Goal: Task Accomplishment & Management: Use online tool/utility

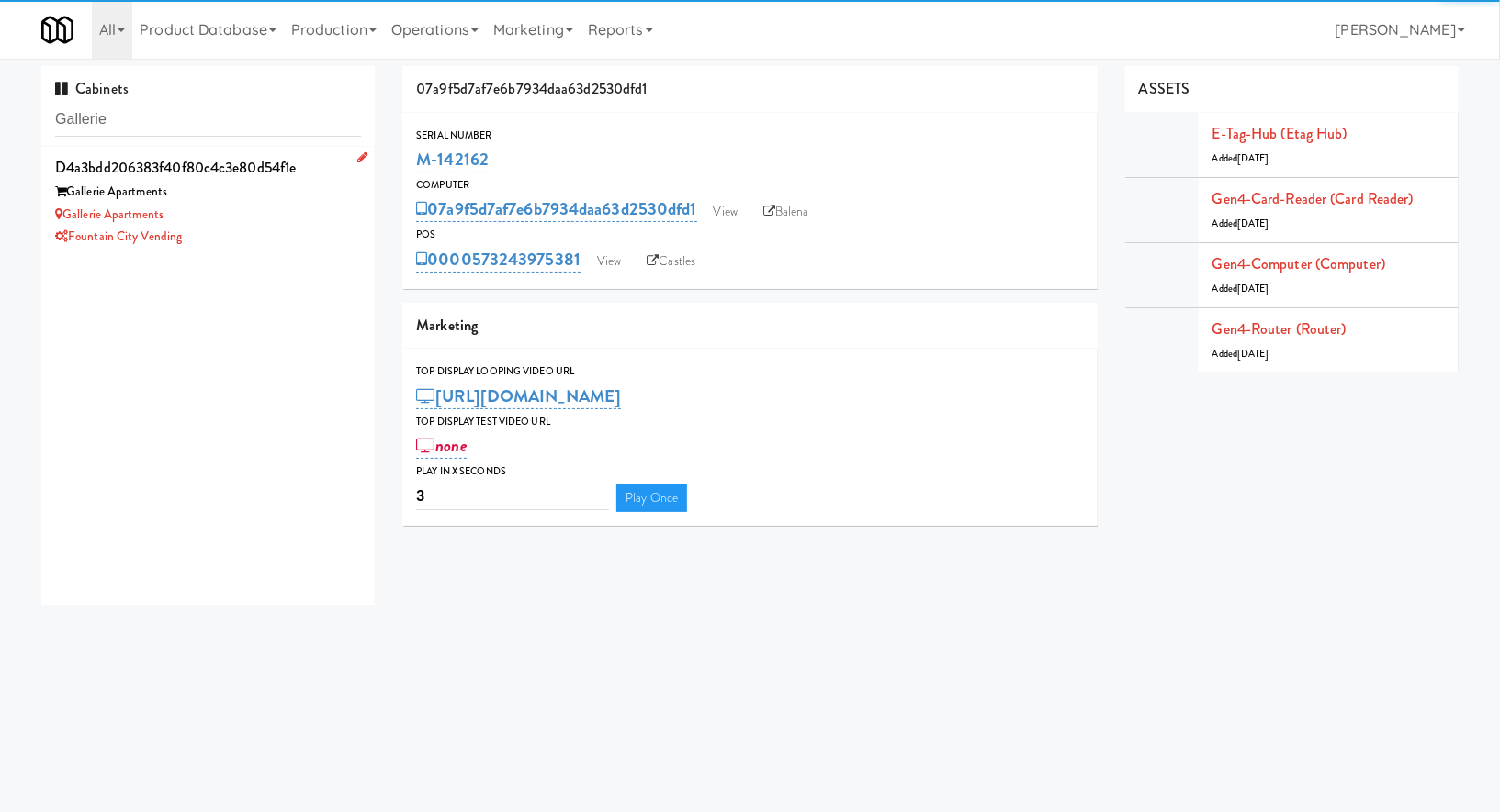
type input "Gallerie"
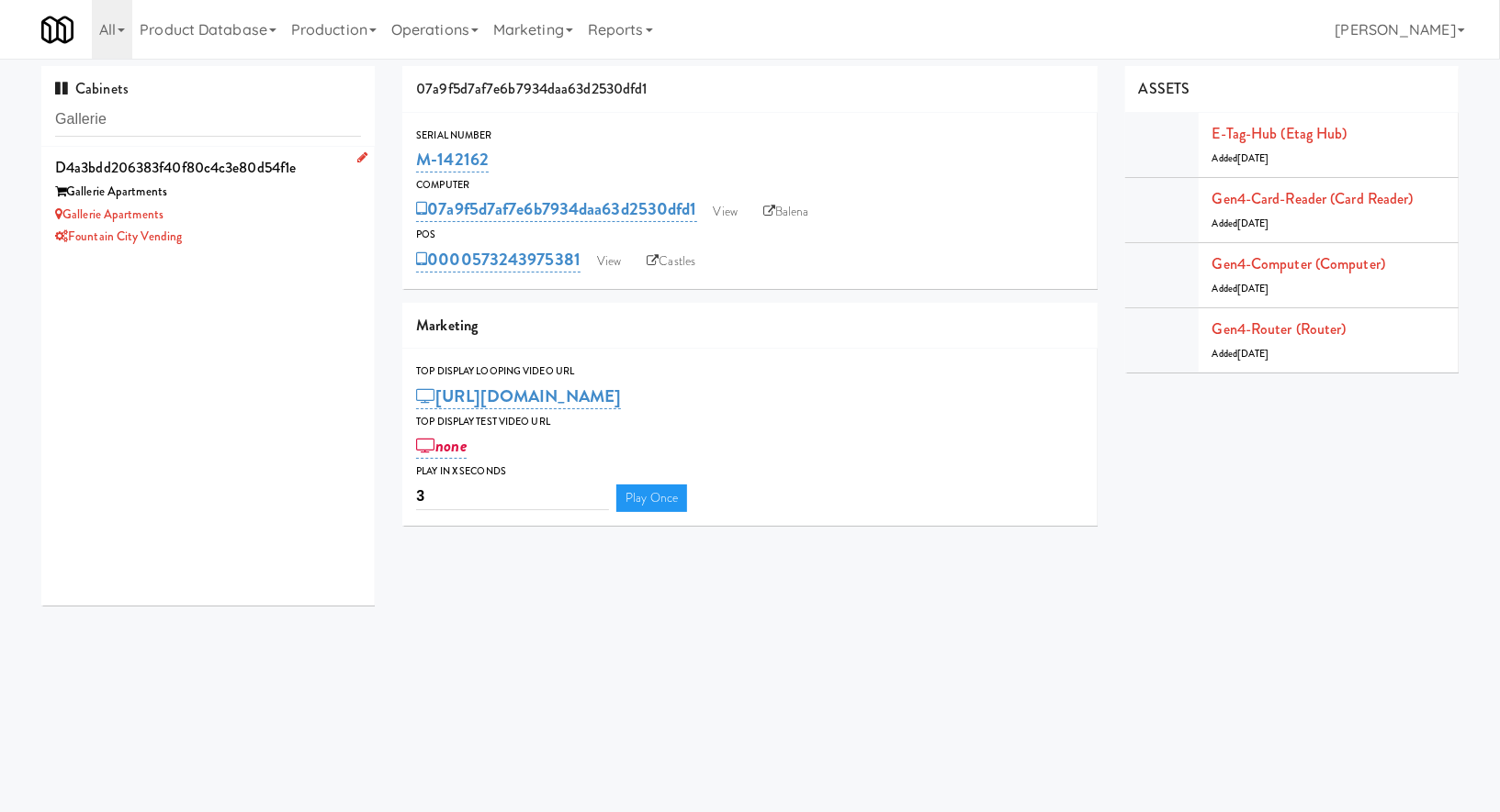
click at [283, 227] on div "Fountain City Vending" at bounding box center [207, 237] width 305 height 23
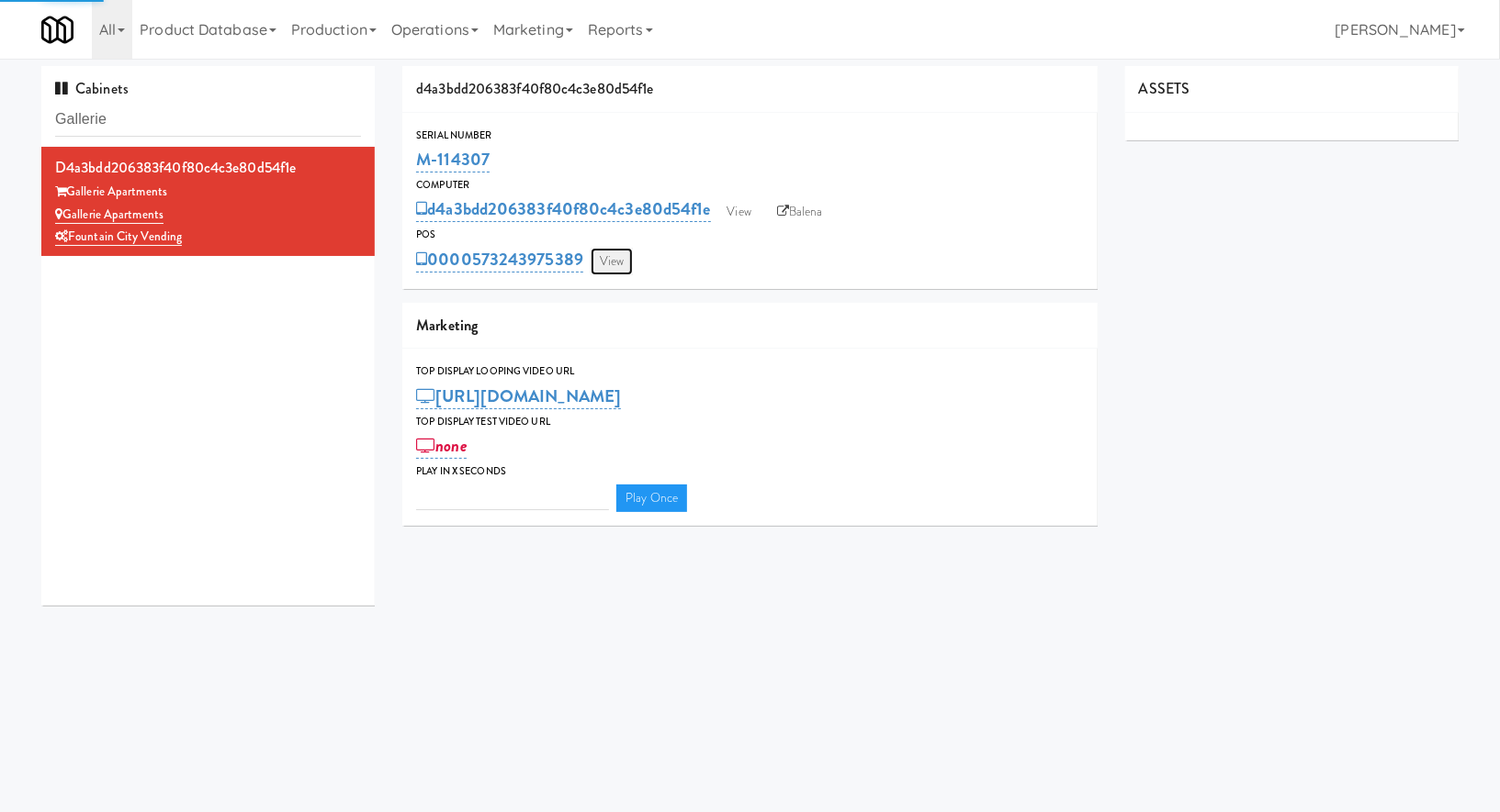
click at [610, 258] on link "View" at bounding box center [612, 261] width 42 height 28
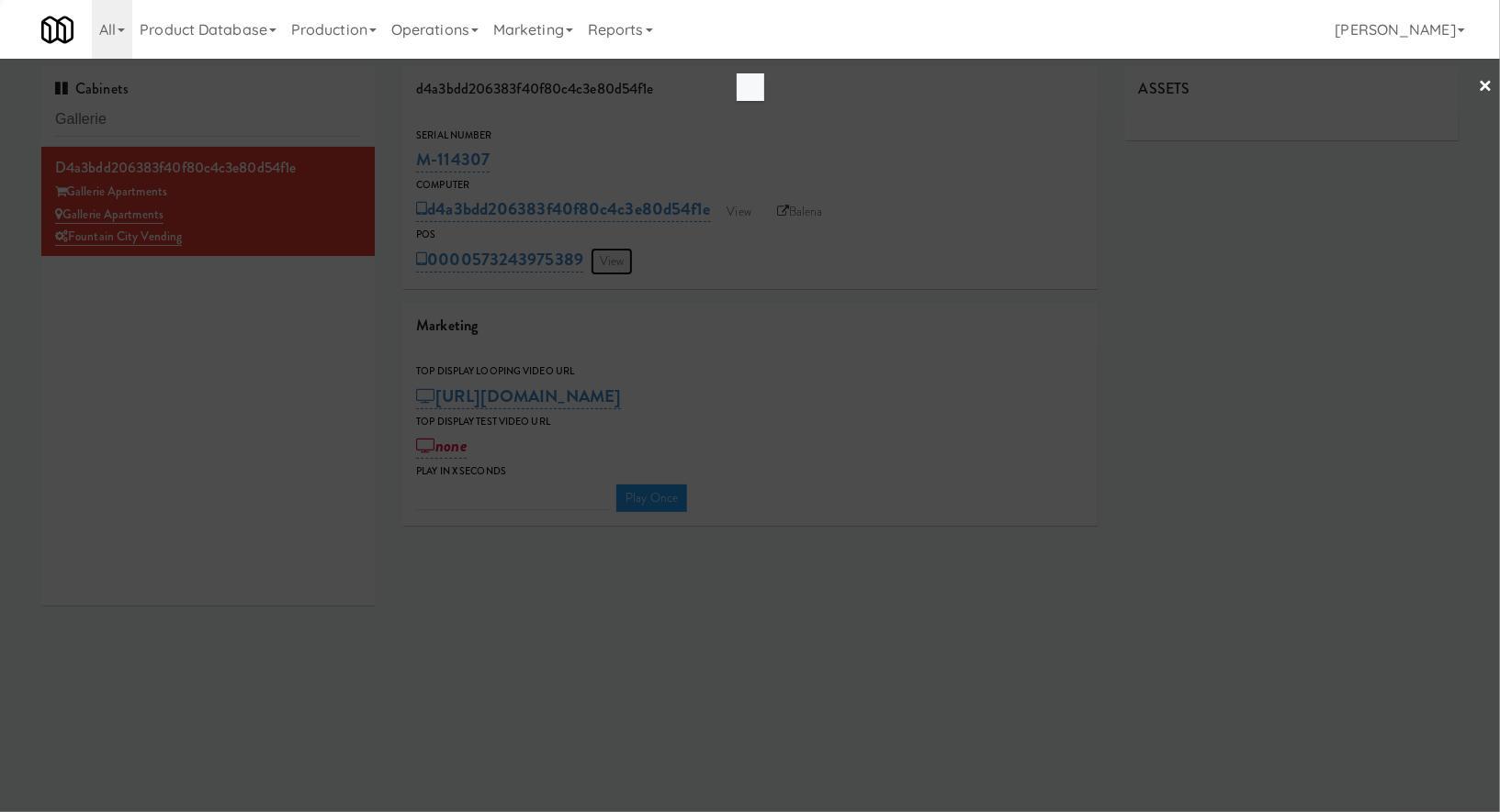
type input "3"
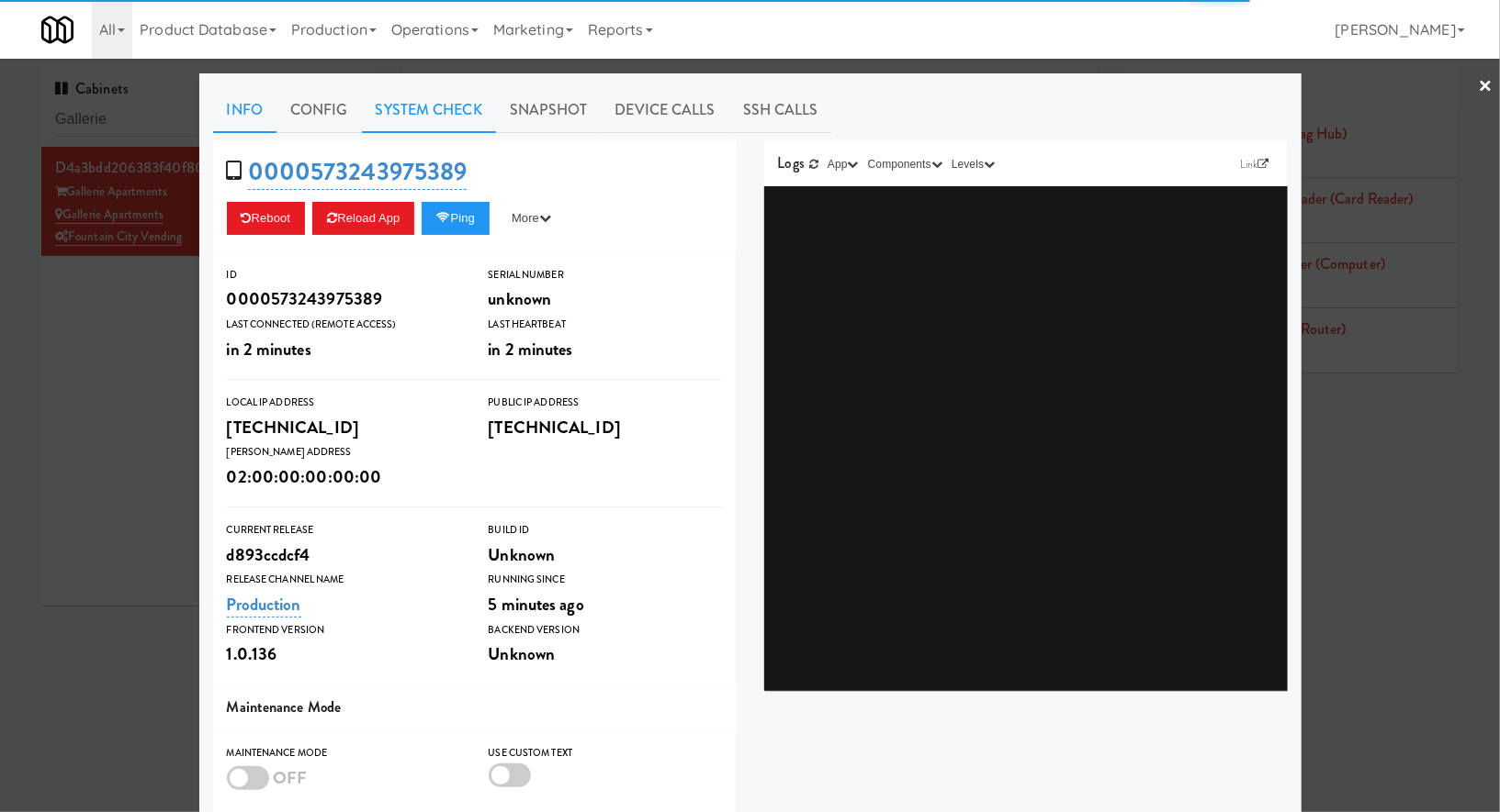
click at [468, 117] on link "System Check" at bounding box center [429, 110] width 134 height 46
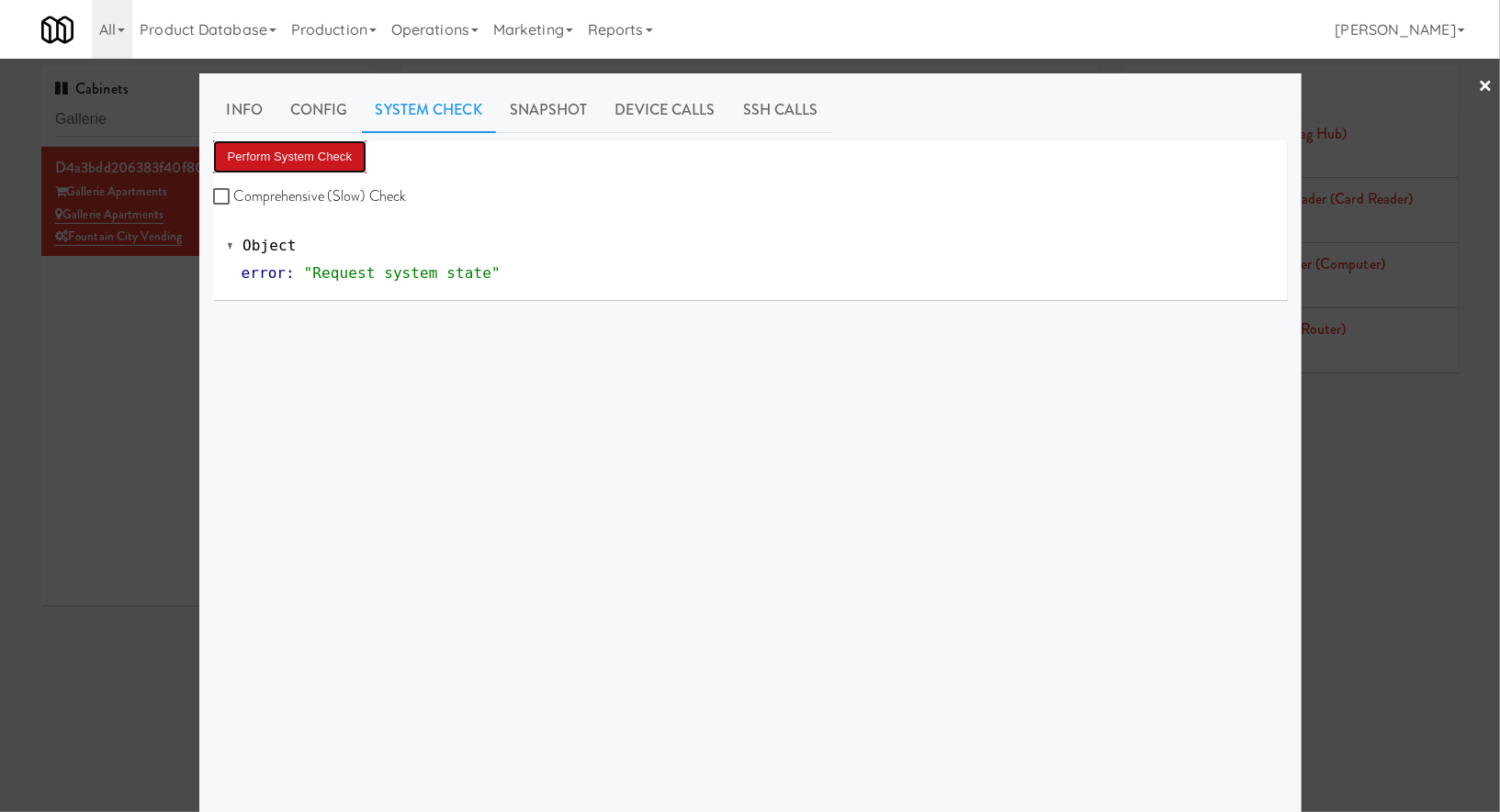
click at [345, 155] on button "Perform System Check" at bounding box center [290, 156] width 155 height 33
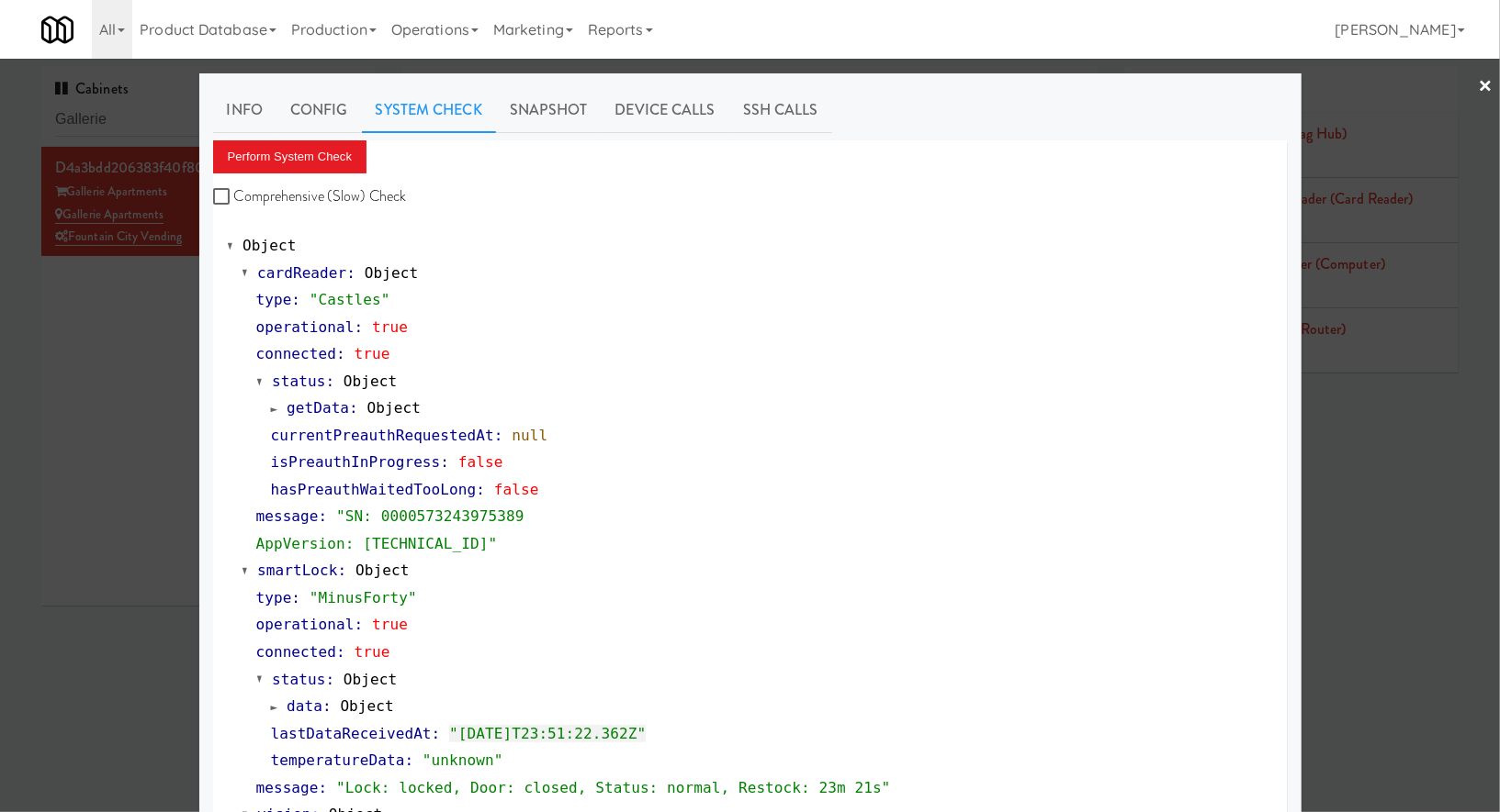
click at [159, 115] on div at bounding box center [750, 406] width 1500 height 812
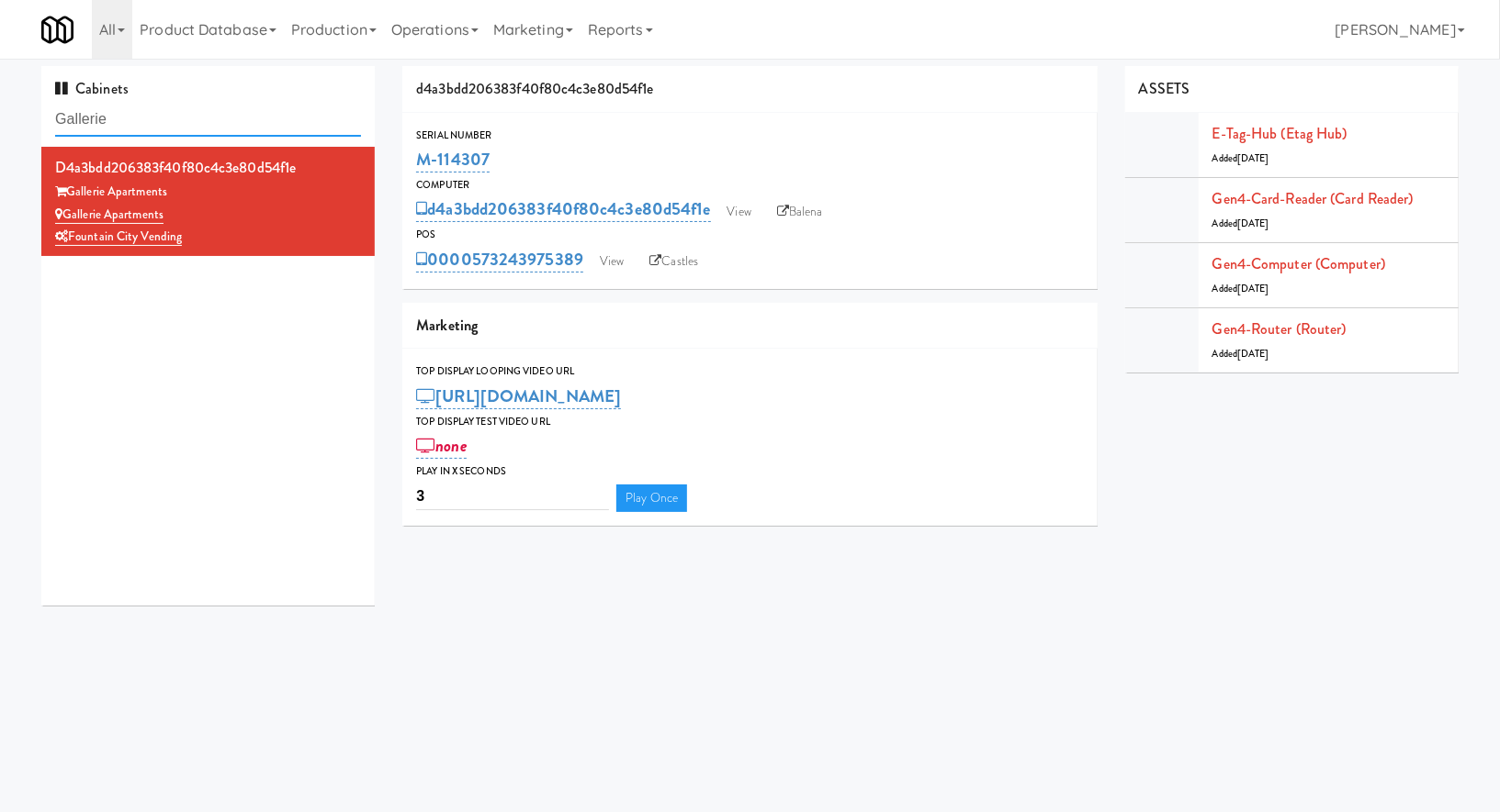
click at [159, 115] on input "Gallerie" at bounding box center [207, 119] width 305 height 34
type input "vets"
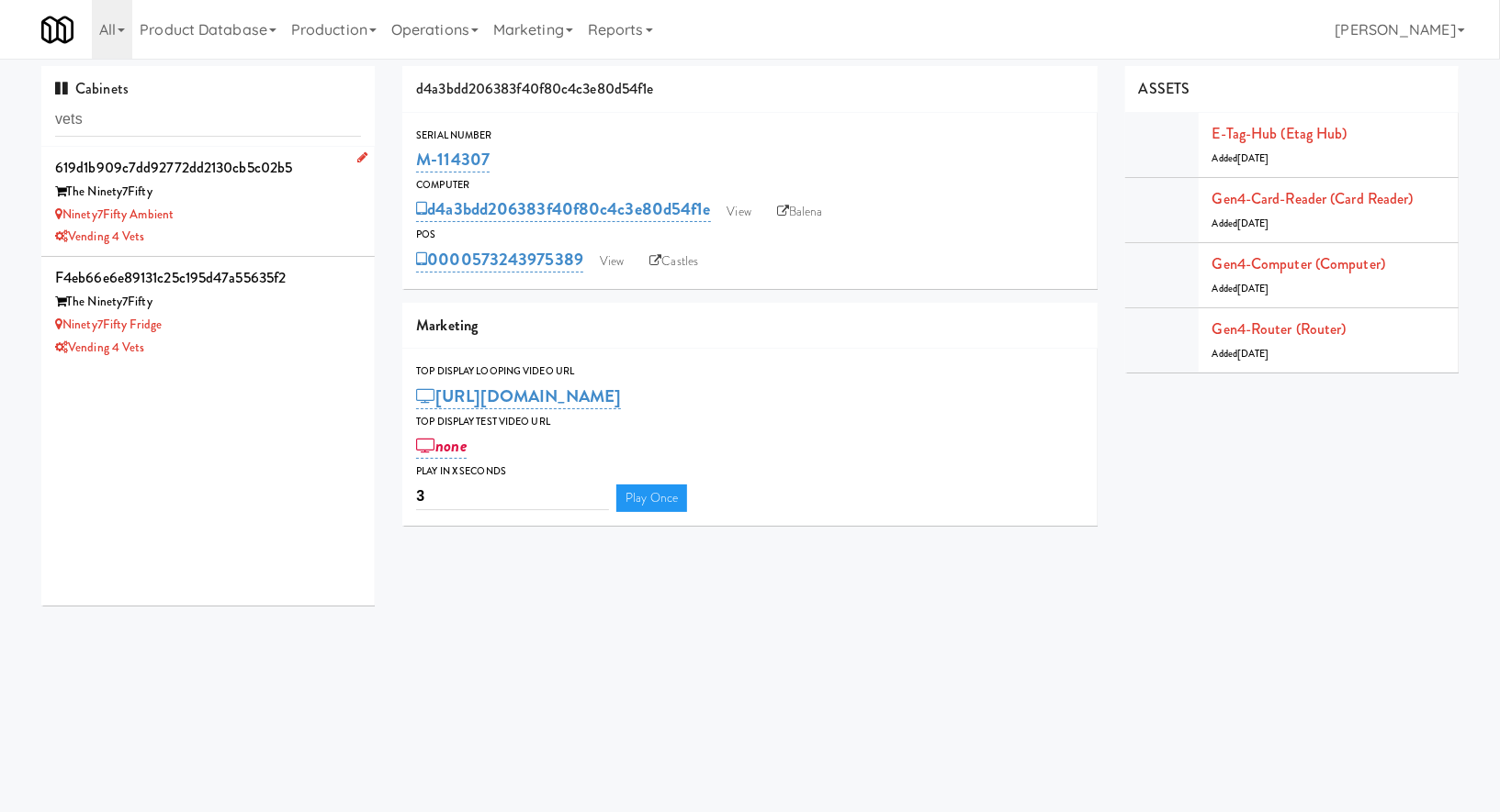
click at [291, 195] on div "The Ninety7Fifty" at bounding box center [207, 192] width 305 height 23
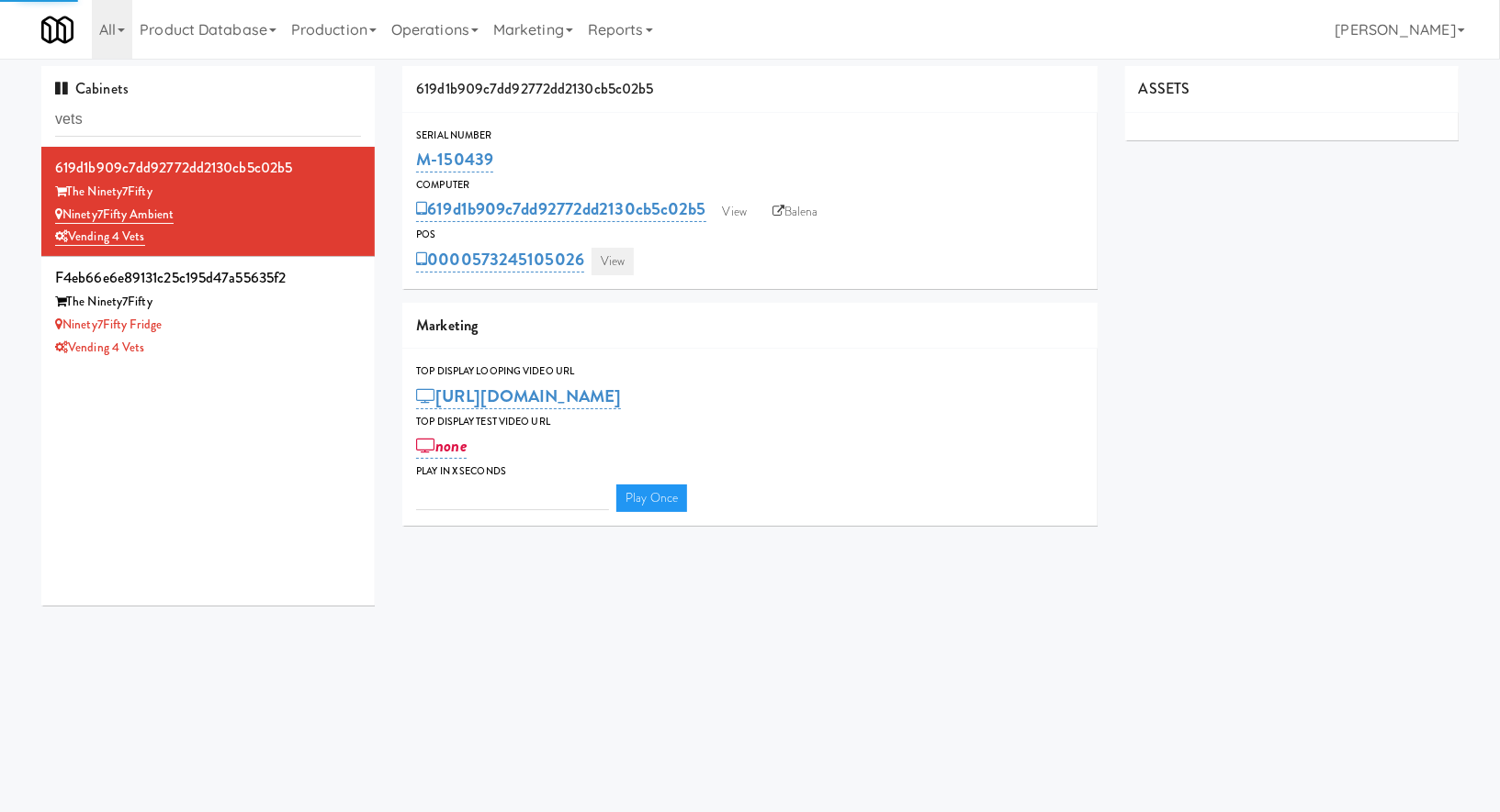
type input "3"
click at [616, 252] on link "View" at bounding box center [613, 261] width 42 height 28
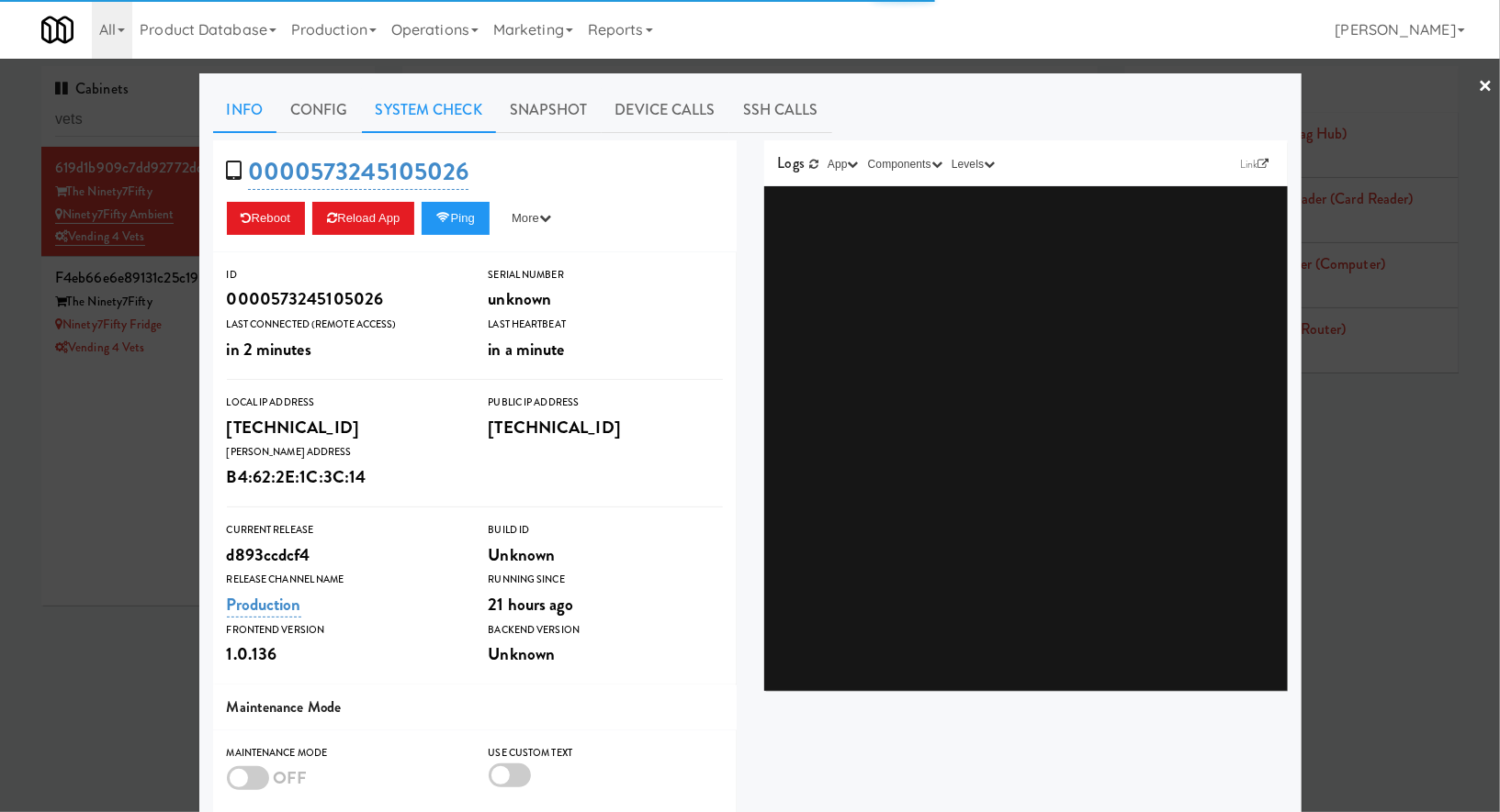
click at [467, 110] on link "System Check" at bounding box center [429, 110] width 134 height 46
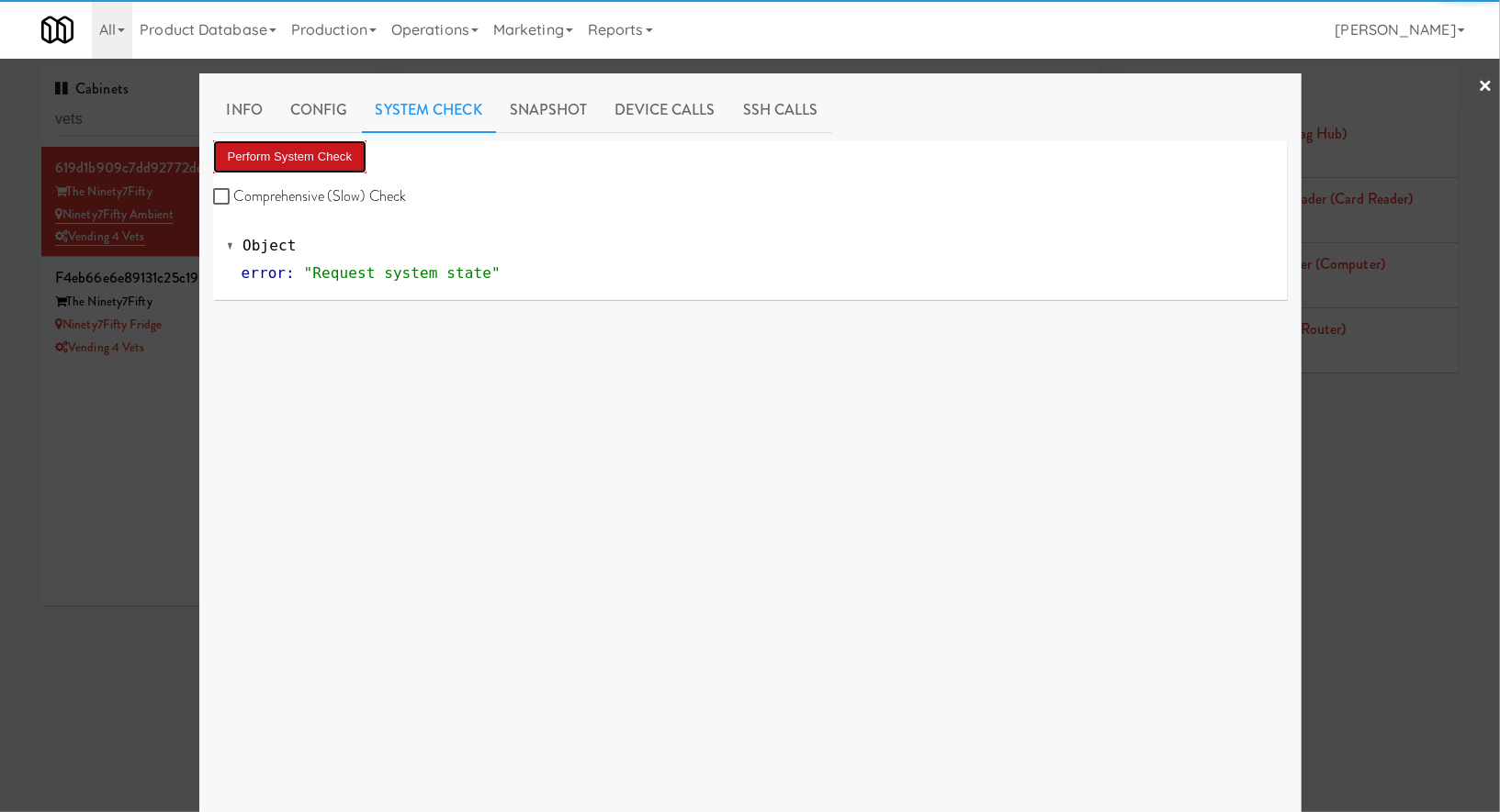
click at [352, 158] on button "Perform System Check" at bounding box center [290, 156] width 155 height 33
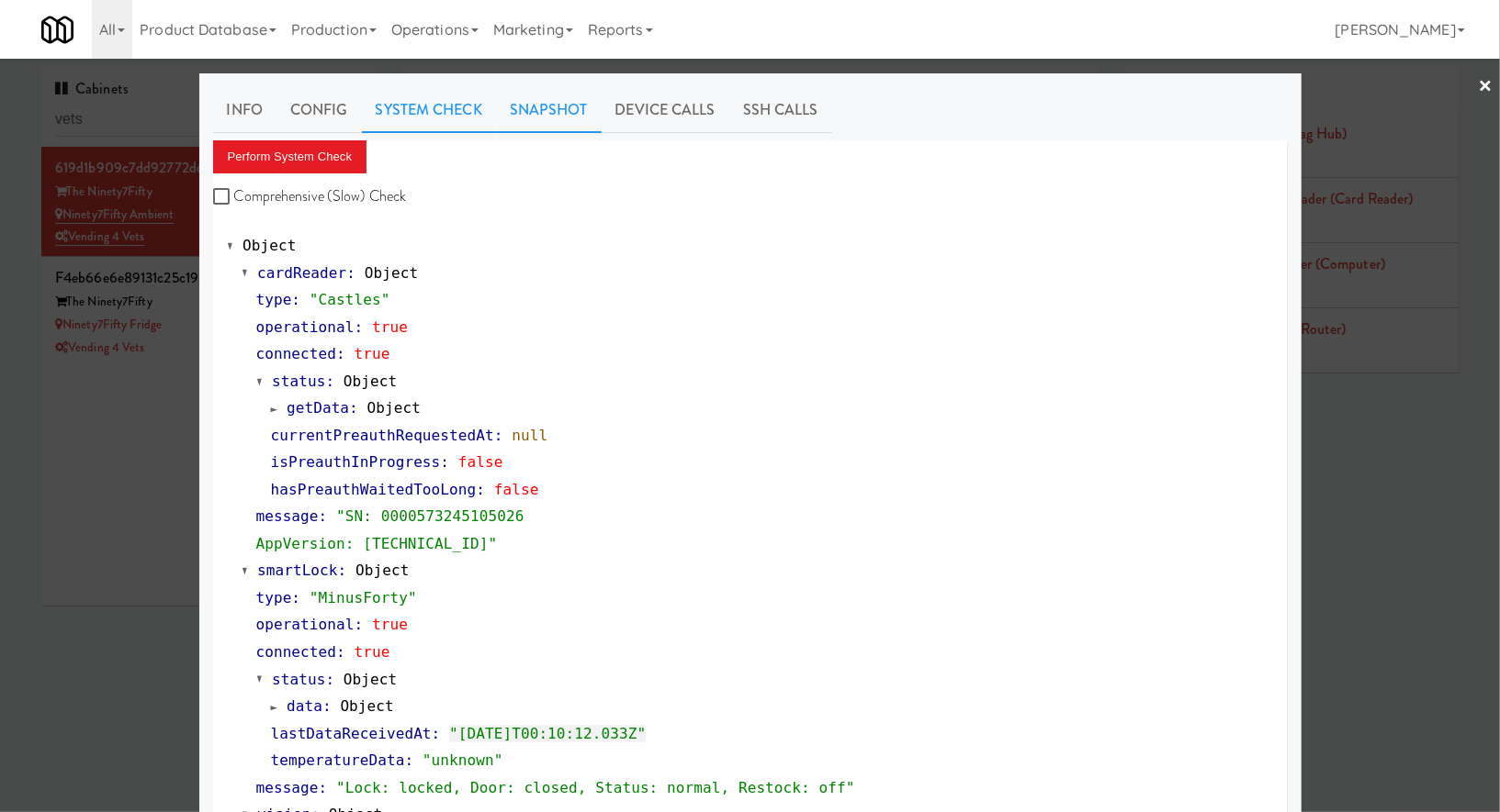
click at [588, 112] on link "Snapshot" at bounding box center [548, 110] width 106 height 46
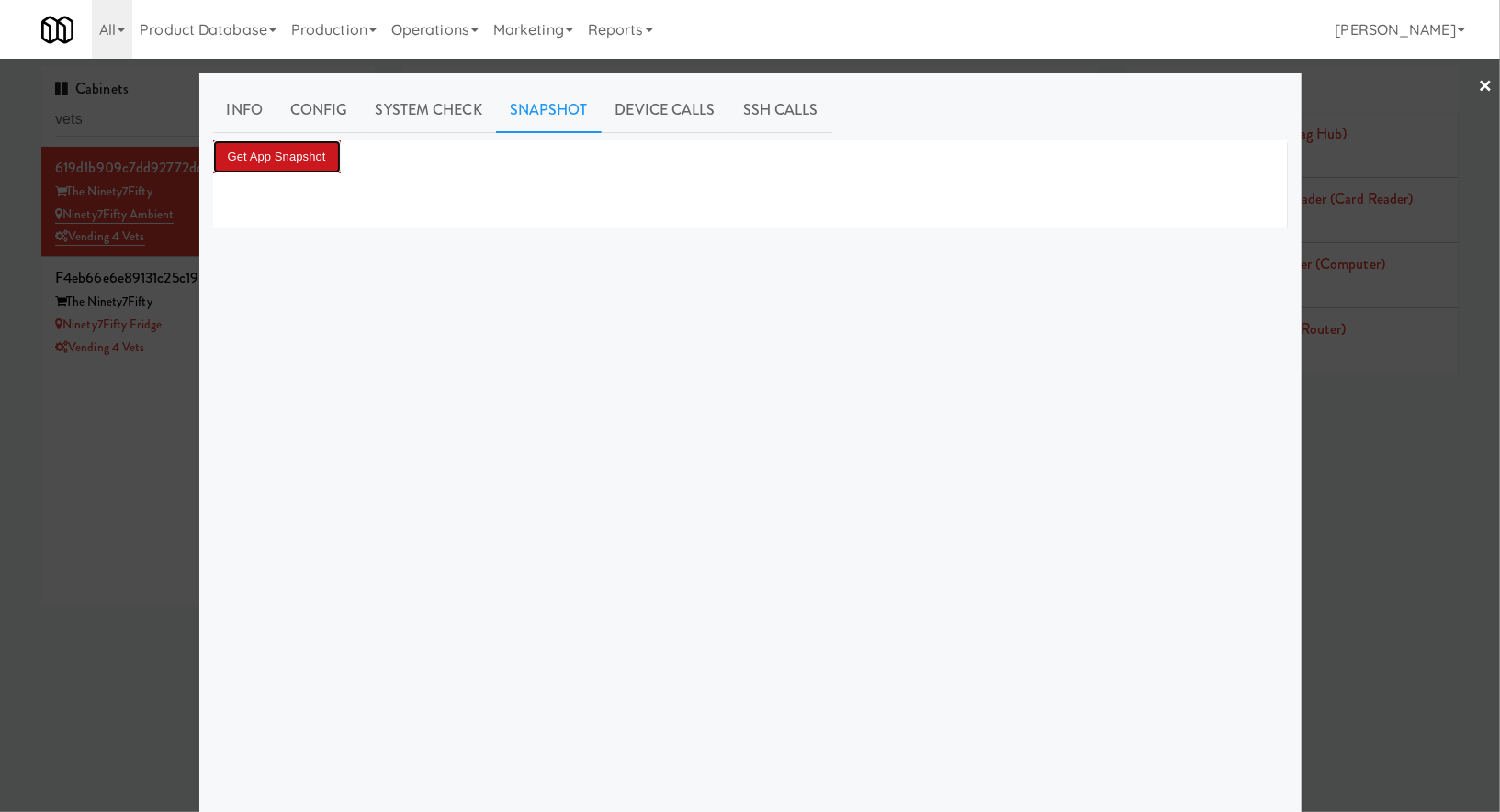
click at [307, 159] on button "Get App Snapshot" at bounding box center [277, 156] width 128 height 33
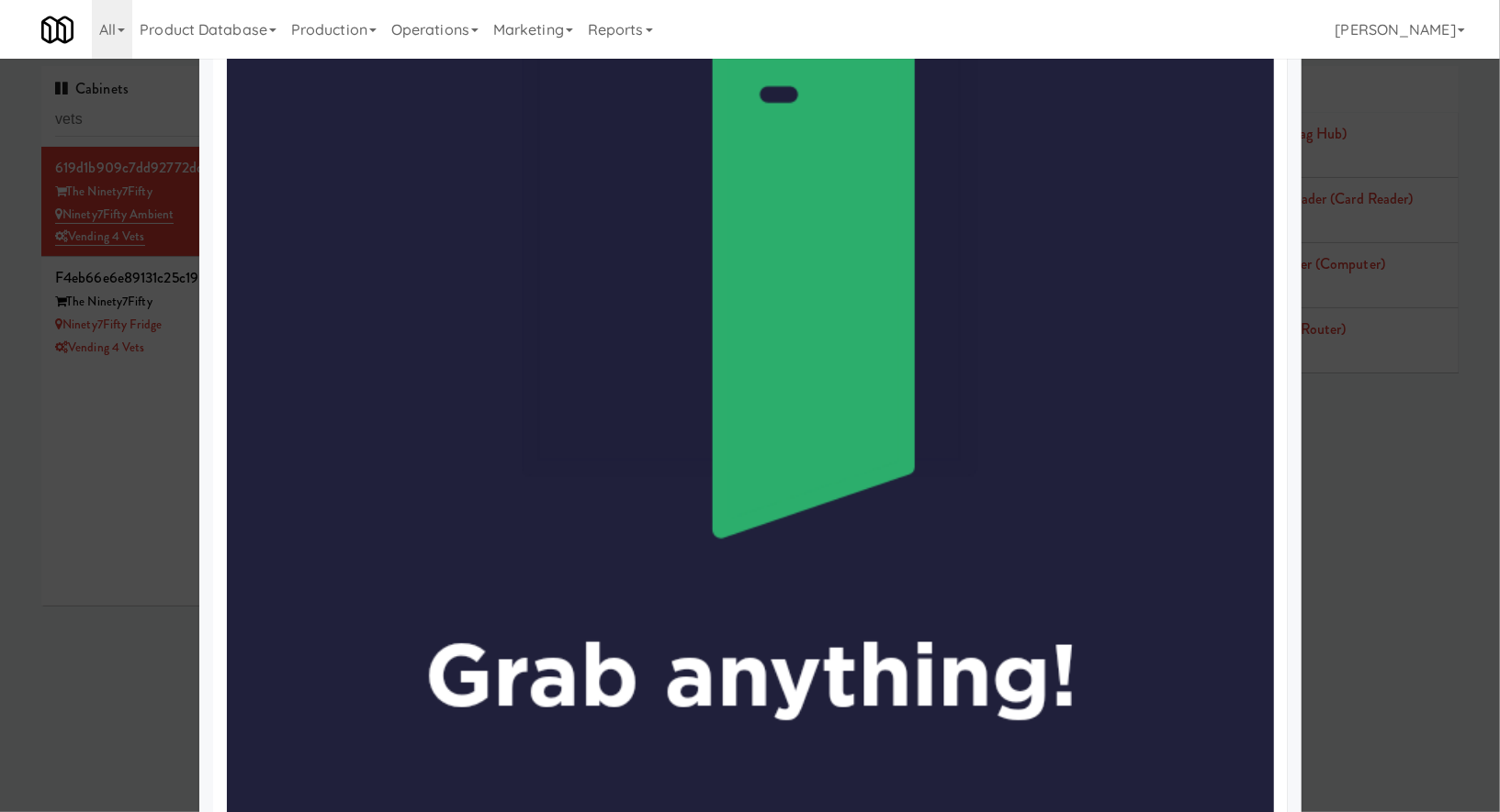
scroll to position [882, 0]
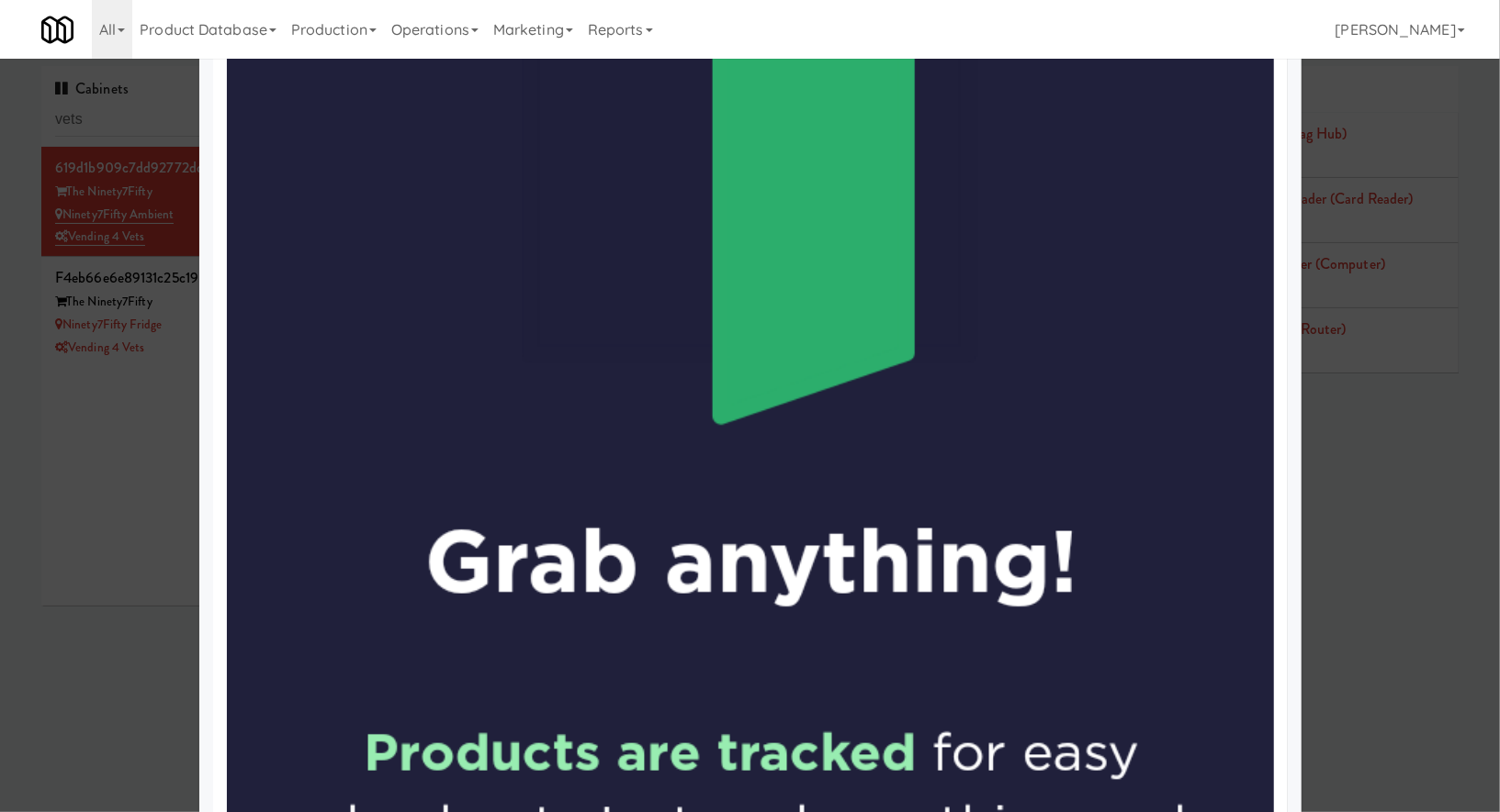
click at [94, 459] on div at bounding box center [750, 406] width 1500 height 812
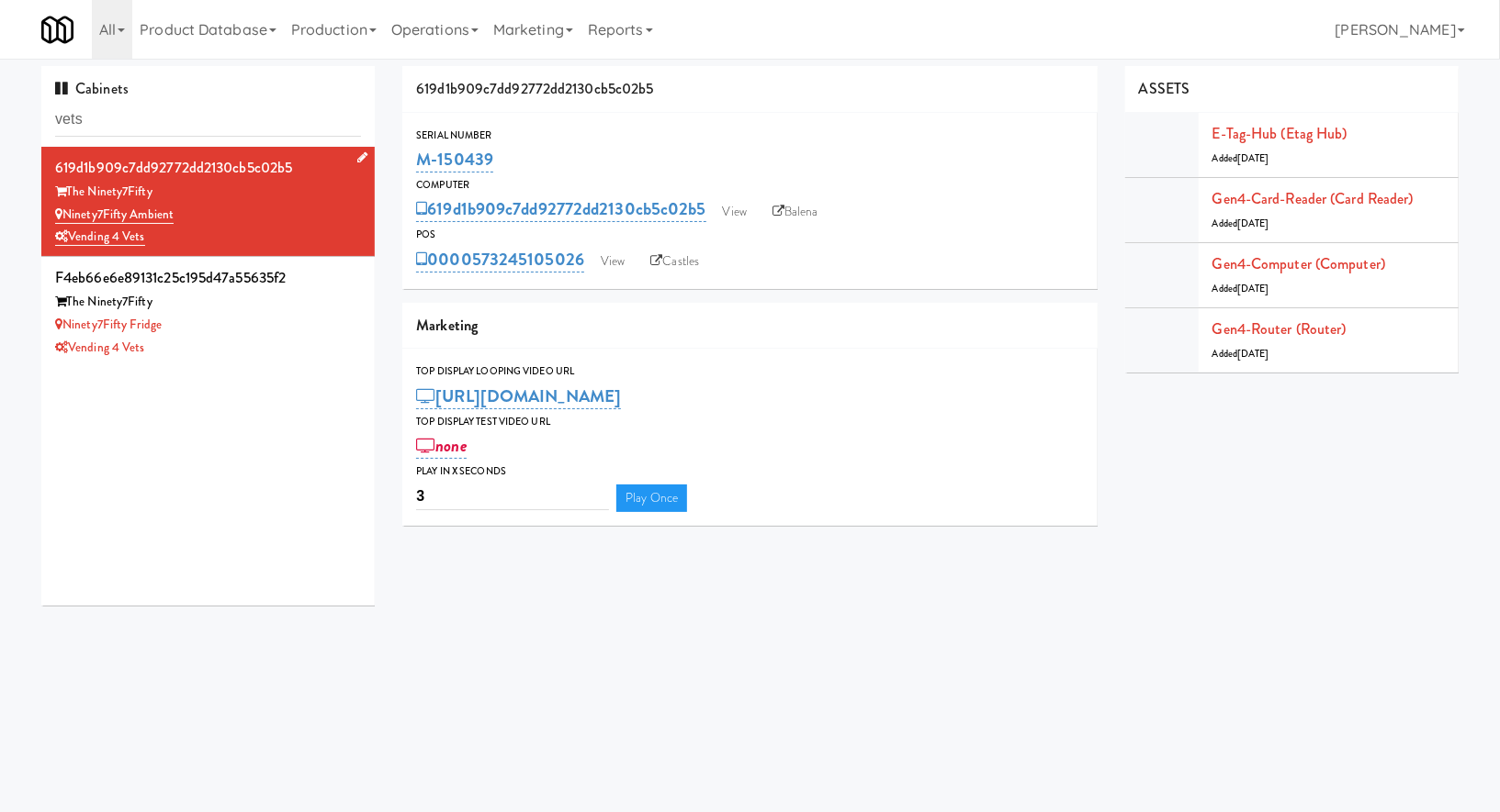
drag, startPoint x: 209, startPoint y: 212, endPoint x: 67, endPoint y: 214, distance: 142.0
click at [67, 214] on div "Ninety7Fifty Ambient" at bounding box center [207, 215] width 305 height 23
copy link "Ninety7Fifty Ambient"
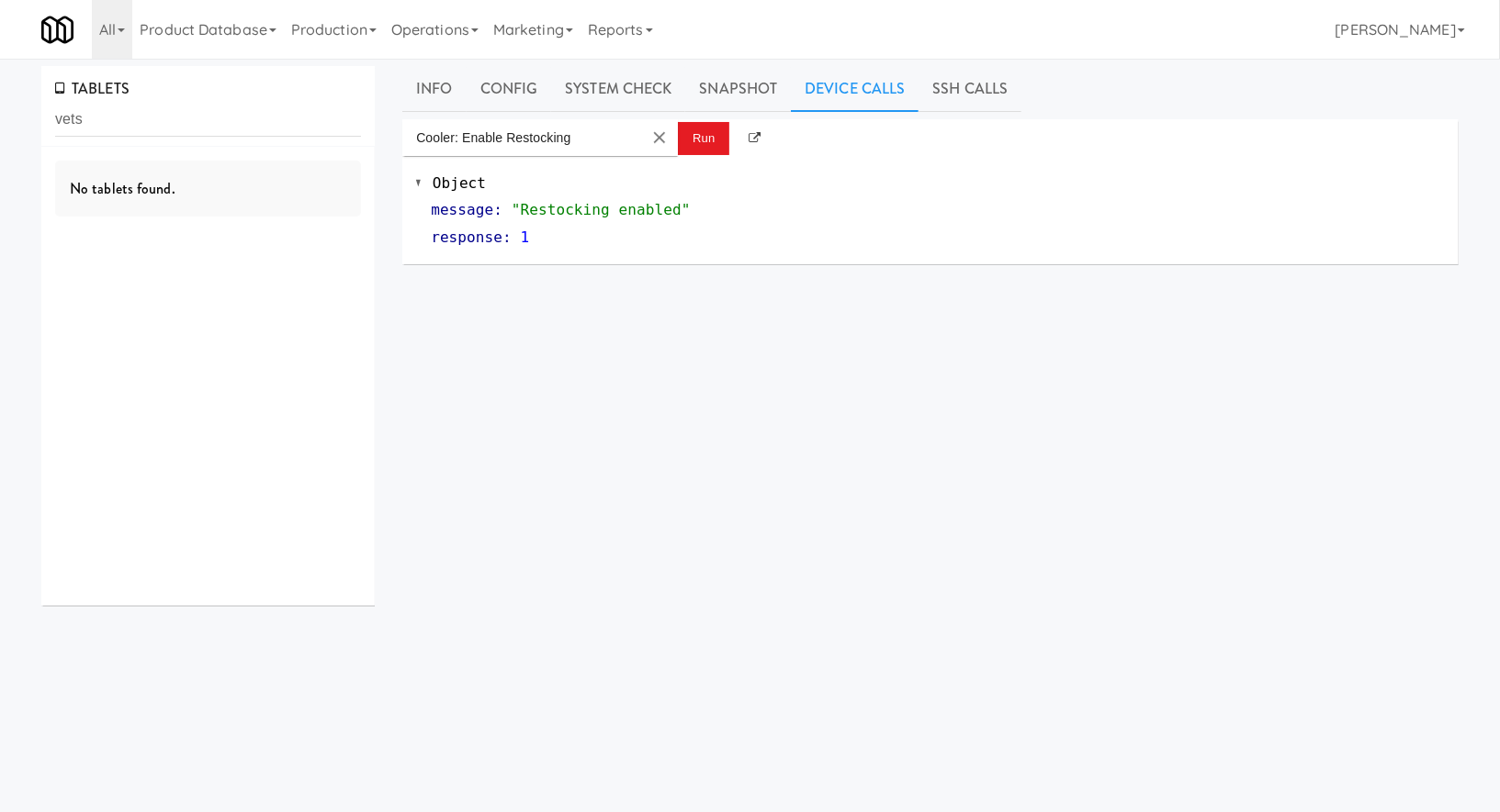
type input "vets"
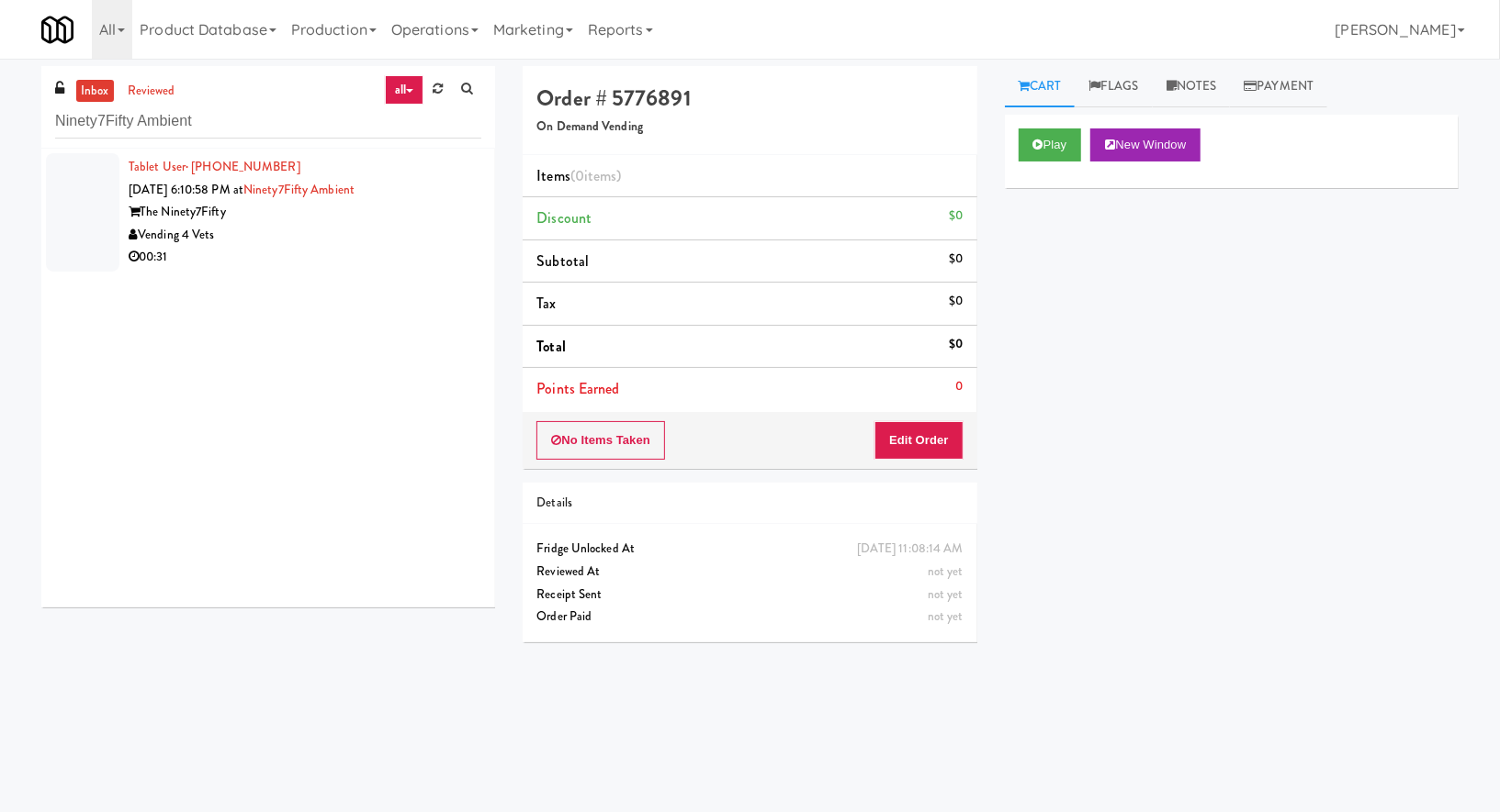
type input "Ninety7Fifty Ambient"
click at [295, 234] on div "Vending 4 Vets" at bounding box center [304, 235] width 352 height 23
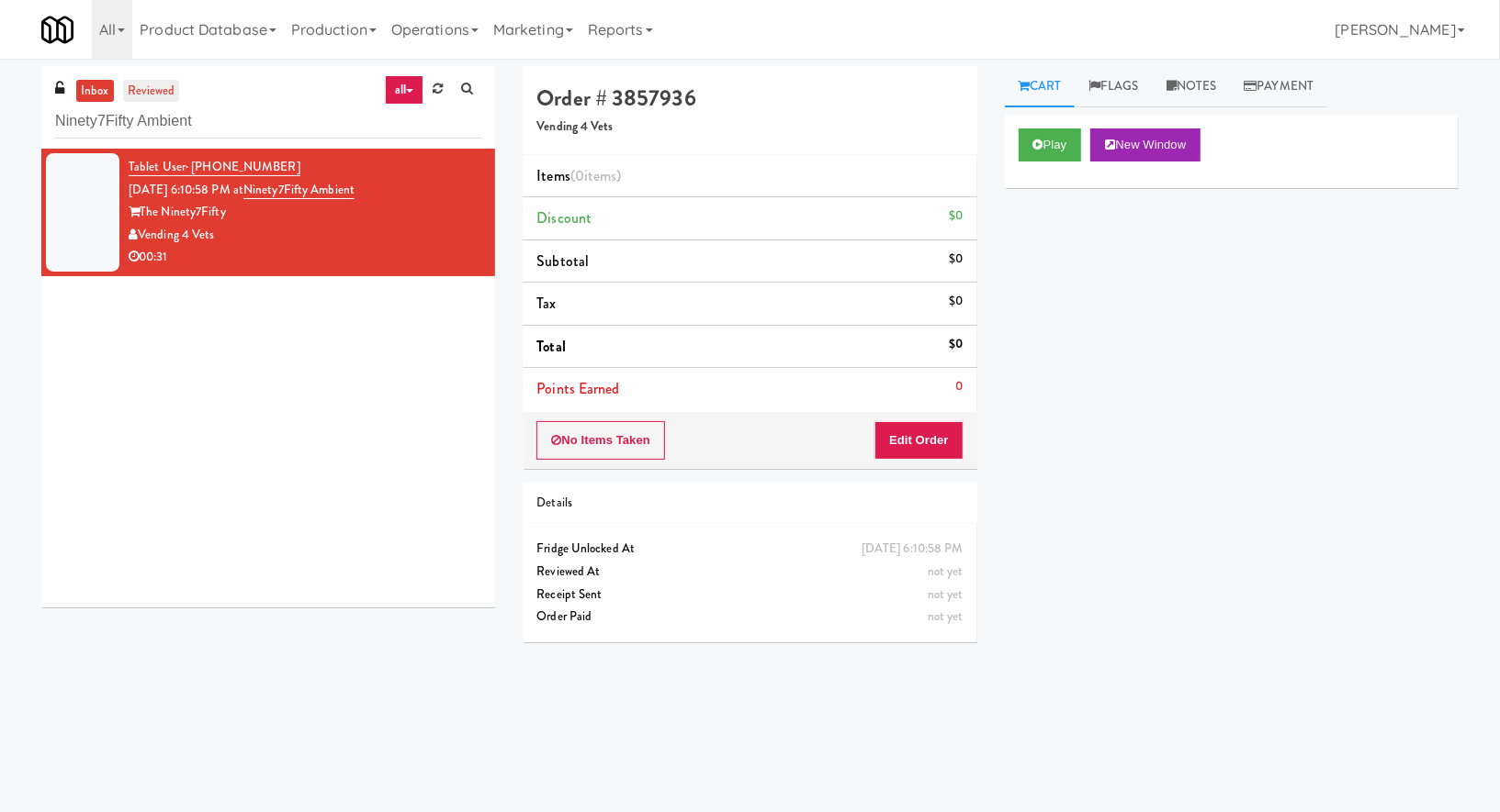
click at [160, 91] on link "reviewed" at bounding box center [151, 91] width 57 height 23
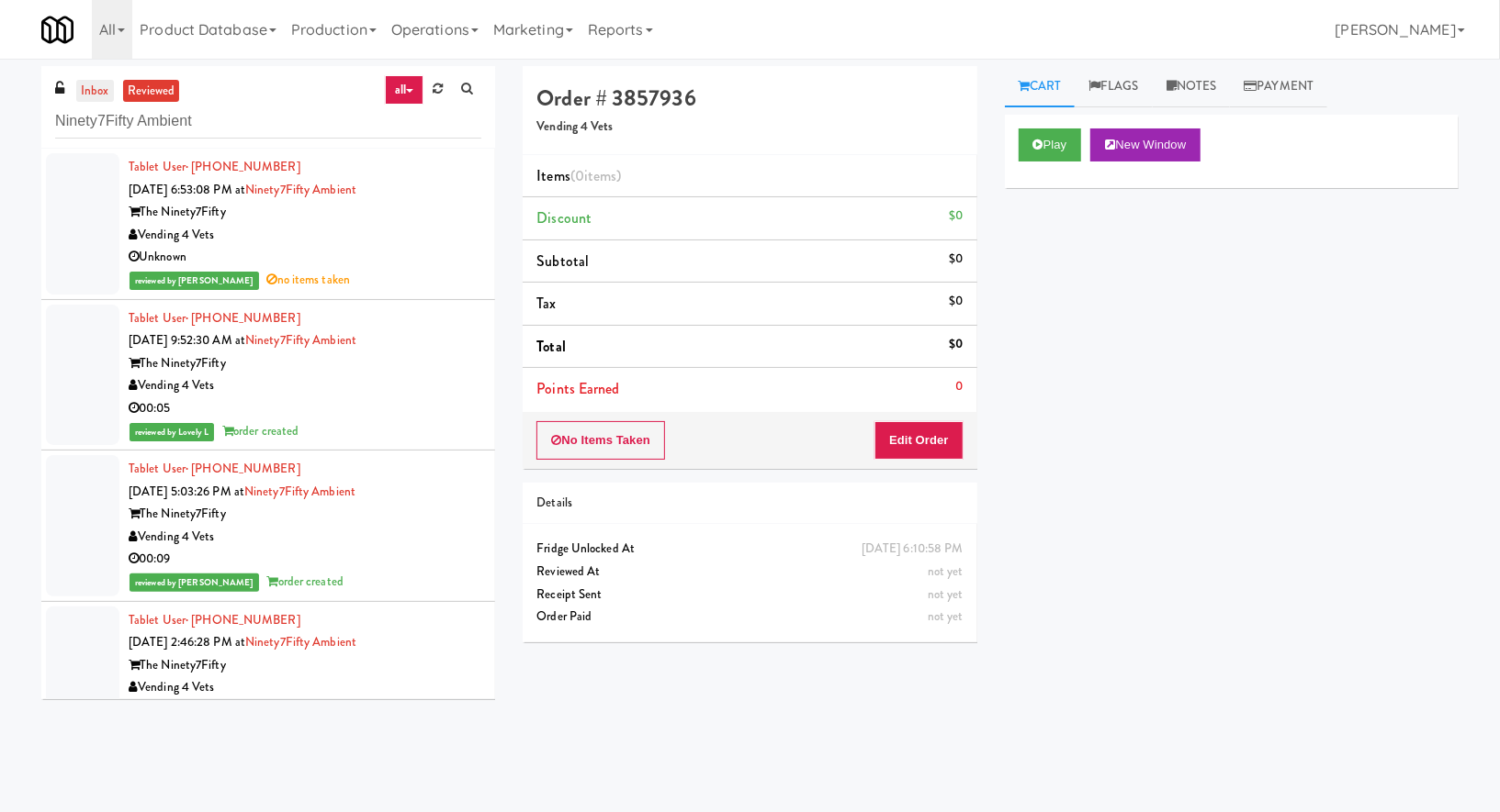
click at [96, 93] on link "inbox" at bounding box center [94, 91] width 37 height 23
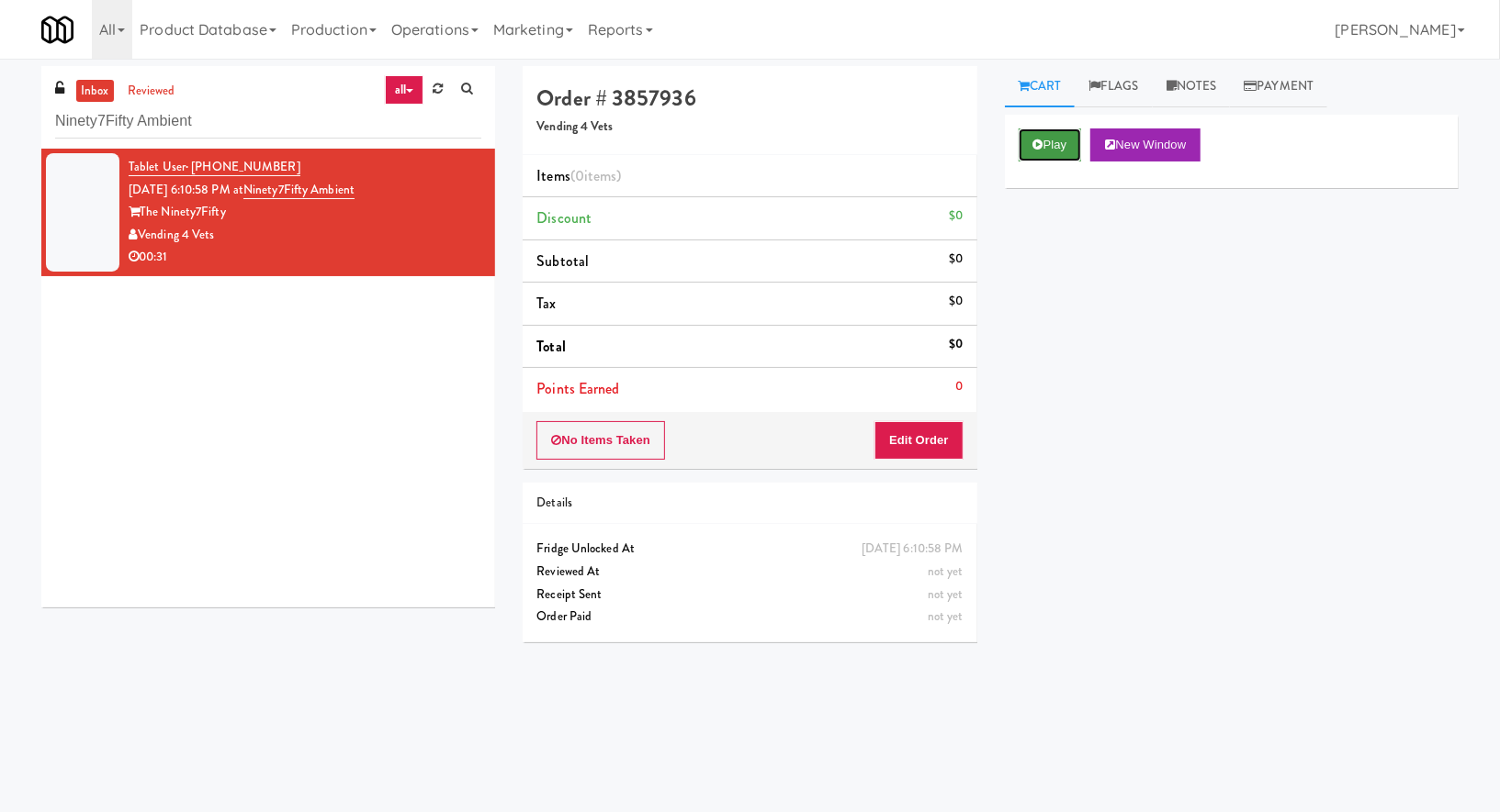
click at [1055, 141] on button "Play" at bounding box center [1050, 145] width 63 height 33
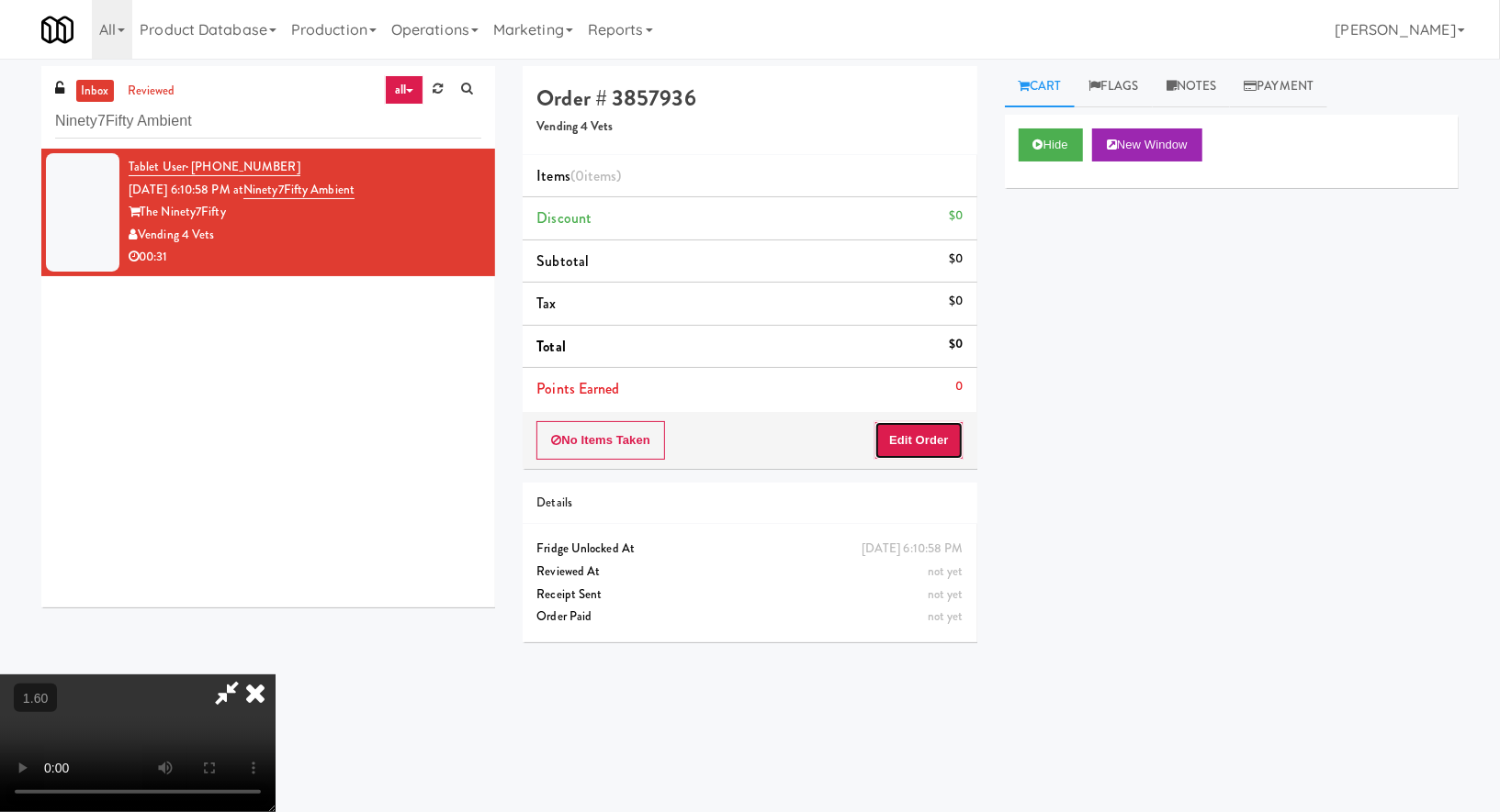
click at [914, 430] on button "Edit Order" at bounding box center [918, 441] width 89 height 38
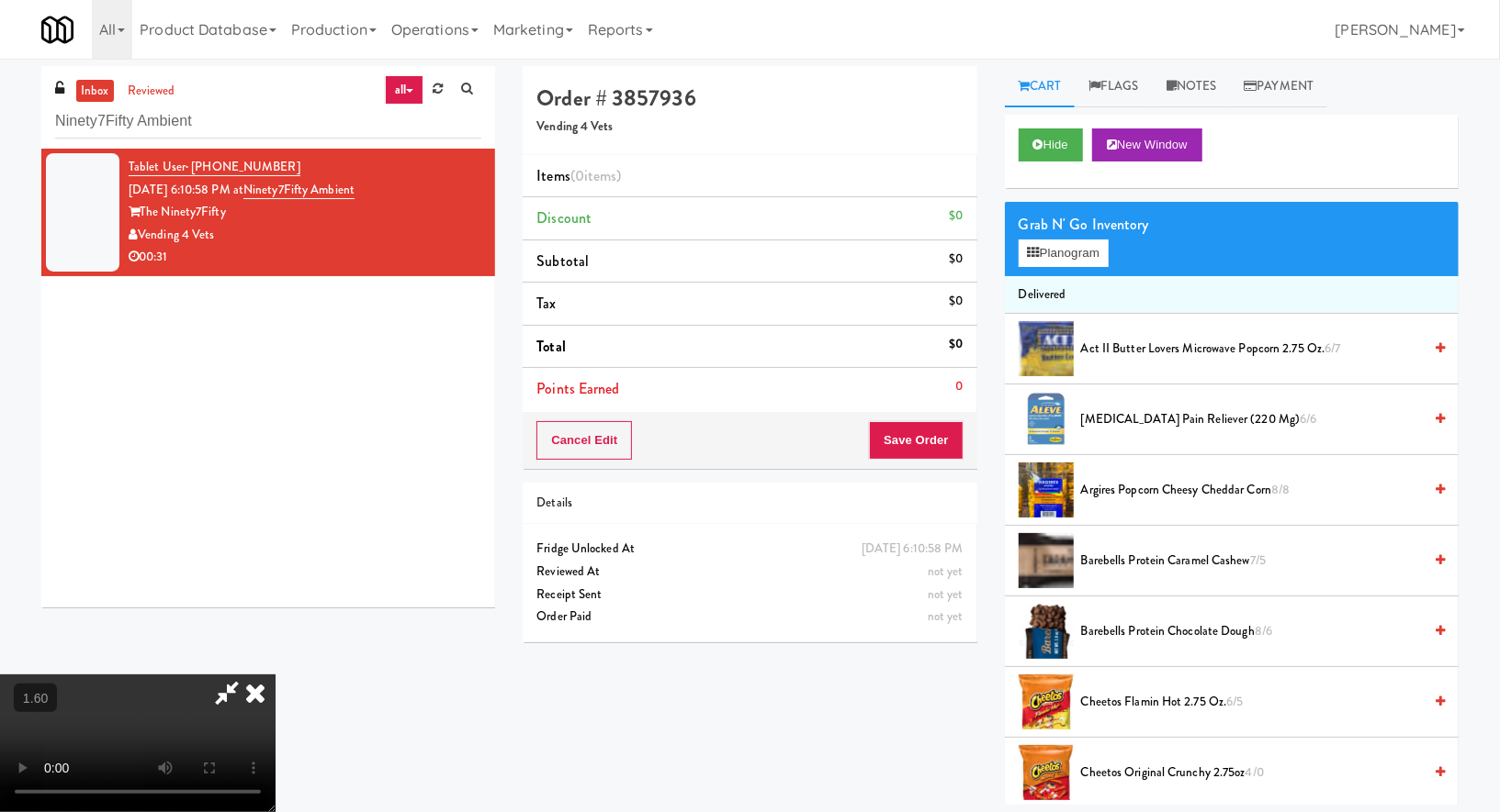
click at [276, 675] on video at bounding box center [137, 743] width 276 height 137
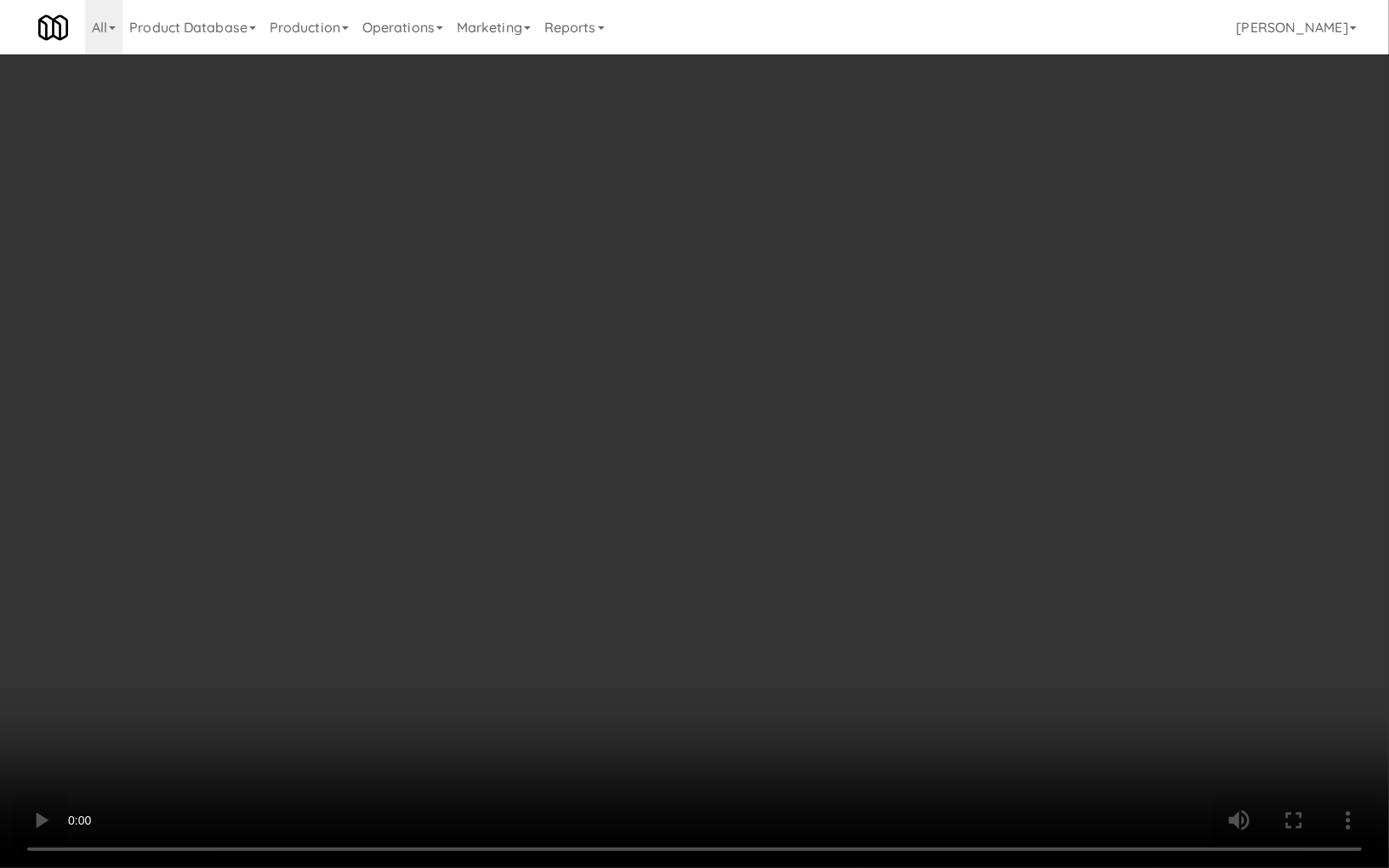
click at [558, 483] on video at bounding box center [694, 434] width 1389 height 868
click at [398, 551] on video at bounding box center [694, 434] width 1389 height 868
click at [398, 552] on video at bounding box center [694, 434] width 1389 height 868
click at [442, 466] on video at bounding box center [694, 434] width 1389 height 868
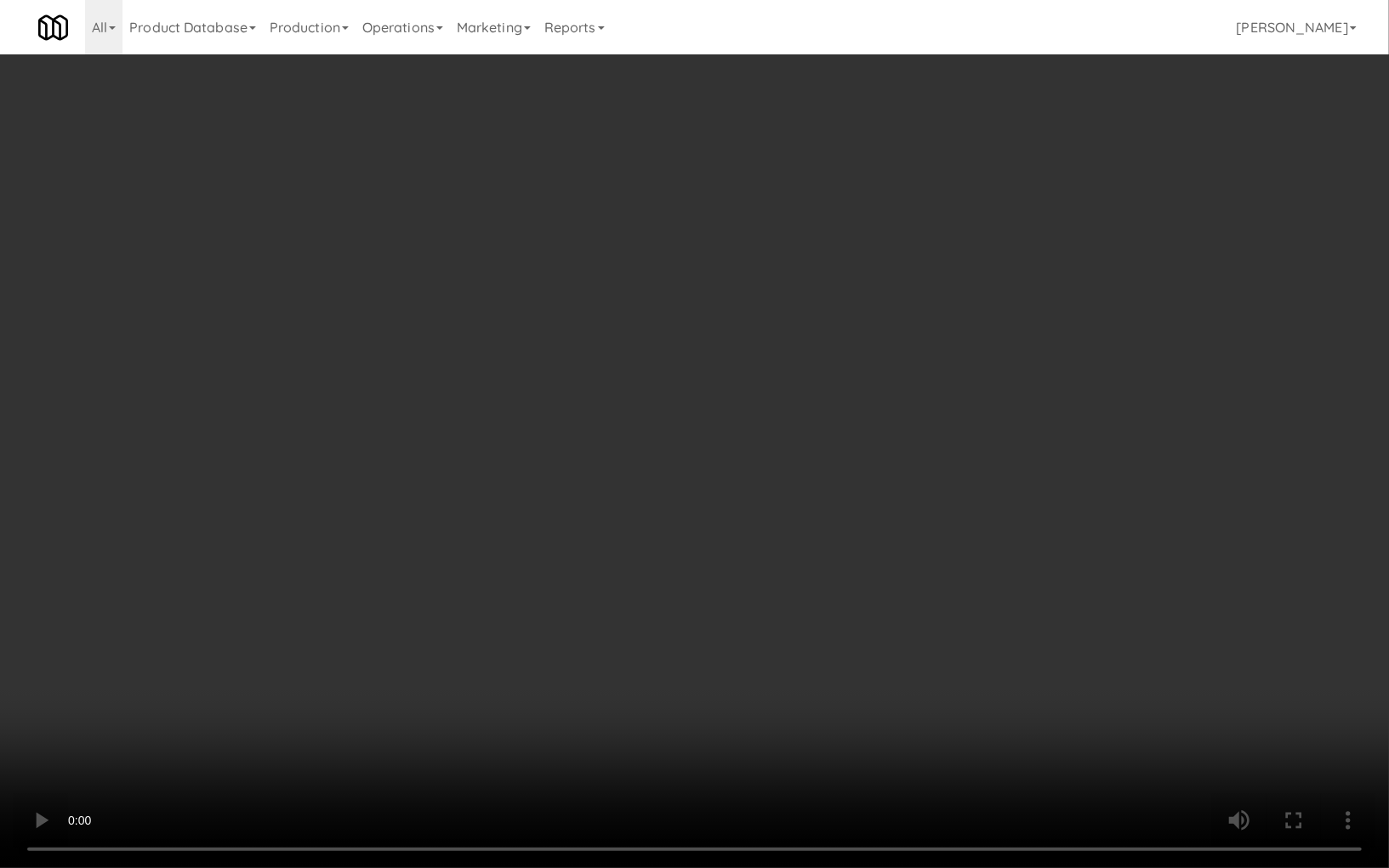
click at [442, 466] on video at bounding box center [694, 434] width 1389 height 868
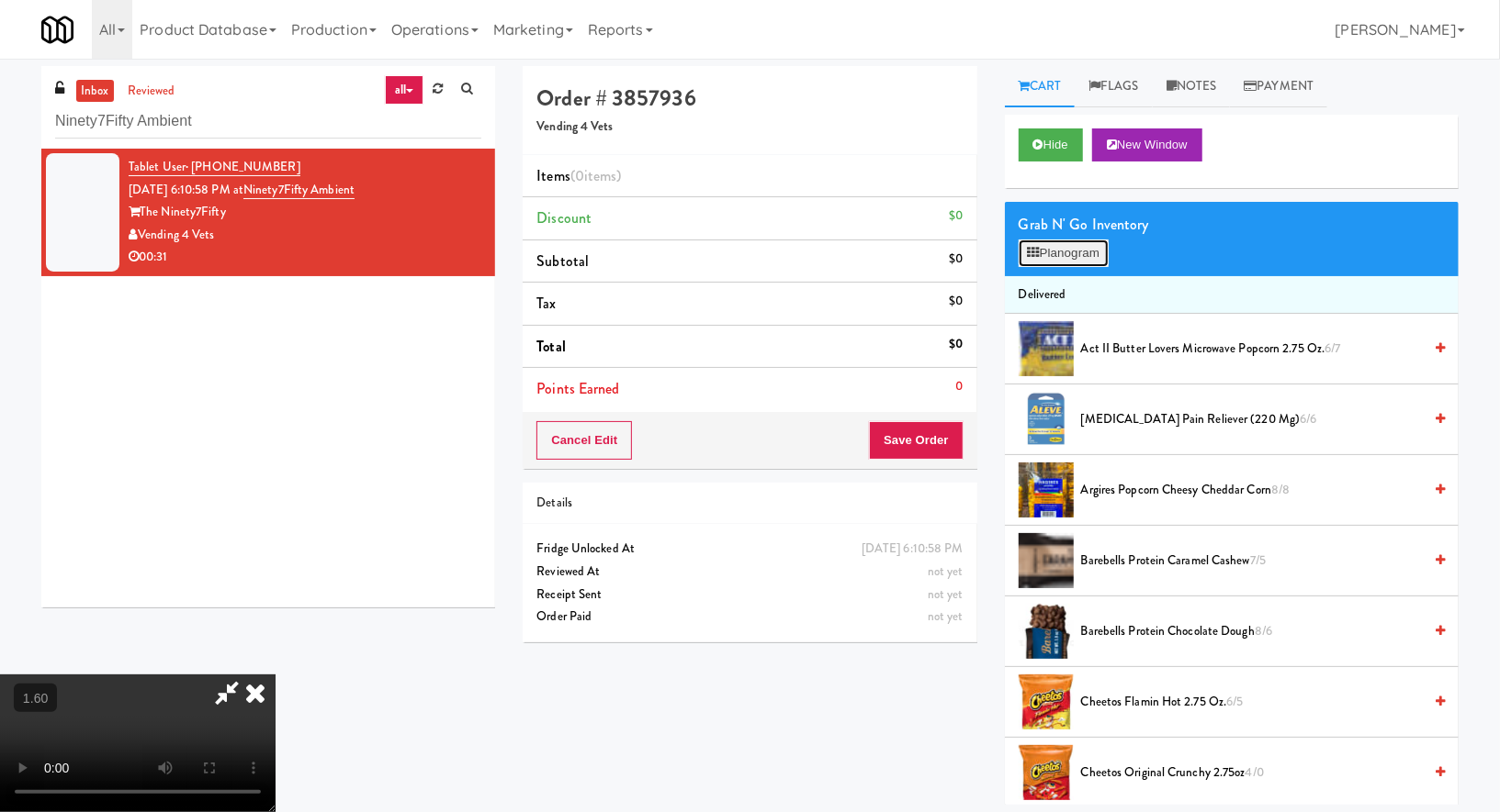
click at [1065, 264] on button "Planogram" at bounding box center [1063, 253] width 90 height 28
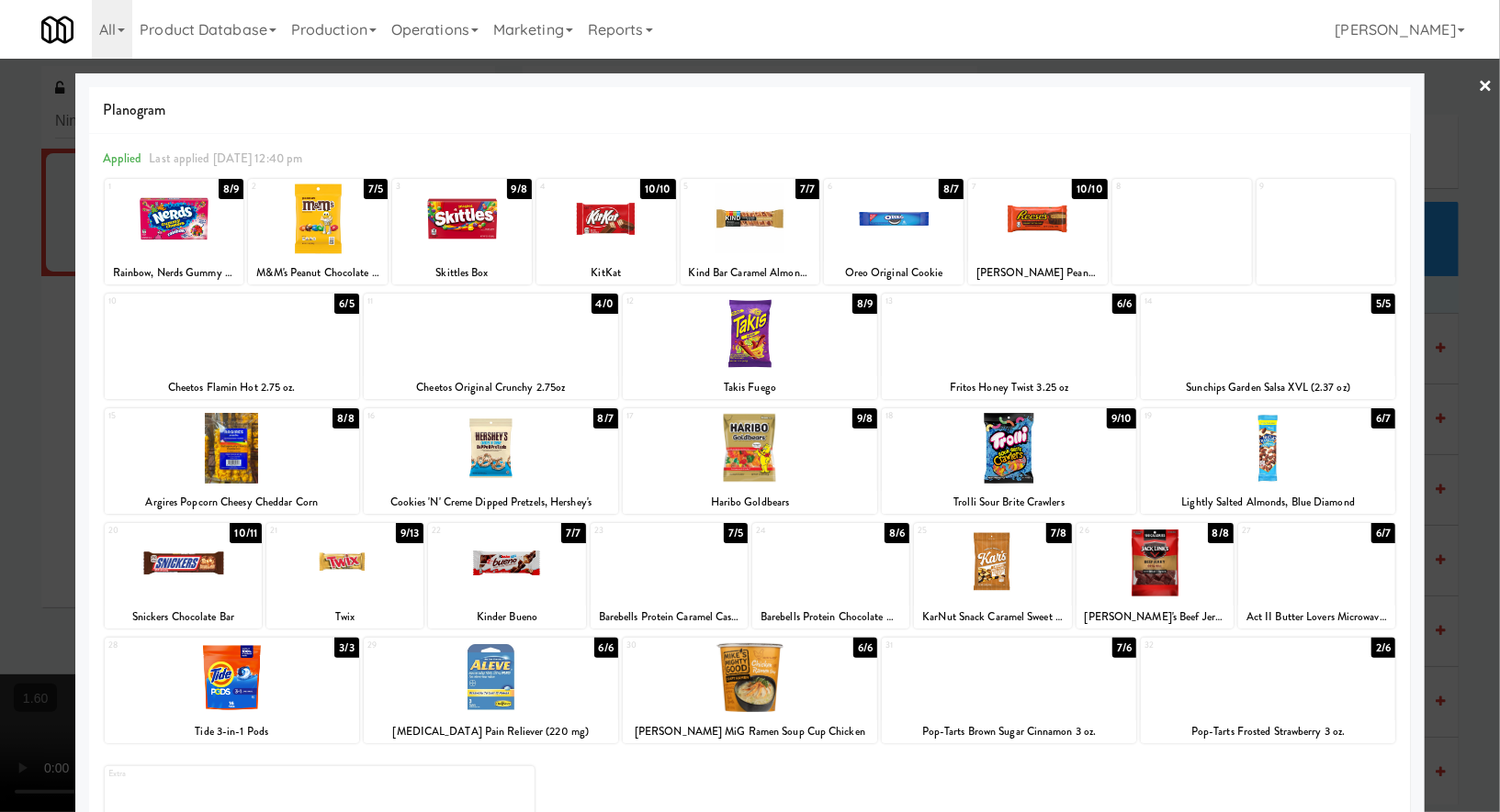
click at [901, 223] on div at bounding box center [893, 219] width 139 height 71
click at [1482, 82] on link "×" at bounding box center [1485, 86] width 14 height 57
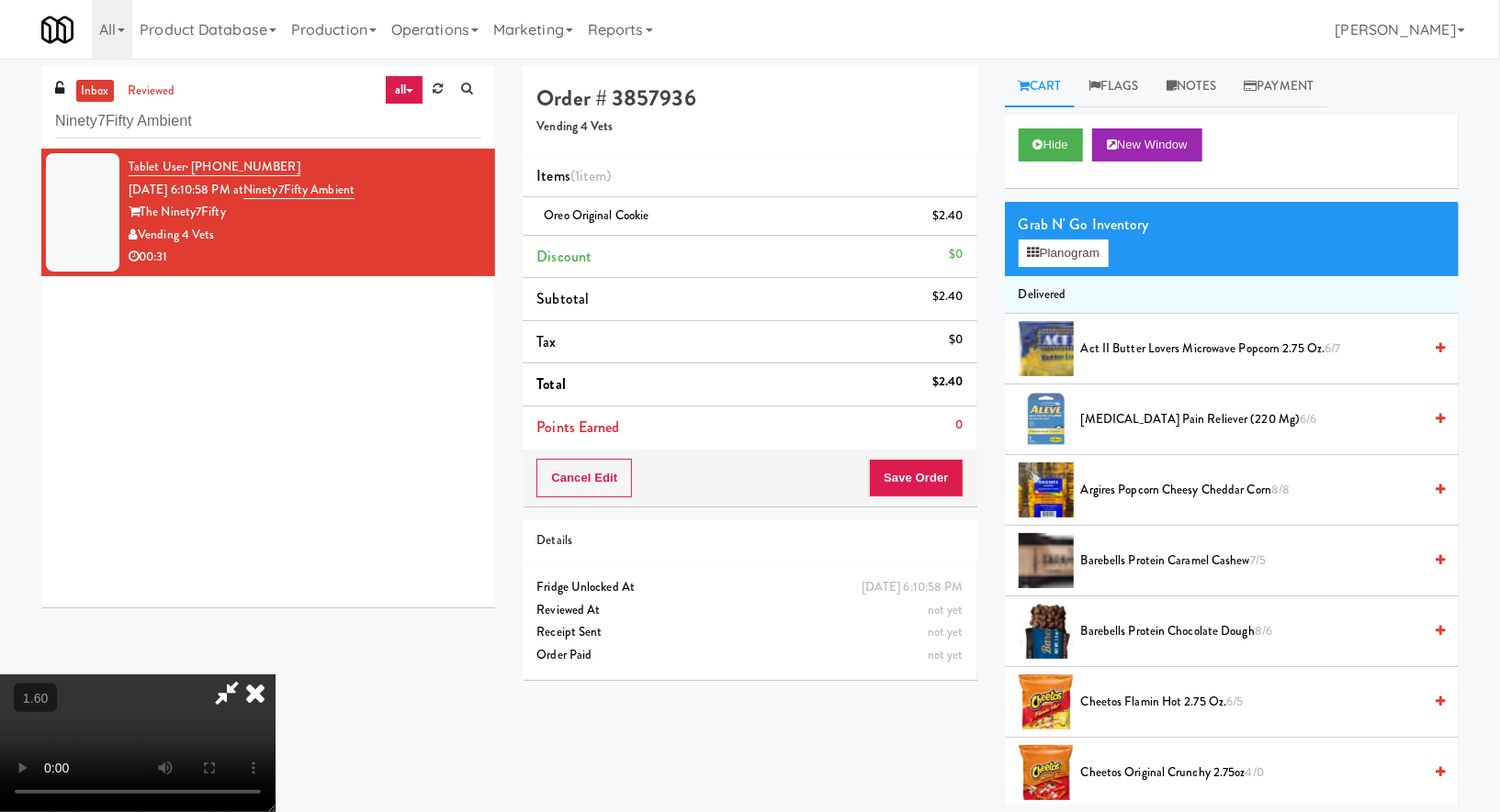
click at [276, 675] on icon at bounding box center [255, 693] width 40 height 36
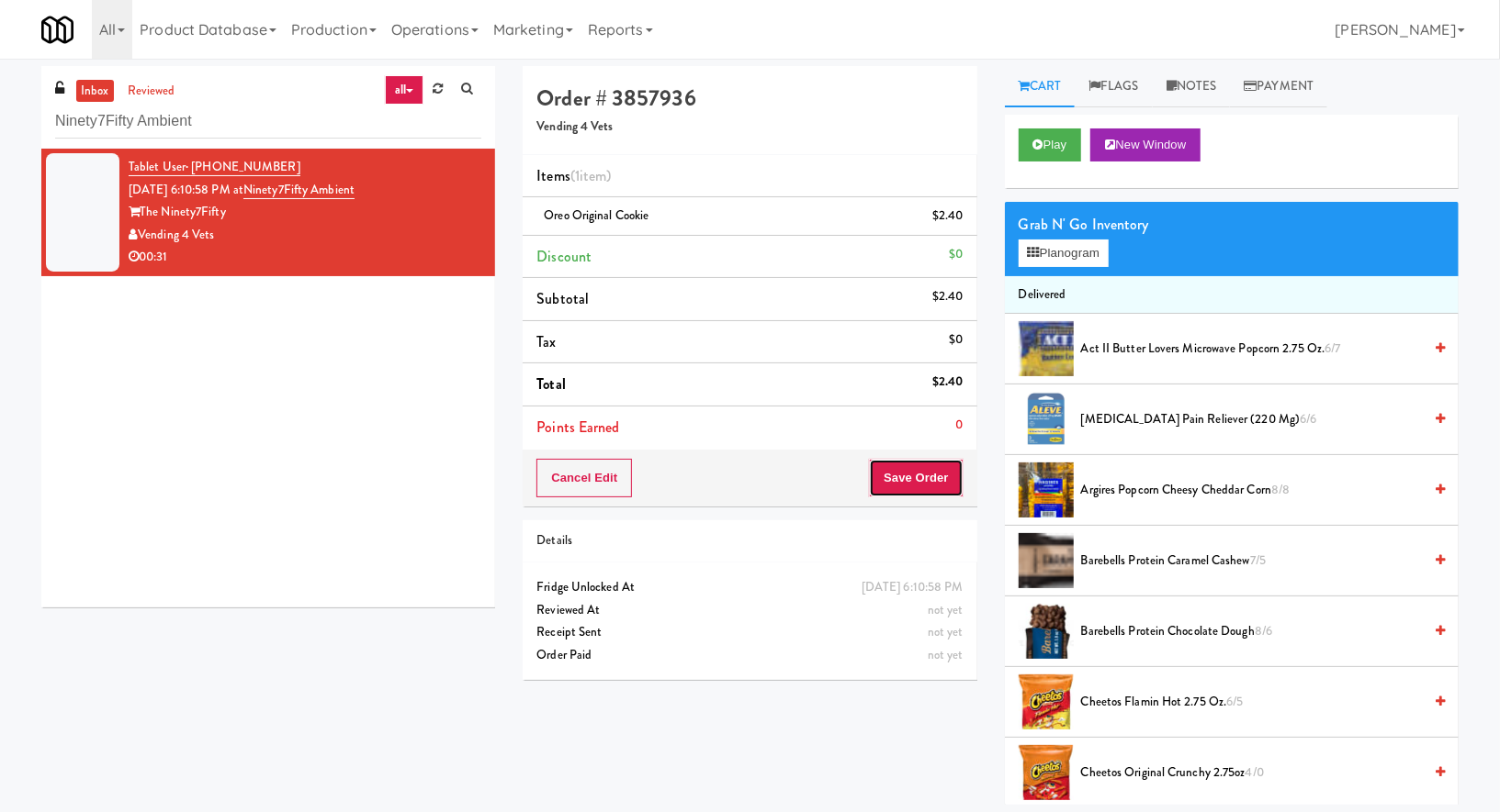
click at [922, 473] on button "Save Order" at bounding box center [916, 478] width 94 height 38
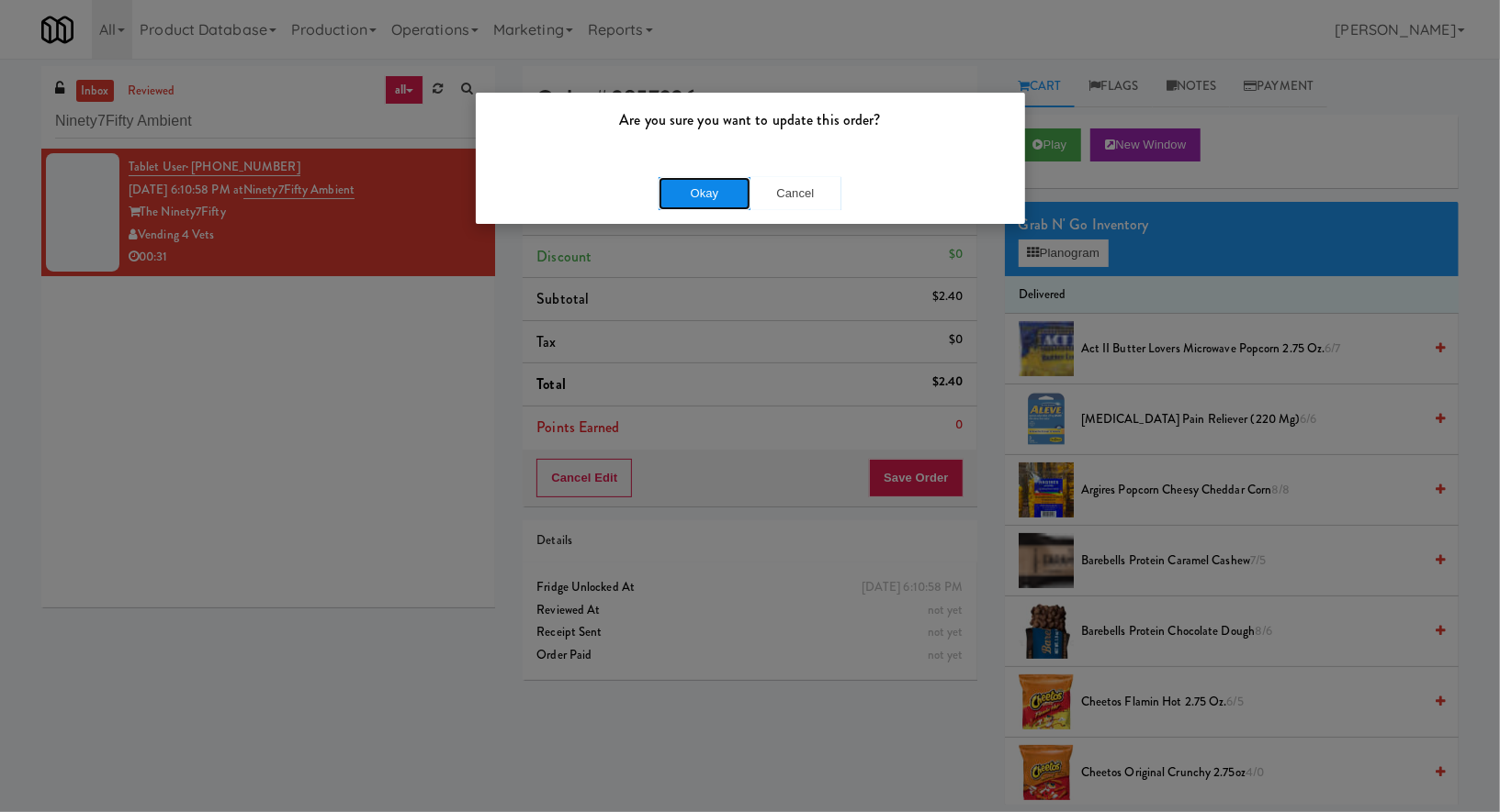
click at [678, 179] on button "Okay" at bounding box center [705, 194] width 92 height 33
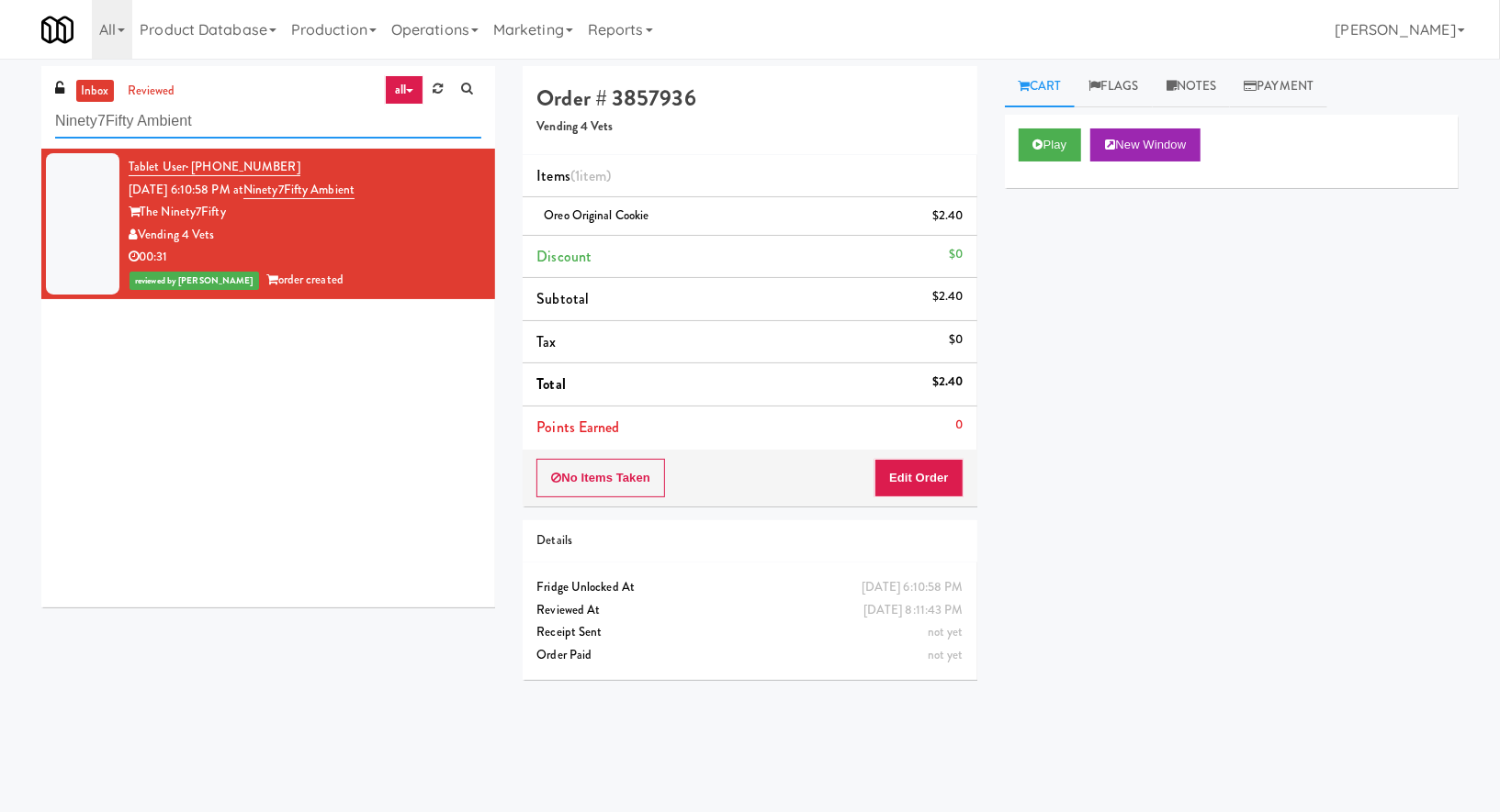
click at [194, 117] on input "Ninety7Fifty Ambient" at bounding box center [268, 121] width 426 height 34
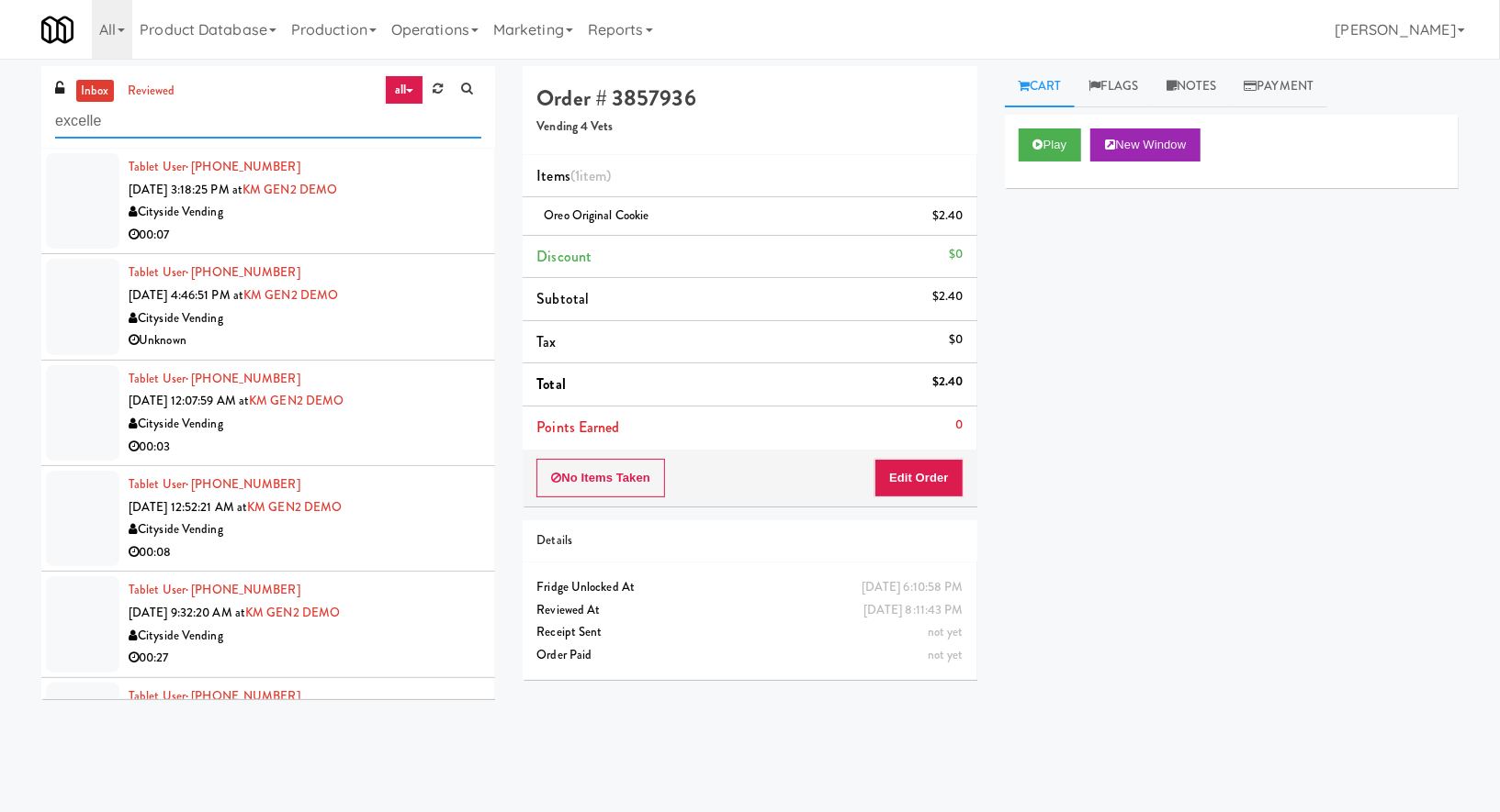
type input "excelle"
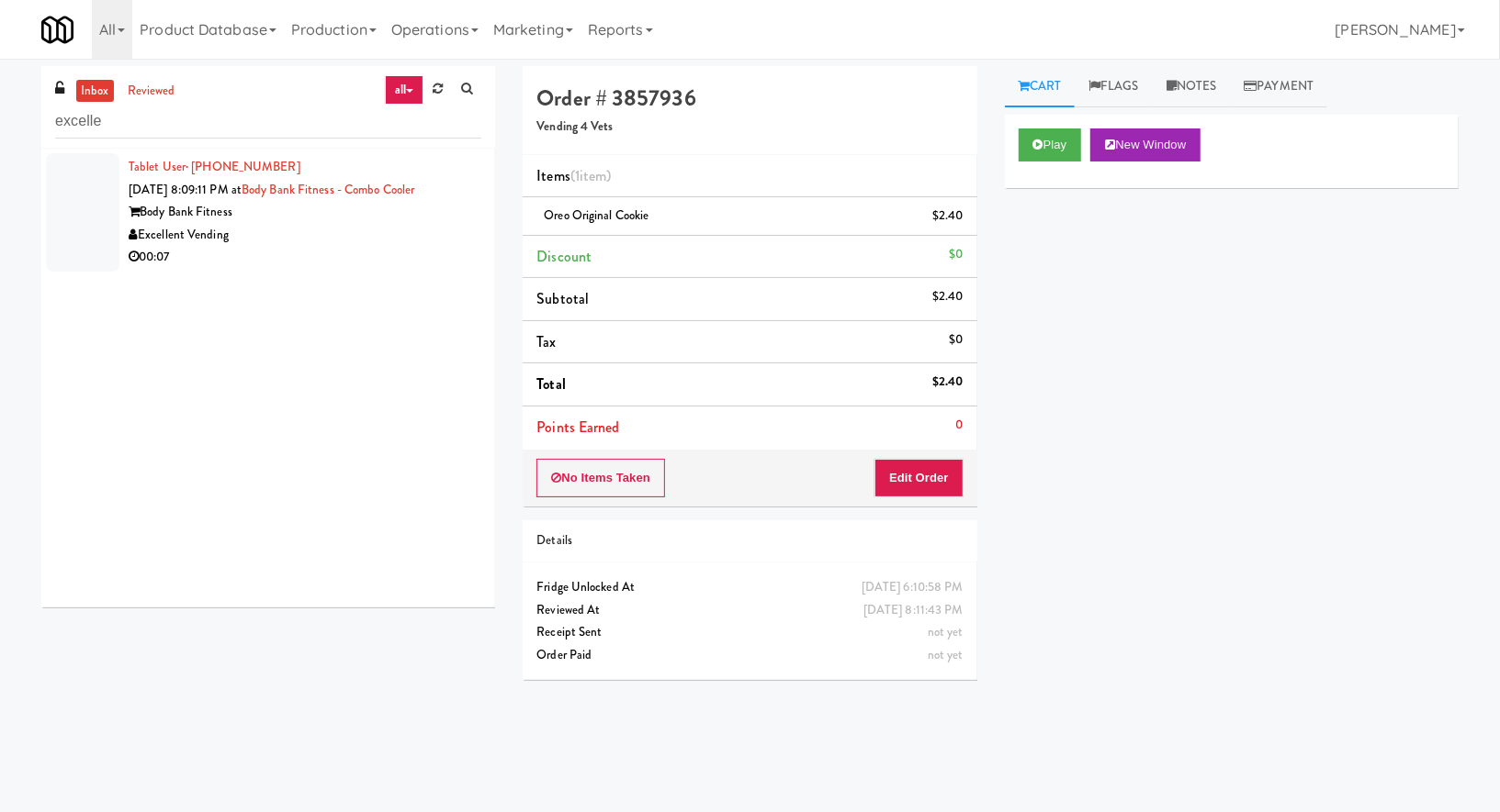
click at [384, 224] on div "Excellent Vending" at bounding box center [304, 235] width 352 height 23
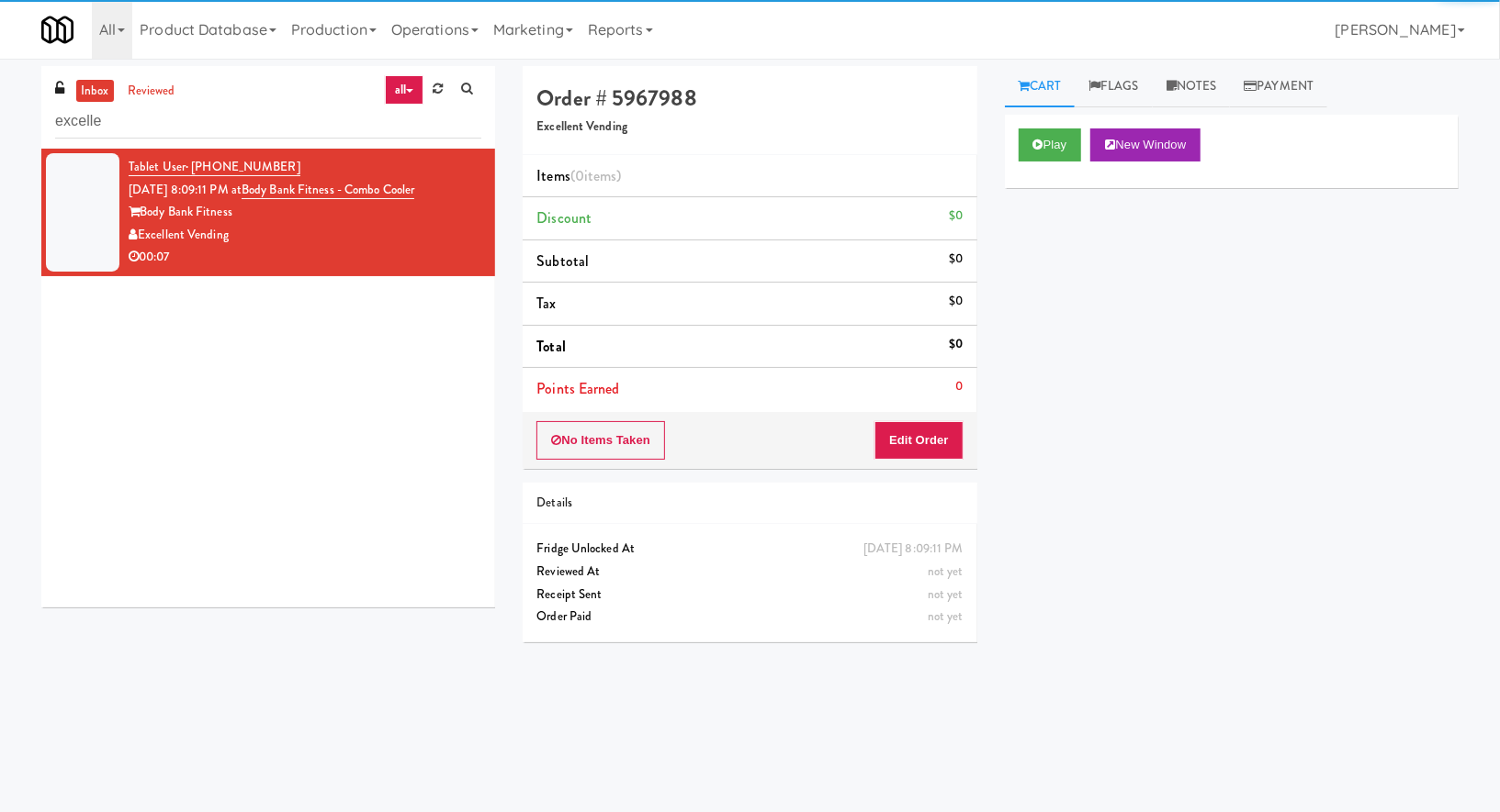
click at [1040, 162] on div "Play New Window" at bounding box center [1231, 152] width 453 height 74
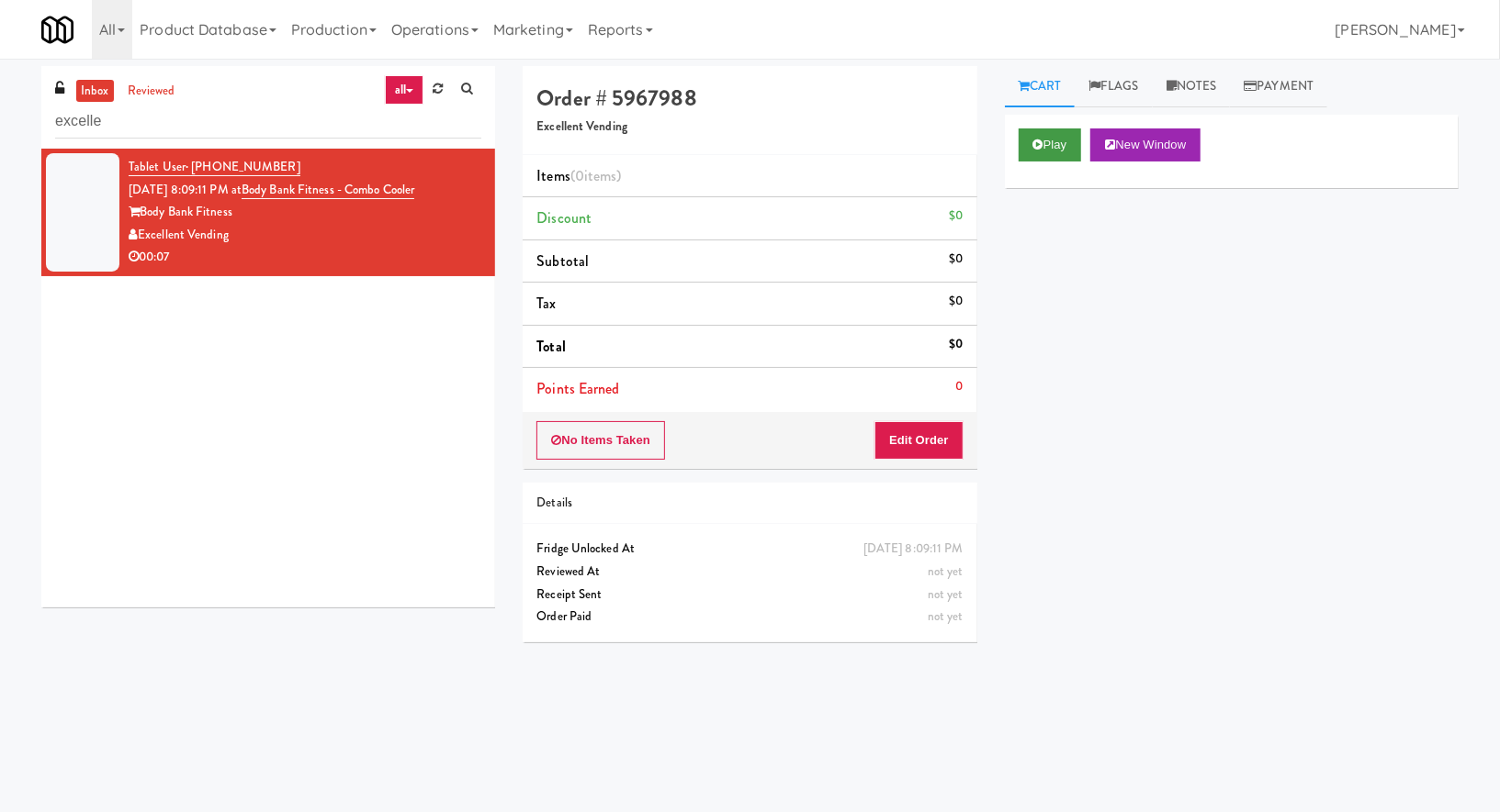
click at [1037, 138] on icon at bounding box center [1038, 144] width 11 height 12
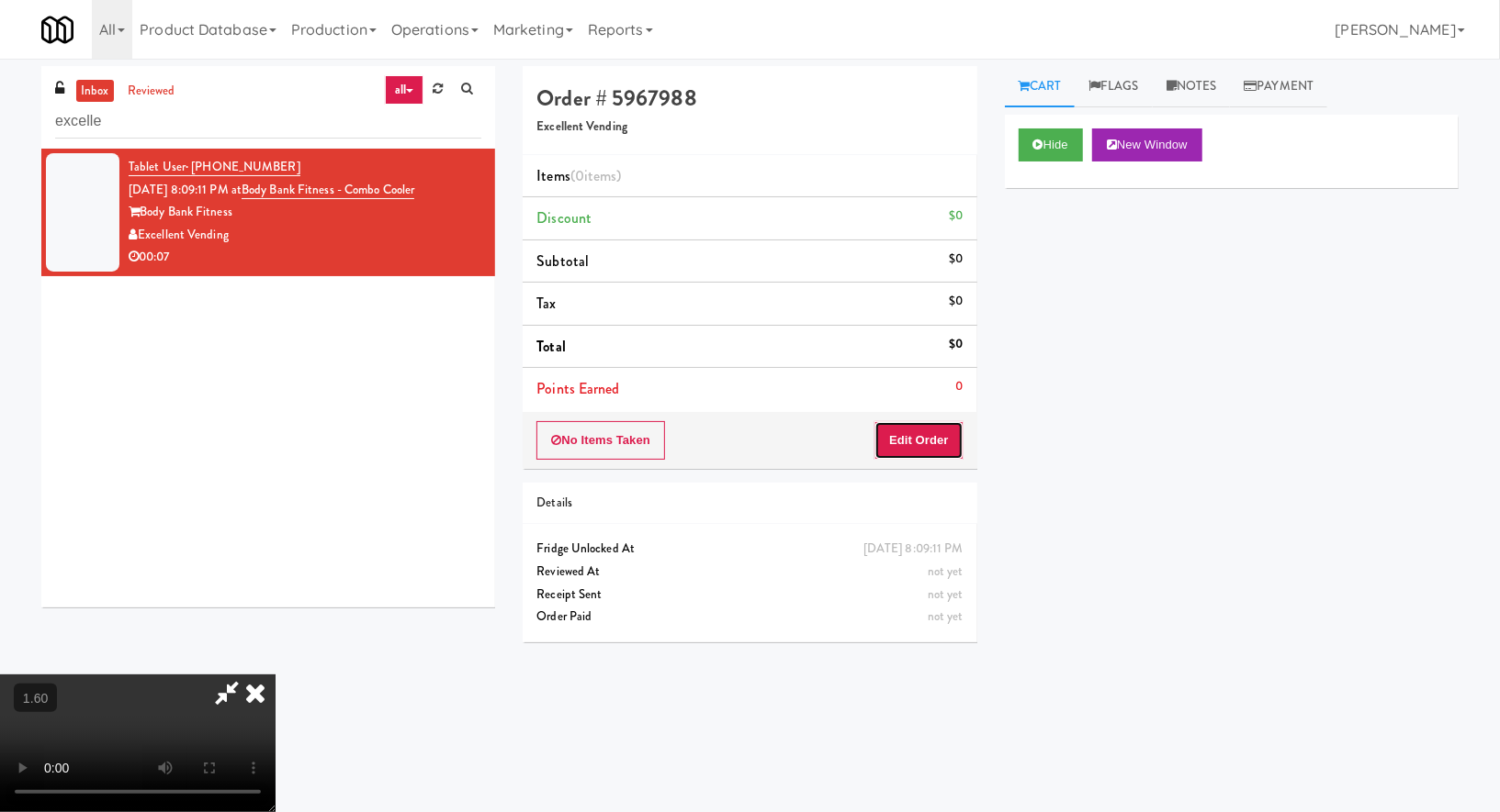
click at [916, 428] on button "Edit Order" at bounding box center [918, 441] width 89 height 38
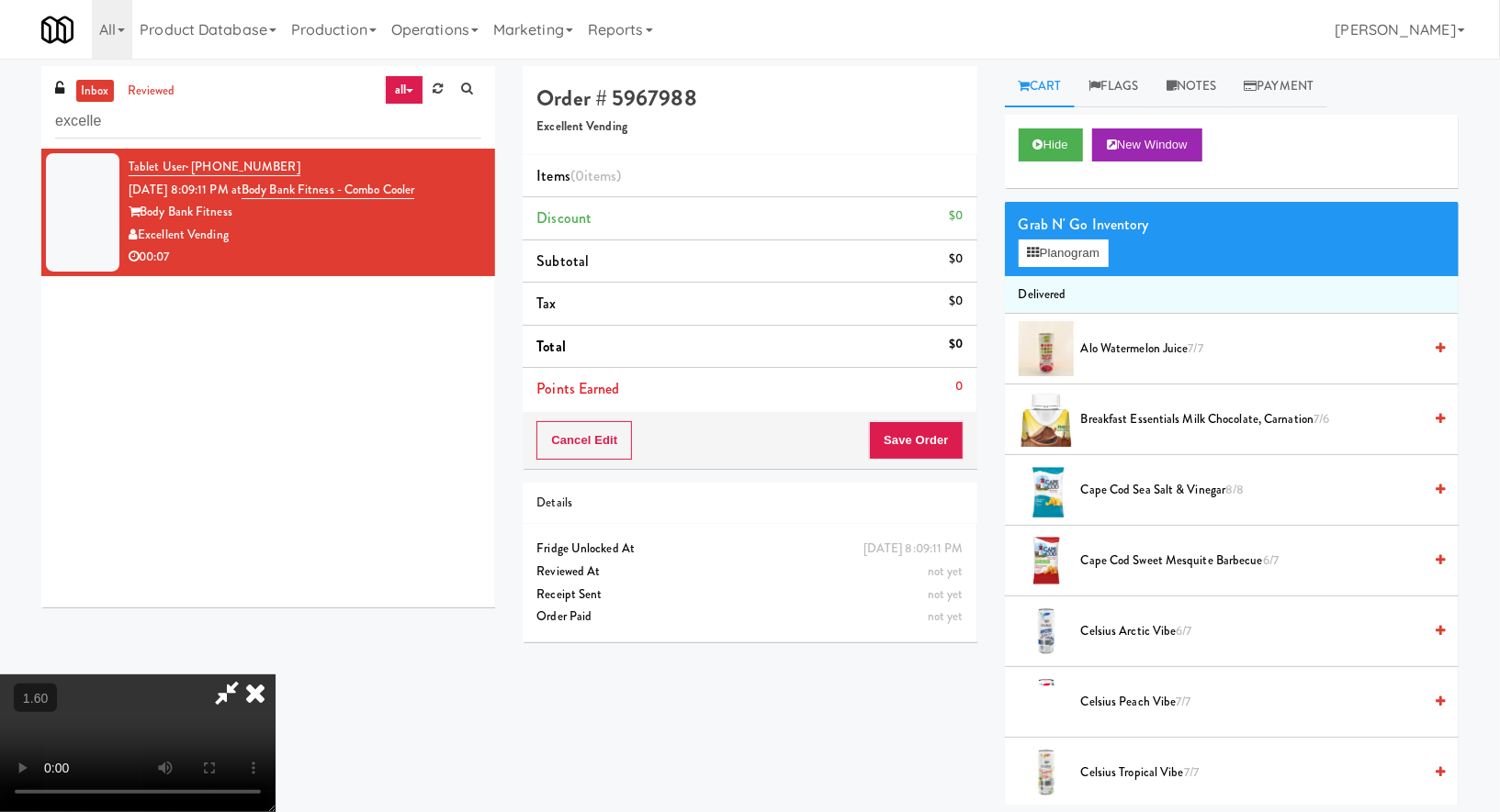
scroll to position [102, 0]
click at [276, 675] on video at bounding box center [137, 743] width 276 height 137
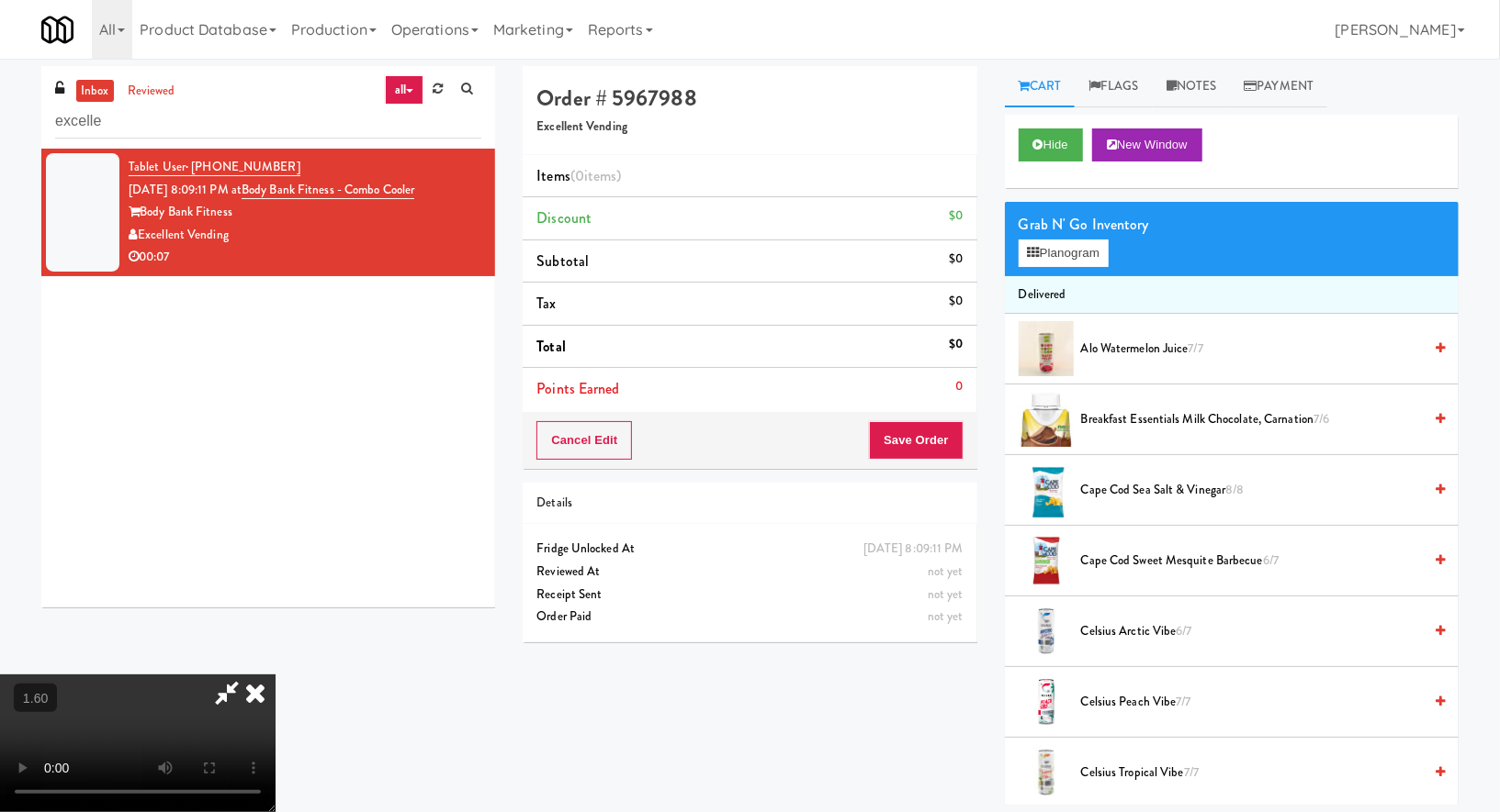
click at [276, 675] on video at bounding box center [137, 743] width 276 height 137
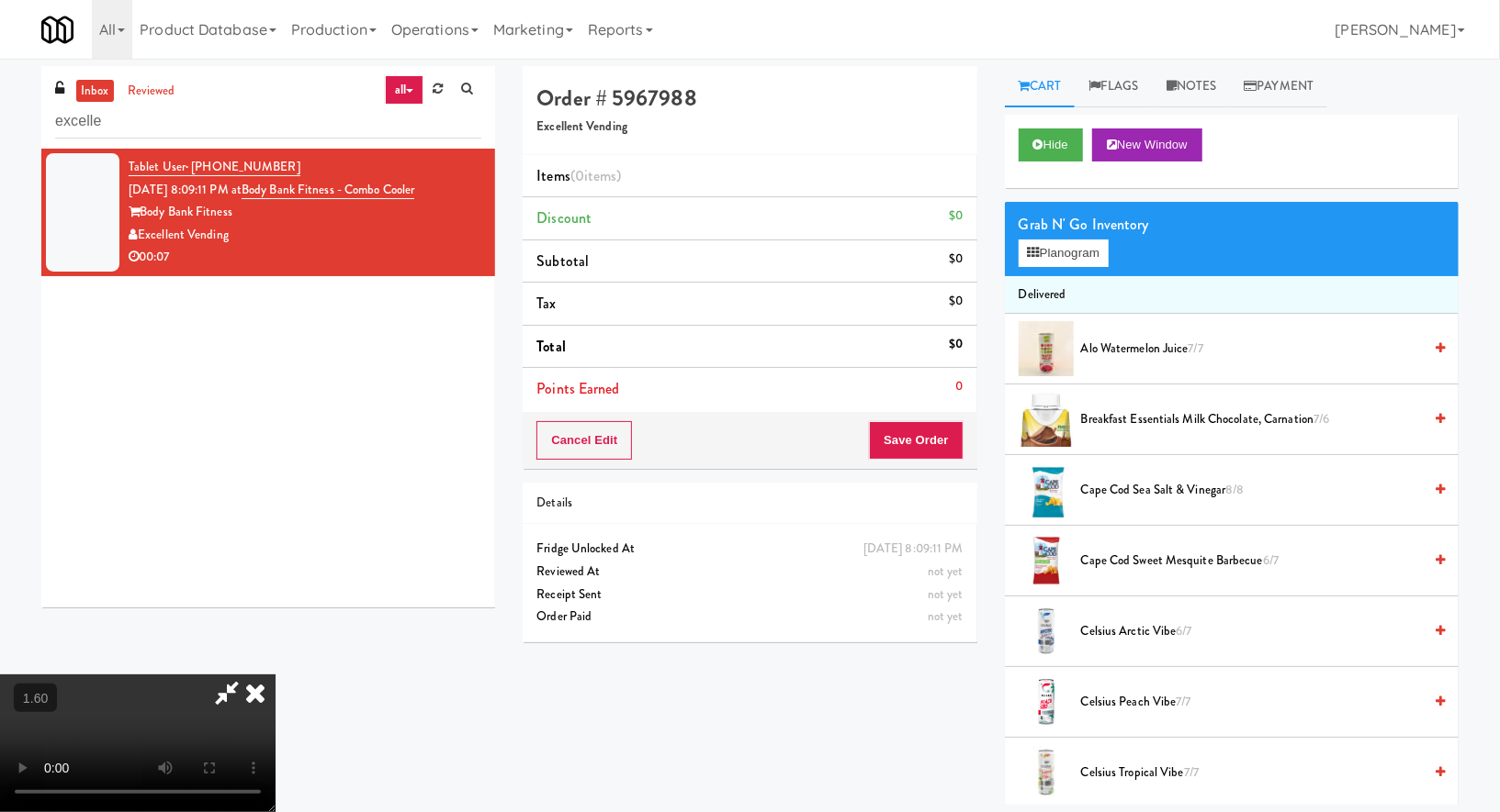
click at [276, 675] on icon at bounding box center [255, 693] width 40 height 36
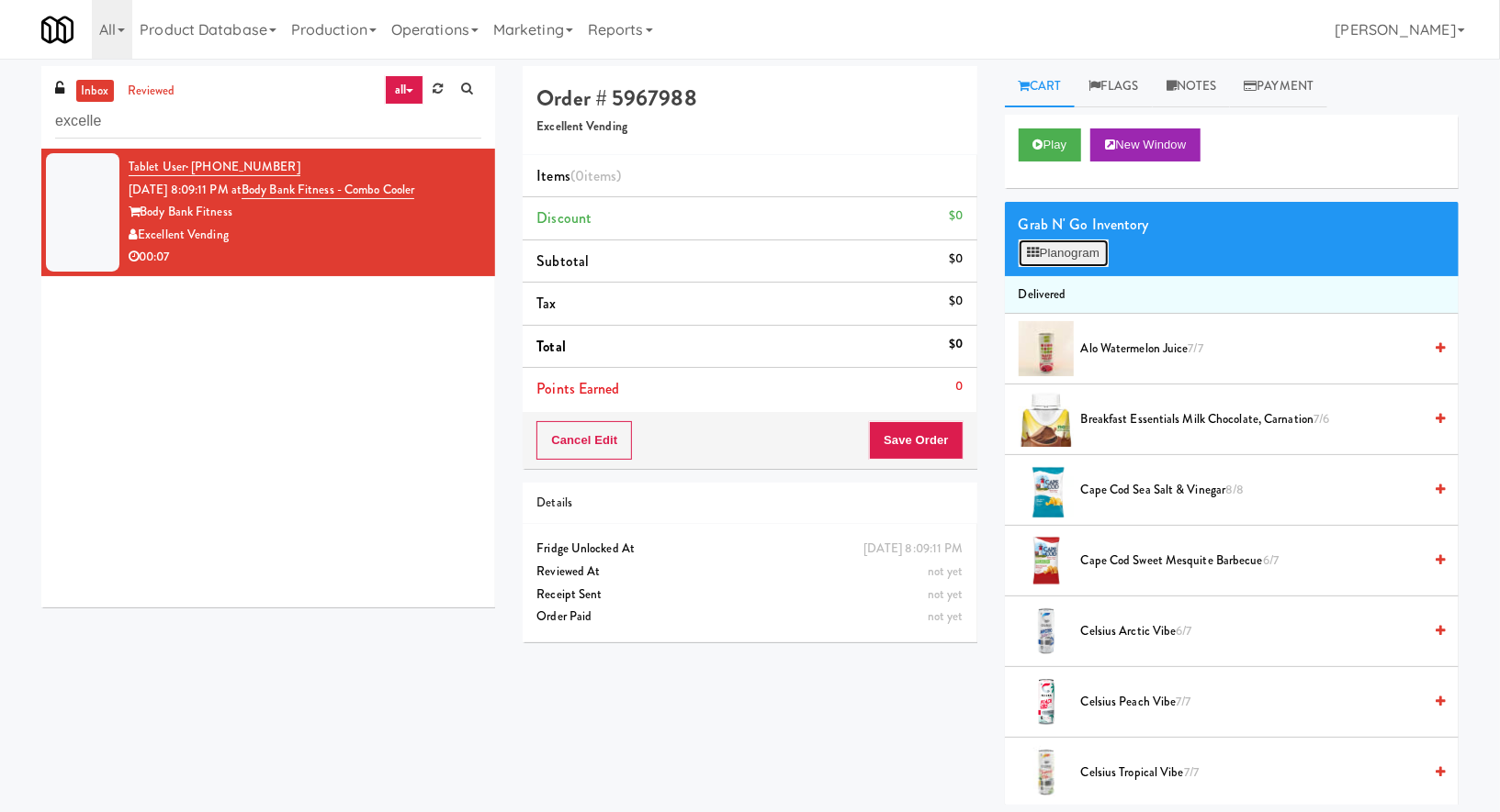
click at [1078, 257] on button "Planogram" at bounding box center [1063, 253] width 90 height 28
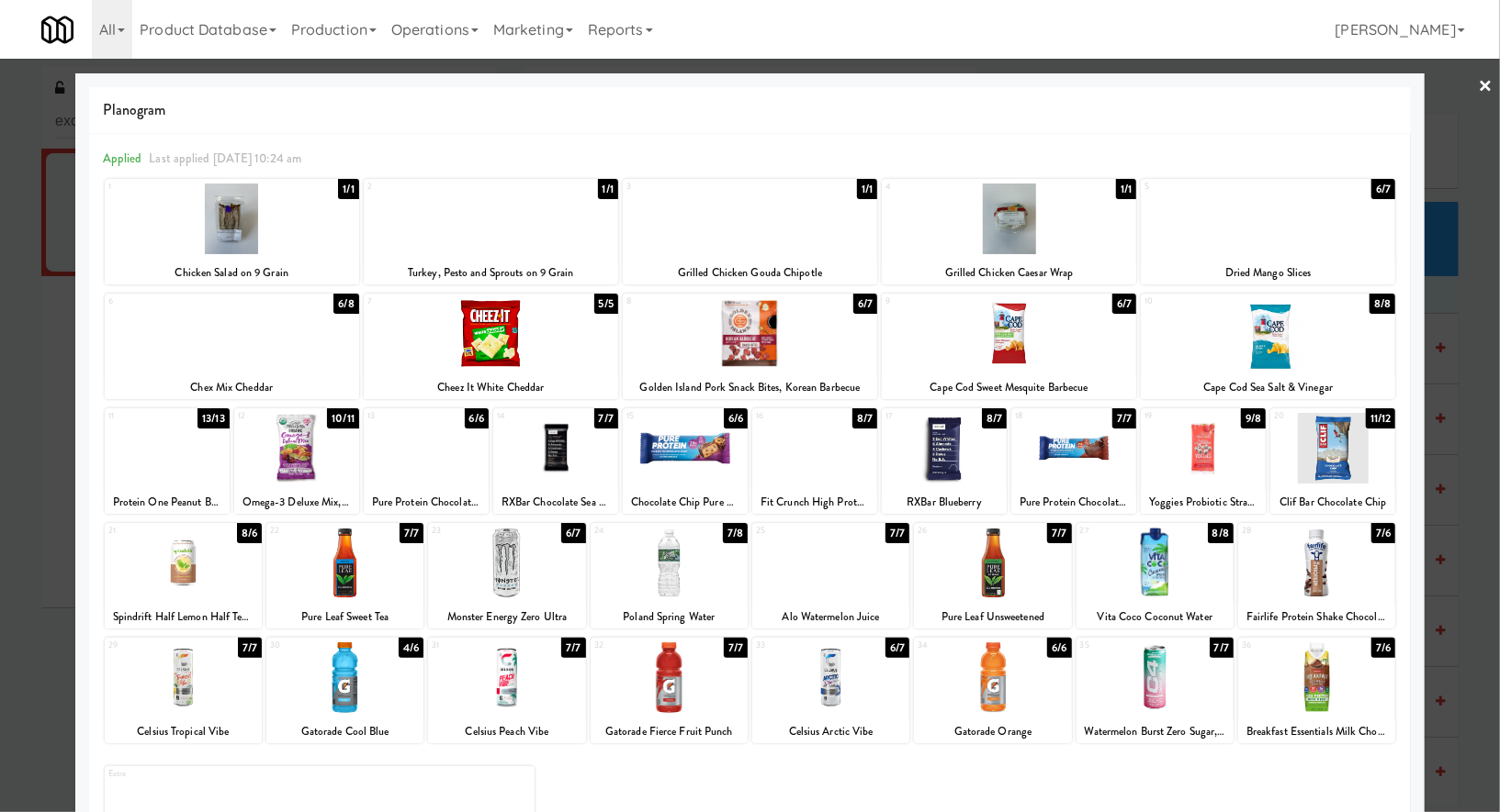
click at [1004, 237] on div at bounding box center [1008, 219] width 254 height 71
click at [1480, 86] on link "×" at bounding box center [1485, 86] width 14 height 57
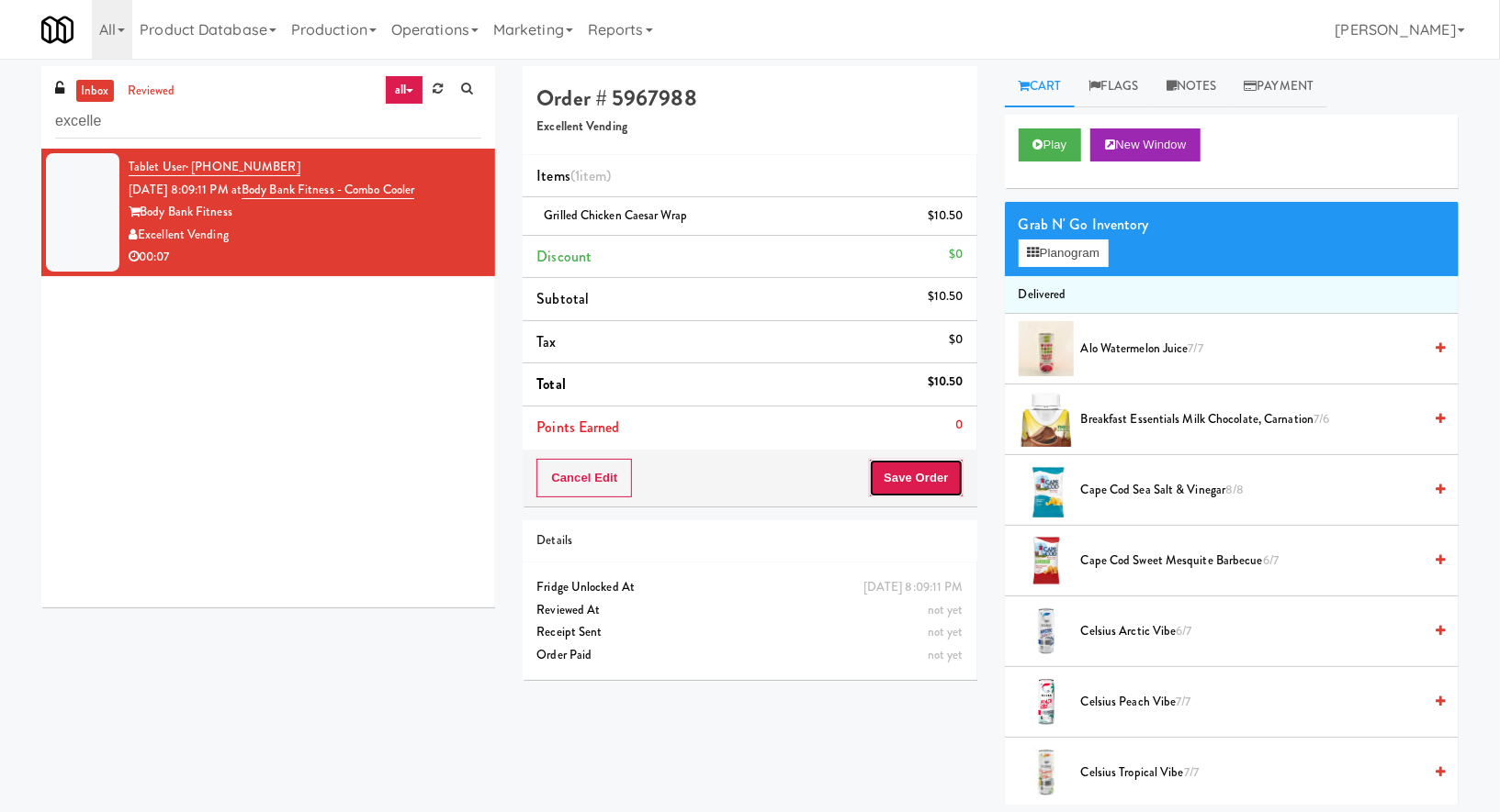
click at [930, 459] on button "Save Order" at bounding box center [916, 478] width 94 height 38
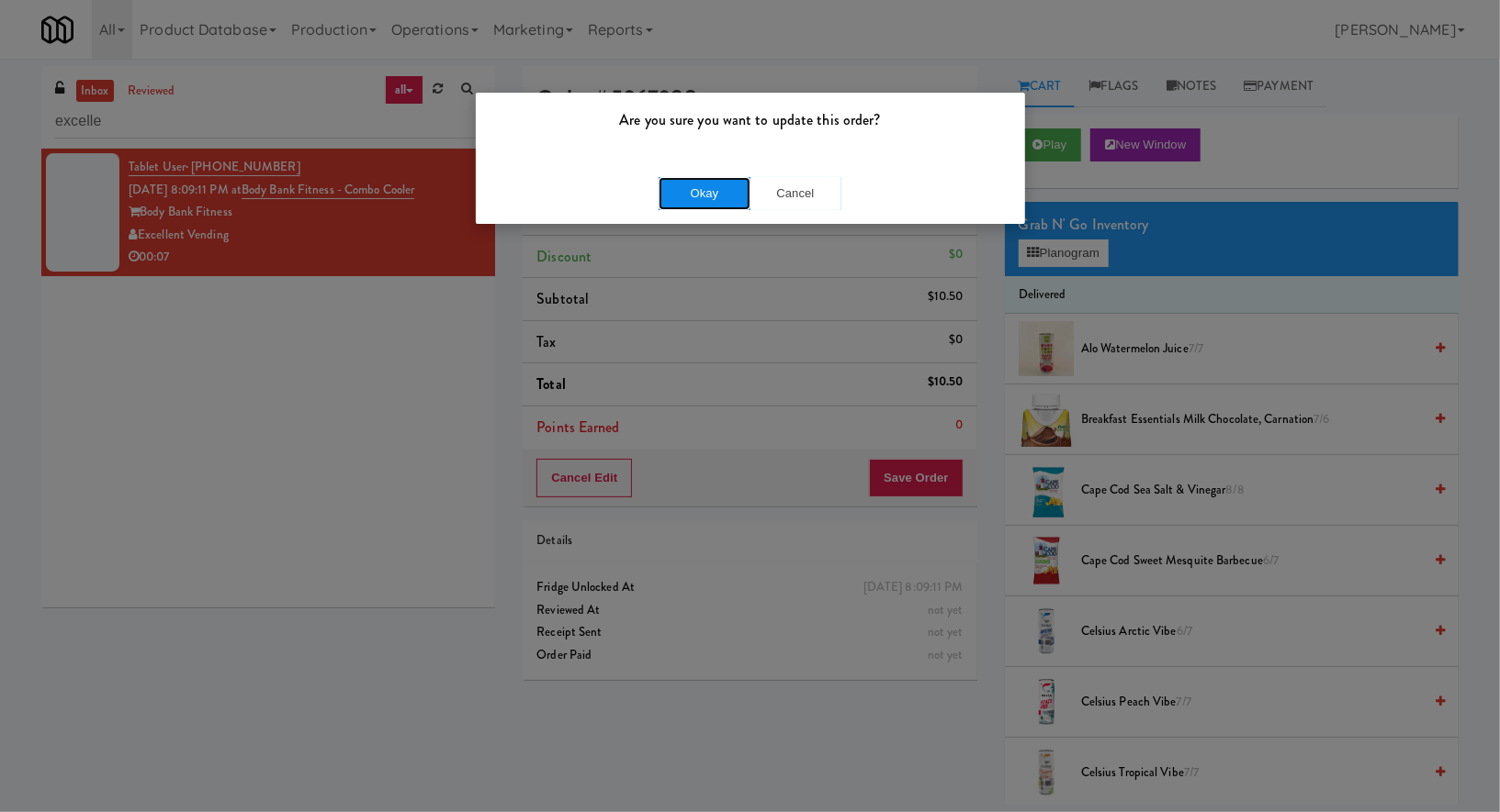
click at [694, 188] on button "Okay" at bounding box center [705, 194] width 92 height 33
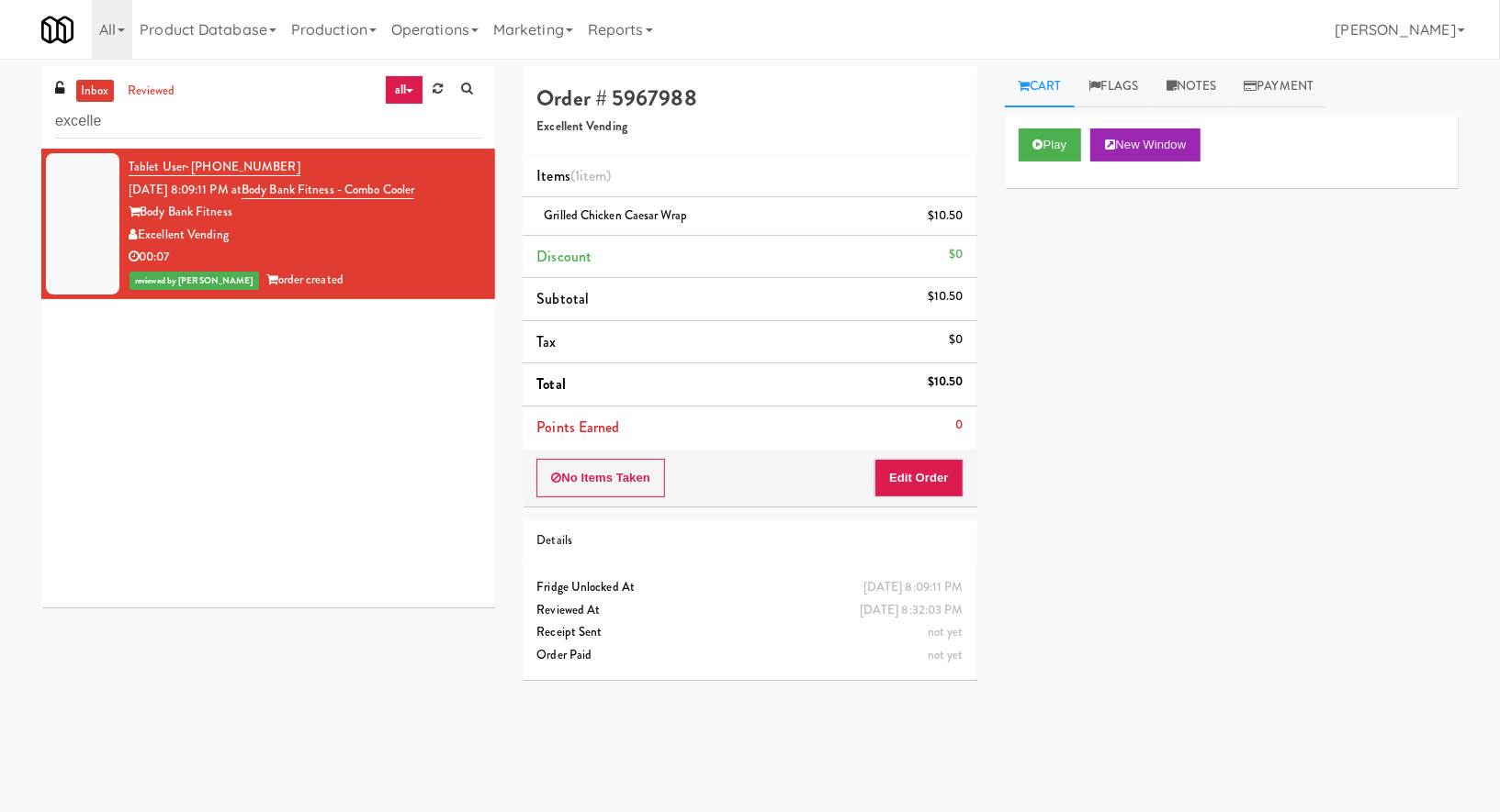
click at [377, 422] on div "Tablet User · (845) 304-5829 Oct 8, 2025 8:09:11 PM at Body Bank Fitness - Comb…" at bounding box center [268, 378] width 453 height 459
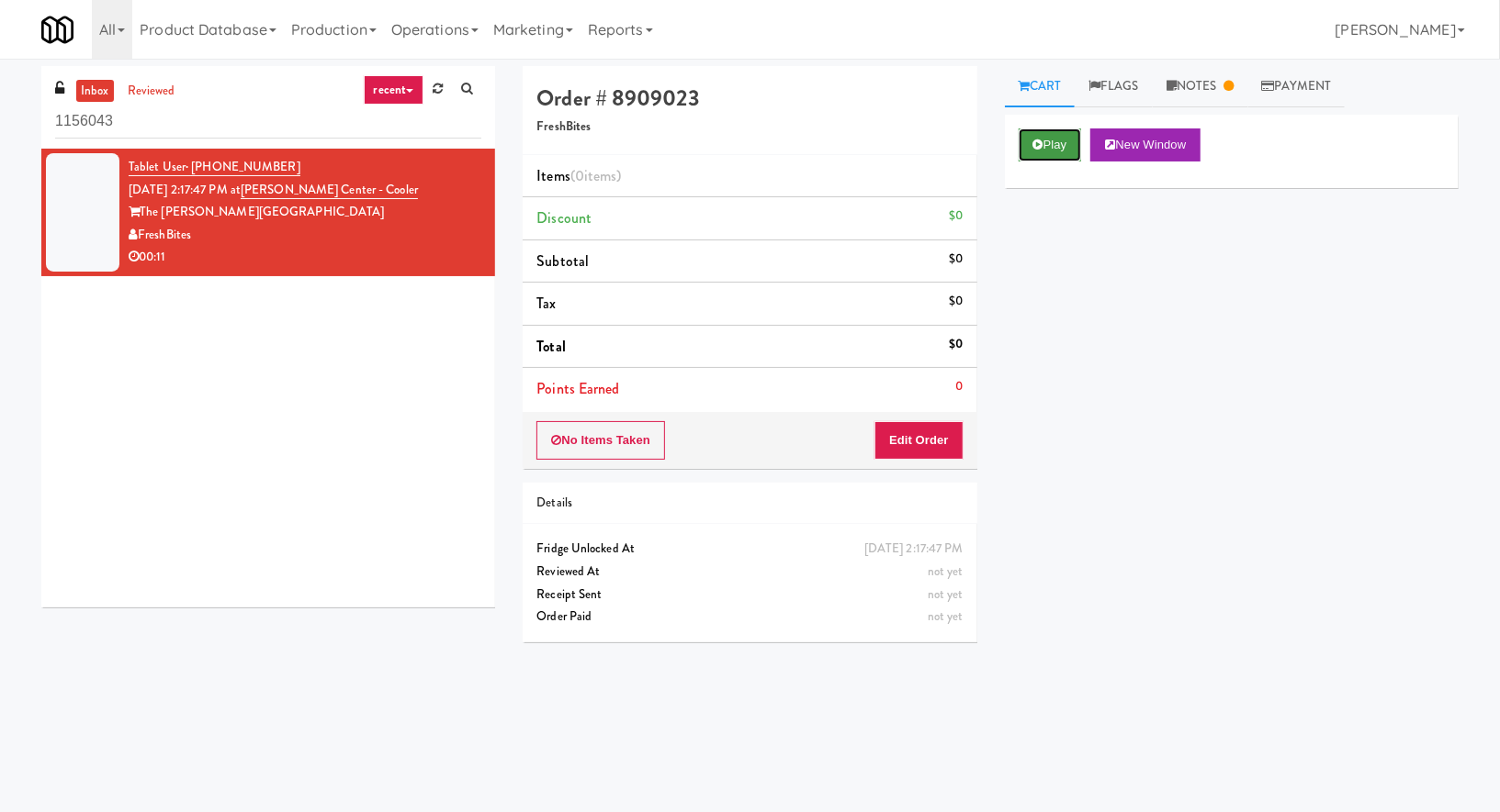
click at [1041, 149] on icon at bounding box center [1038, 144] width 11 height 12
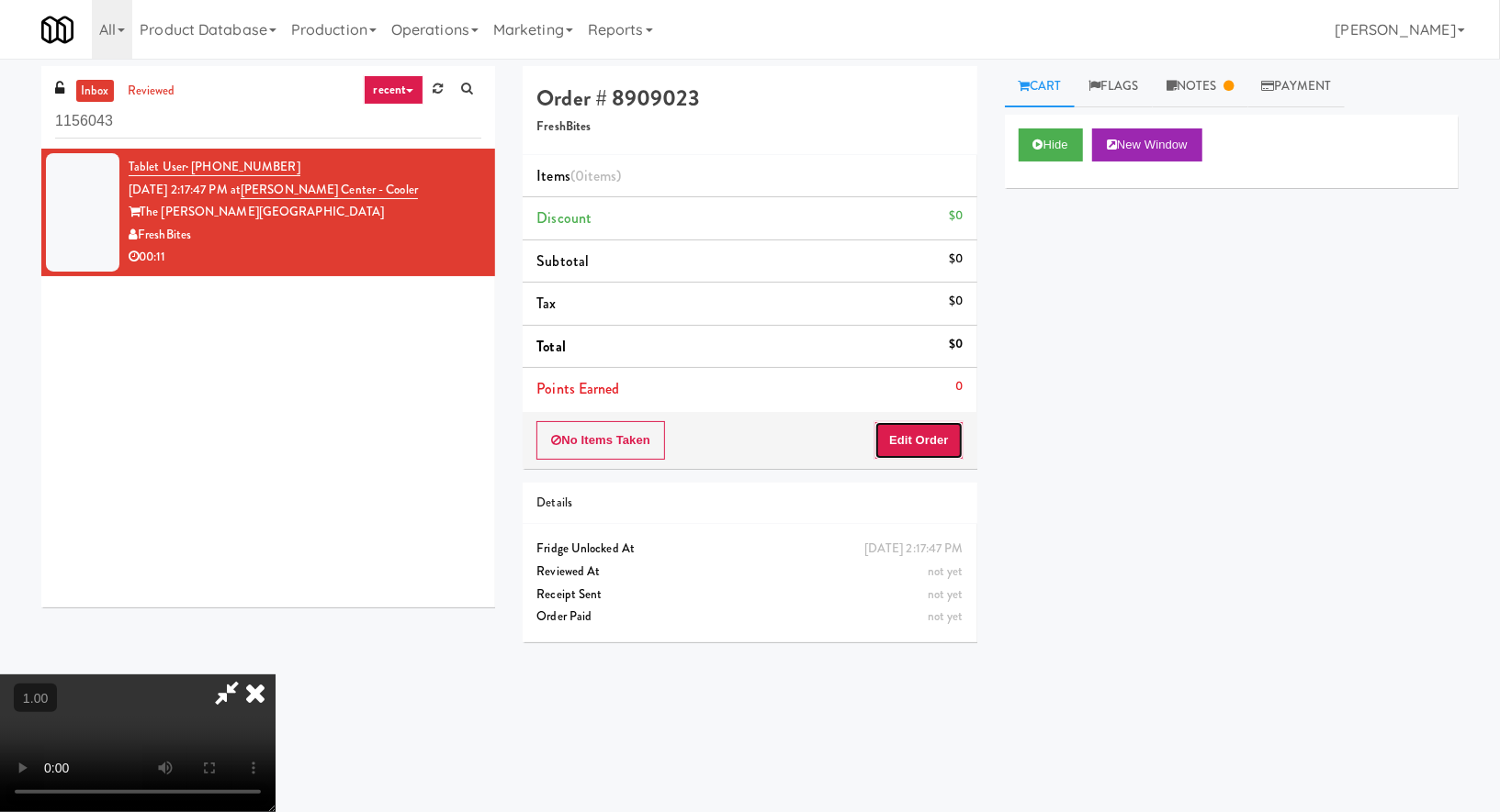
click at [949, 425] on button "Edit Order" at bounding box center [918, 441] width 89 height 38
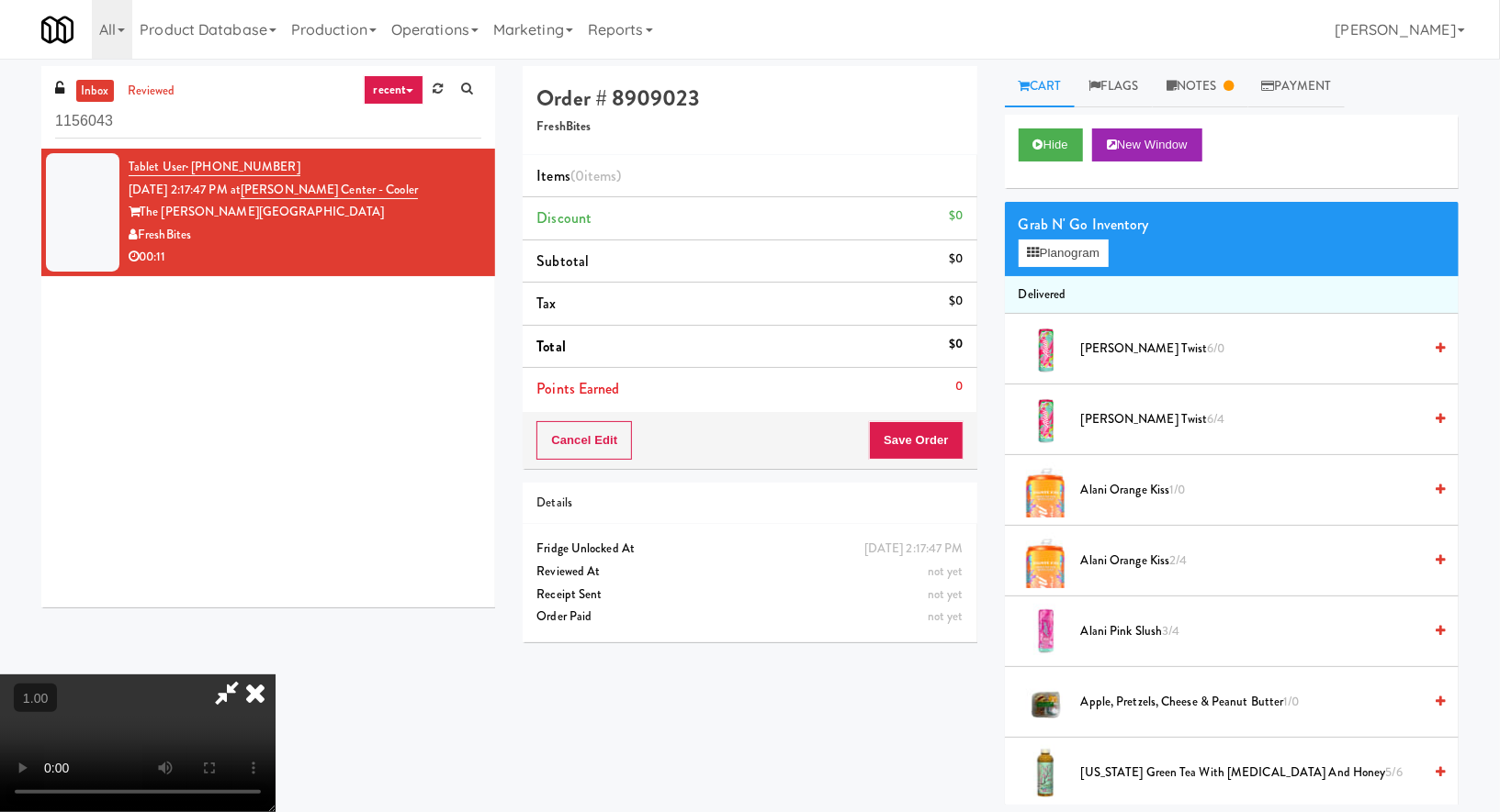
click at [276, 675] on video at bounding box center [137, 743] width 276 height 137
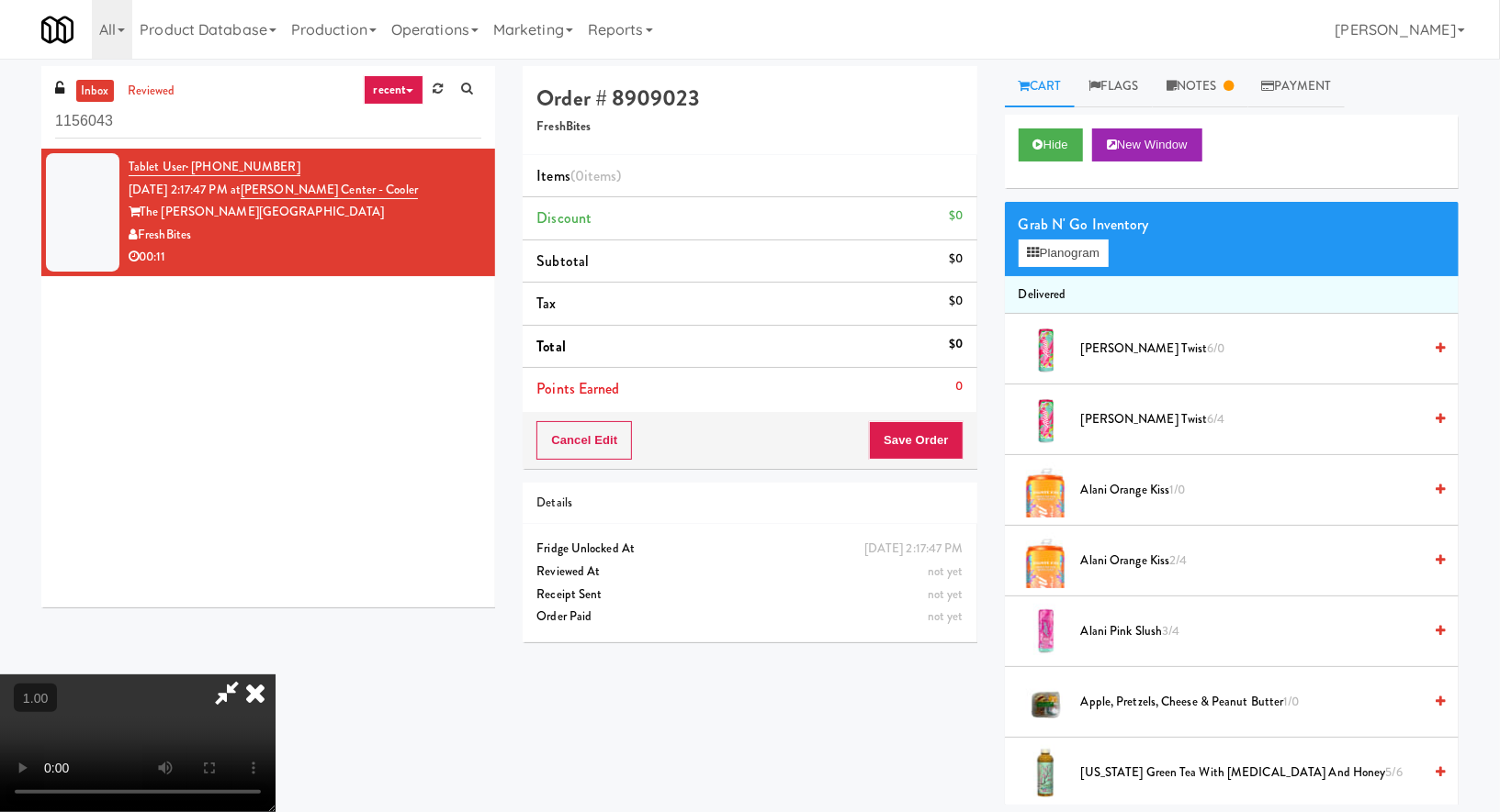
click at [276, 675] on video at bounding box center [137, 743] width 276 height 137
click at [1075, 269] on div "Grab N' Go Inventory Planogram" at bounding box center [1231, 238] width 453 height 74
click at [1068, 255] on button "Planogram" at bounding box center [1063, 253] width 90 height 28
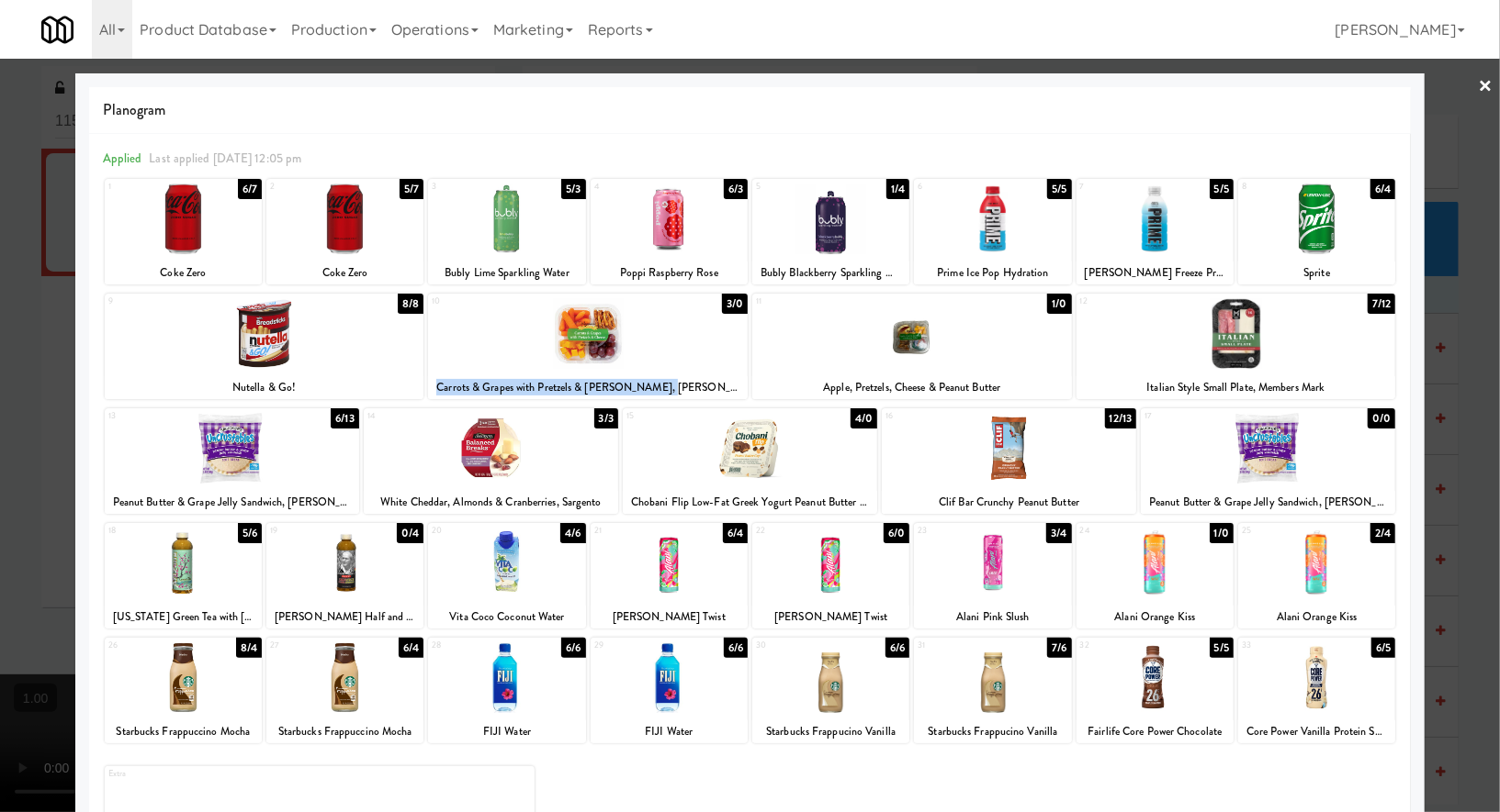
drag, startPoint x: 470, startPoint y: 388, endPoint x: 706, endPoint y: 390, distance: 236.0
click at [707, 391] on div "Carrots & Grapes with Pretzels & Cheese, Wegmans" at bounding box center [587, 388] width 314 height 23
copy div "Carrots & Grapes with Pretzels & Cheese, Wegmans"
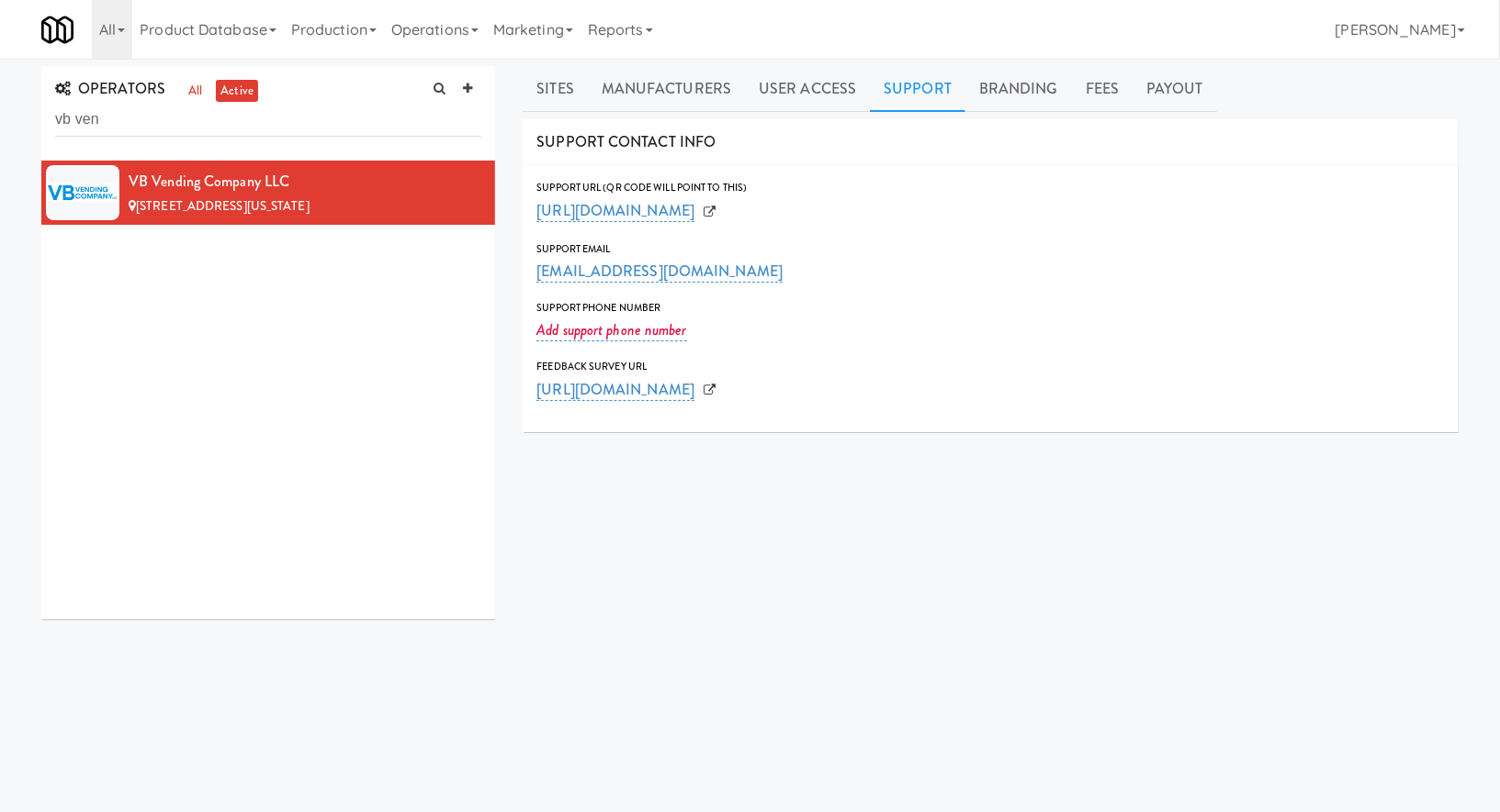
click at [163, 122] on input "vb ven" at bounding box center [268, 119] width 426 height 34
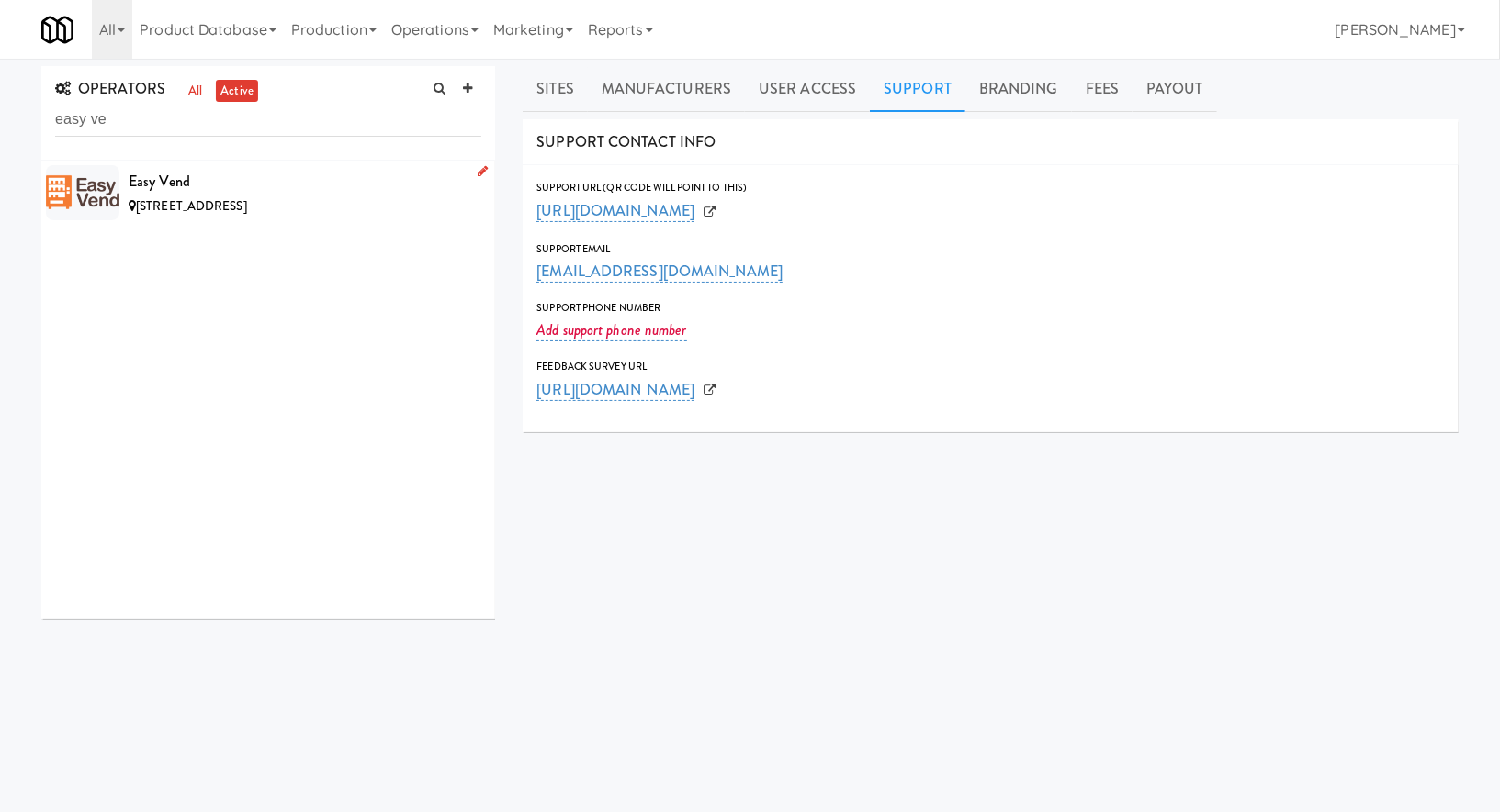
type input "easy ve"
click at [314, 196] on div "9040 Thornbury Ln, Las Vegas NV" at bounding box center [304, 207] width 352 height 23
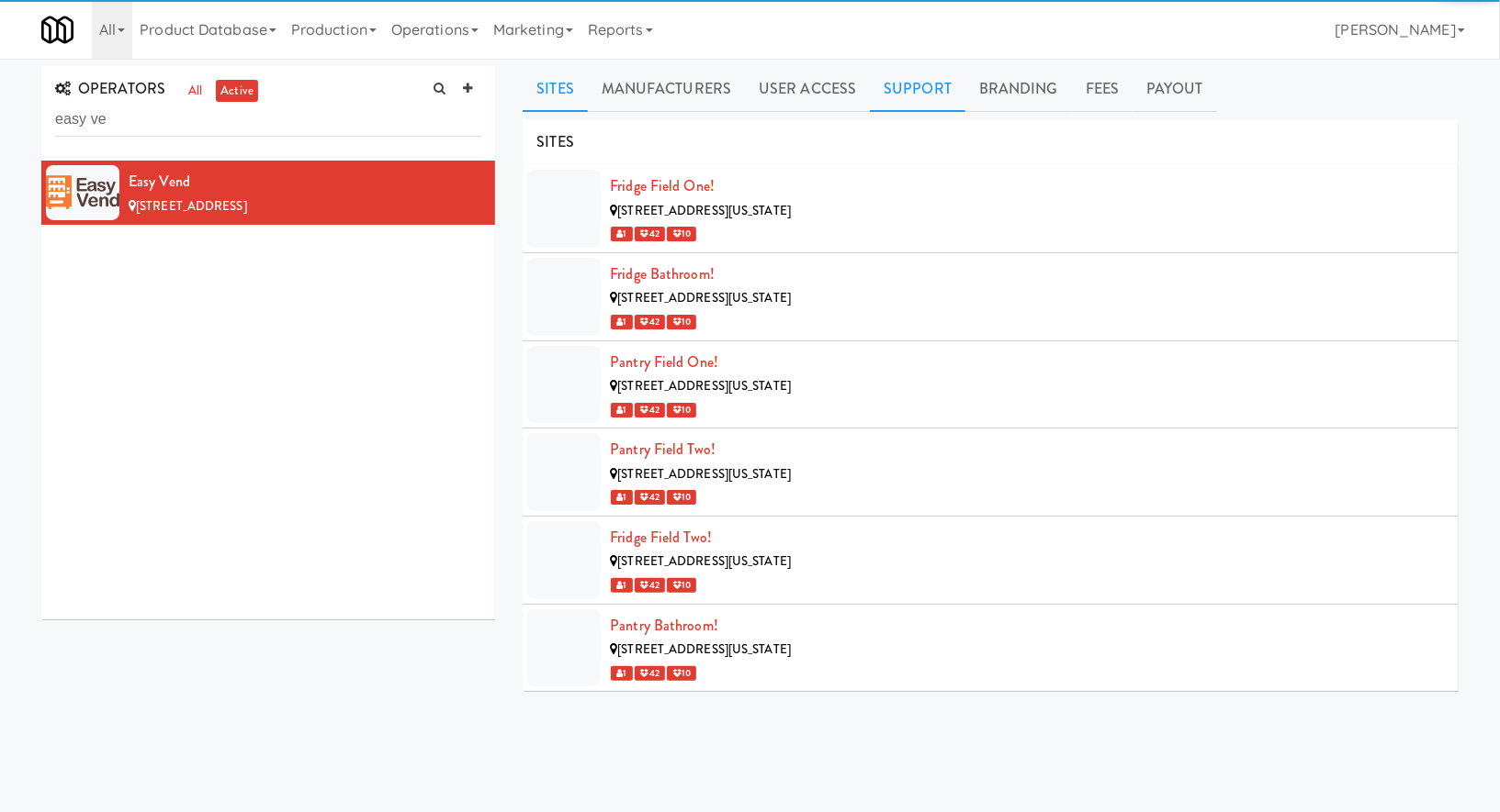
click at [910, 103] on link "Support" at bounding box center [917, 89] width 95 height 46
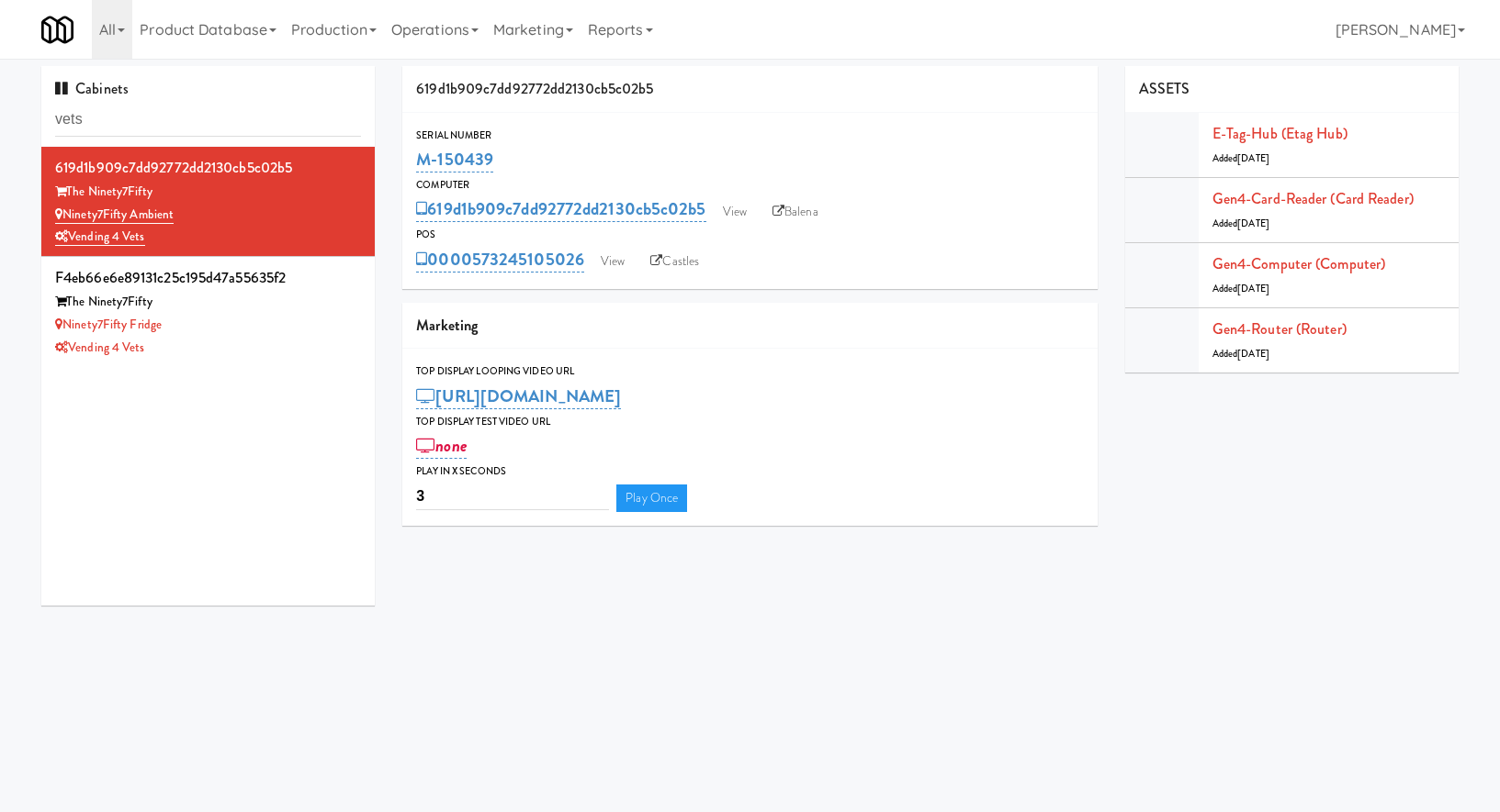
click at [190, 117] on input "vets" at bounding box center [207, 119] width 305 height 34
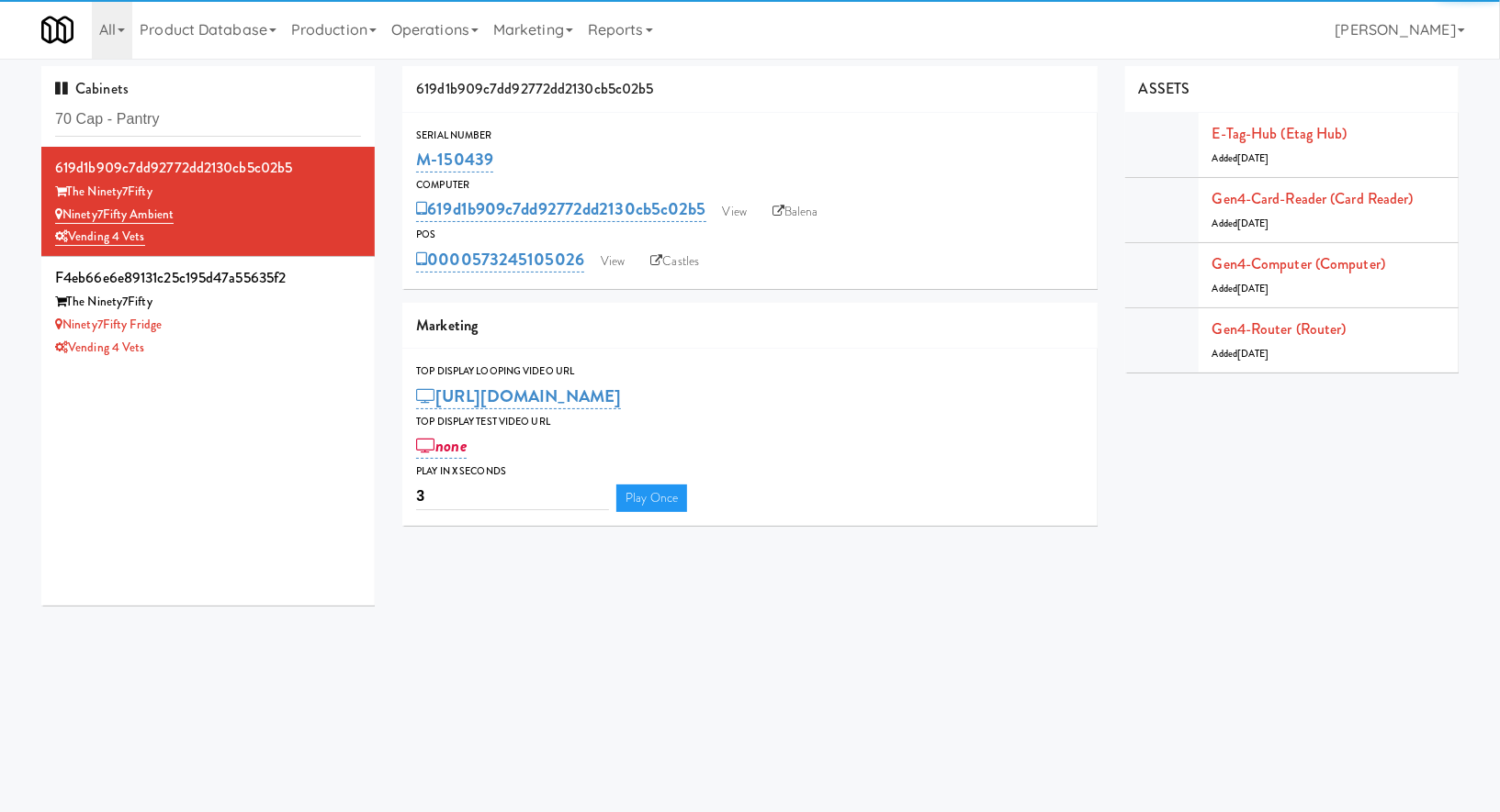
type input "70 Cap - Pantry"
click at [297, 252] on li "619d1b909c7dd92772dd2130cb5c02b5 The Ninety7Fifty Ninety7Fifty Ambient Vending …" at bounding box center [207, 202] width 333 height 110
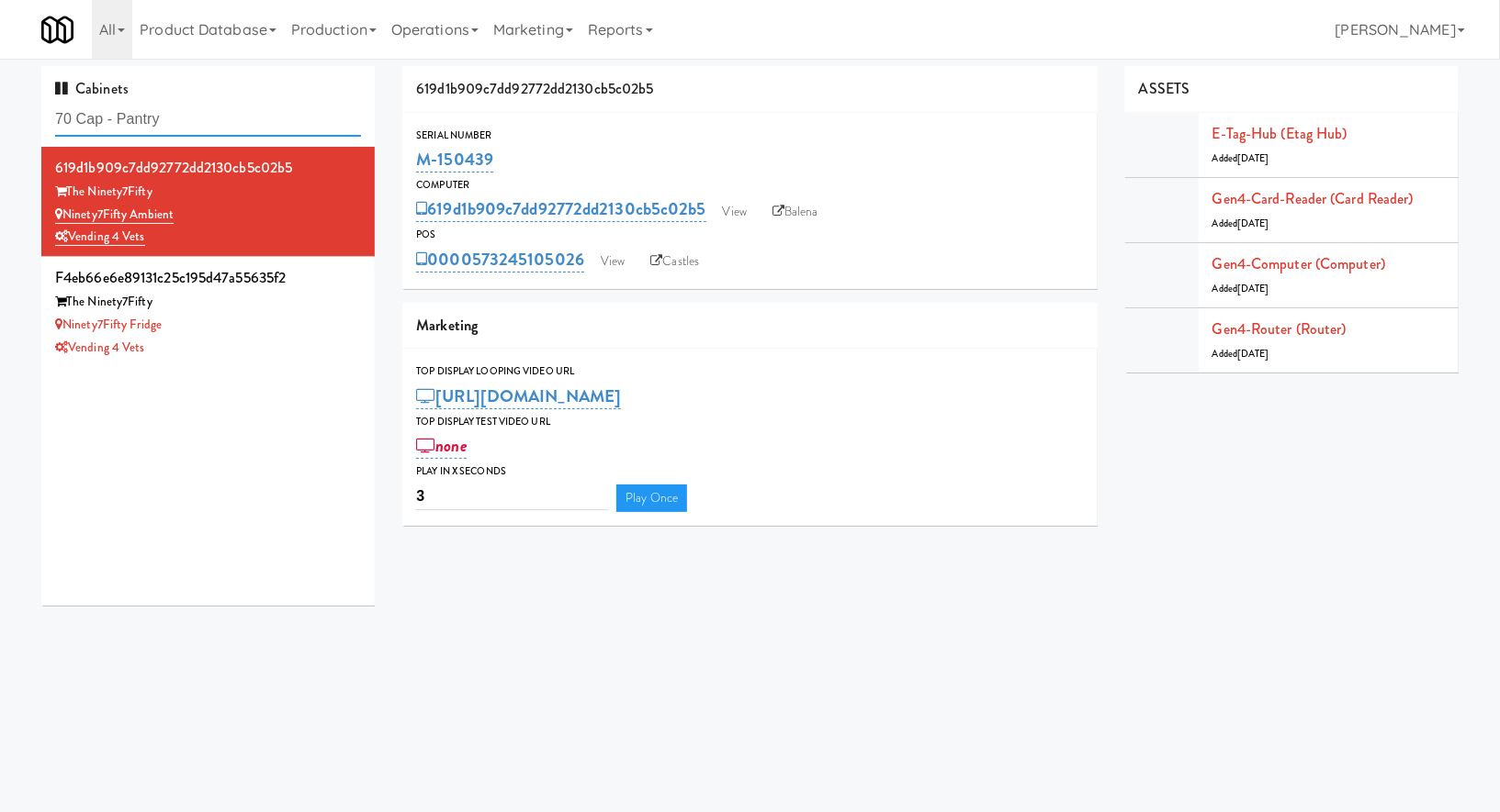
click at [332, 129] on input "70 Cap - Pantry" at bounding box center [207, 119] width 305 height 34
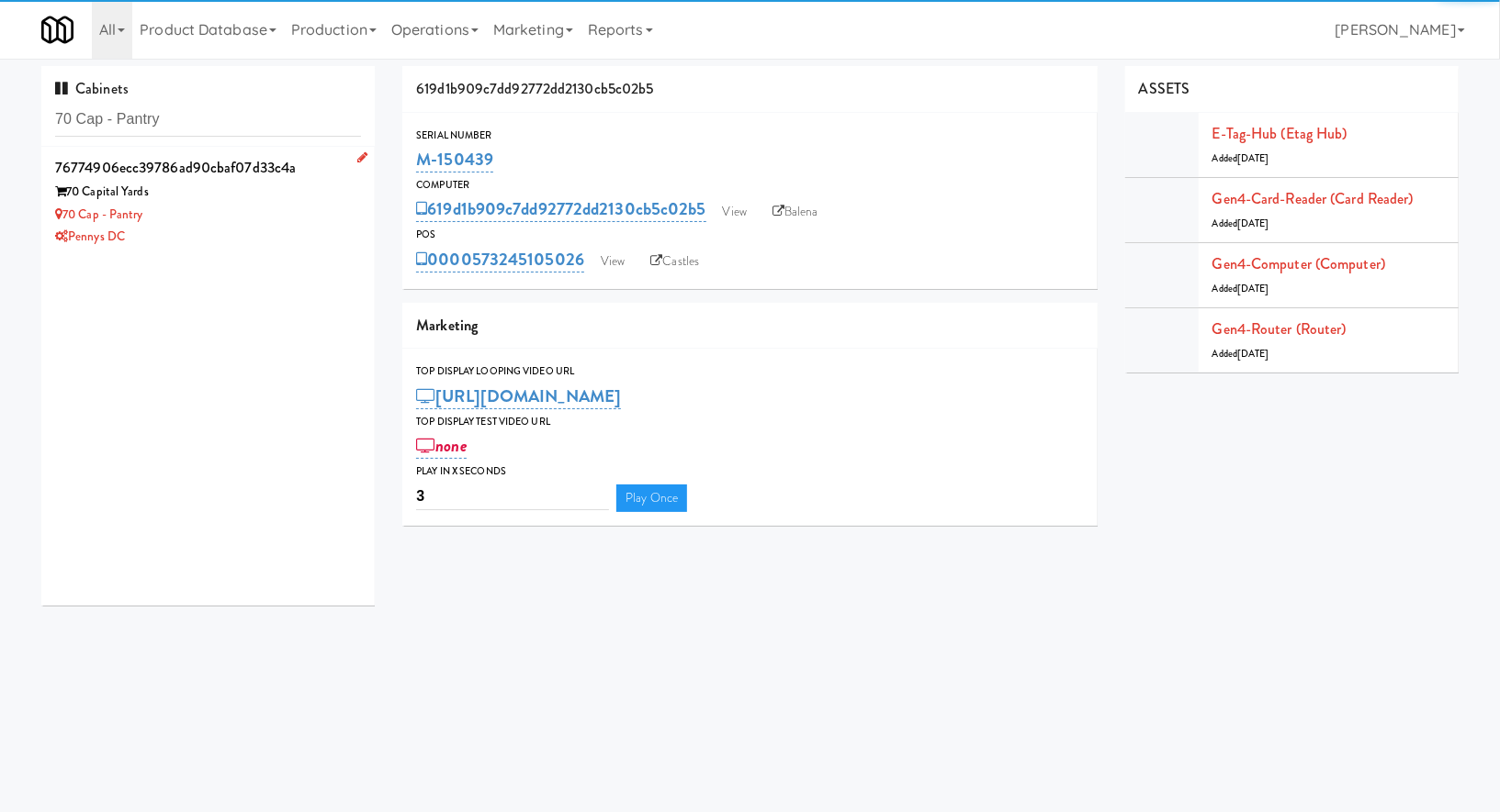
click at [343, 236] on div "Pennys DC" at bounding box center [207, 237] width 305 height 23
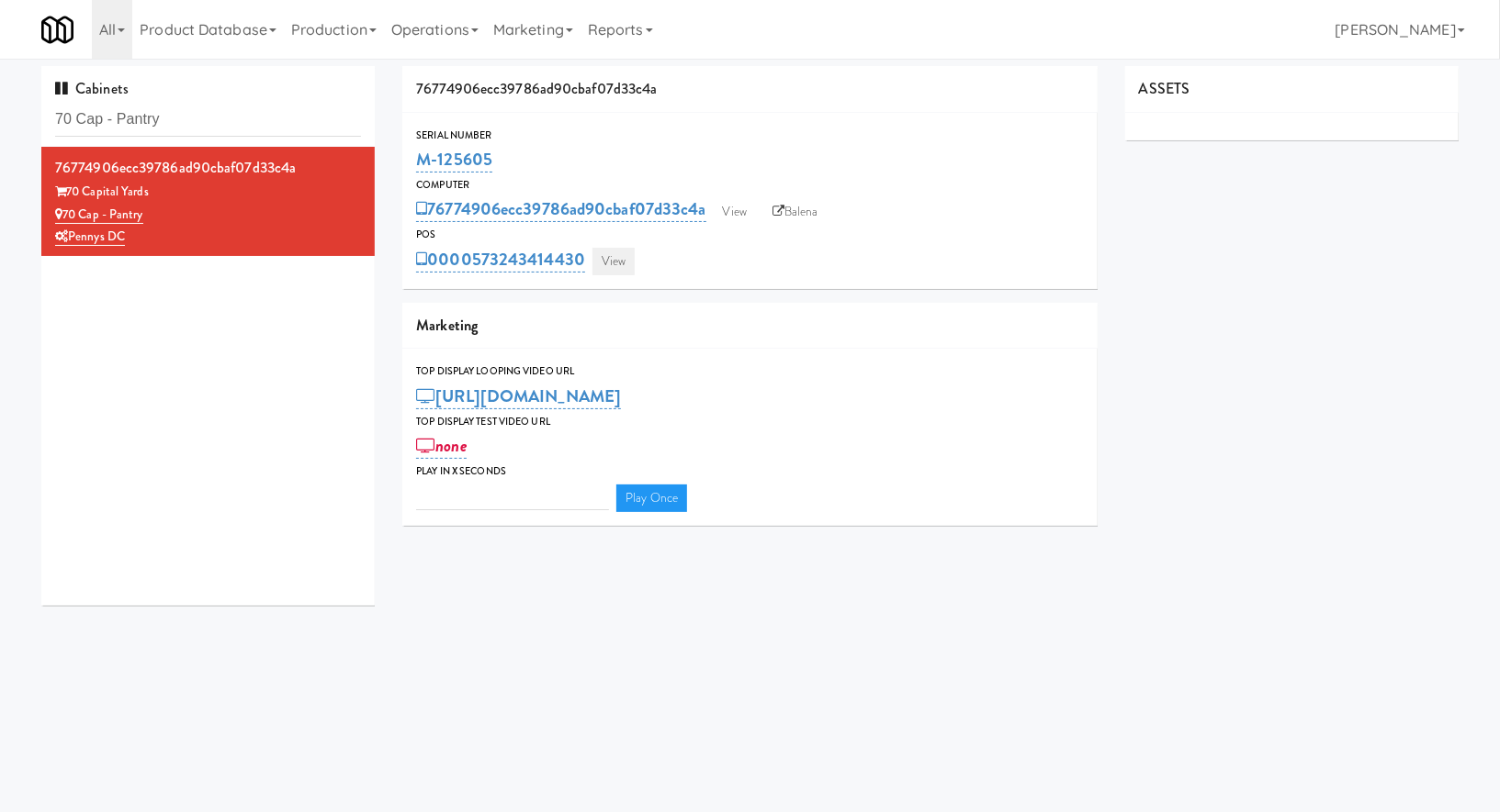
type input "3"
click at [614, 268] on link "View" at bounding box center [614, 261] width 42 height 28
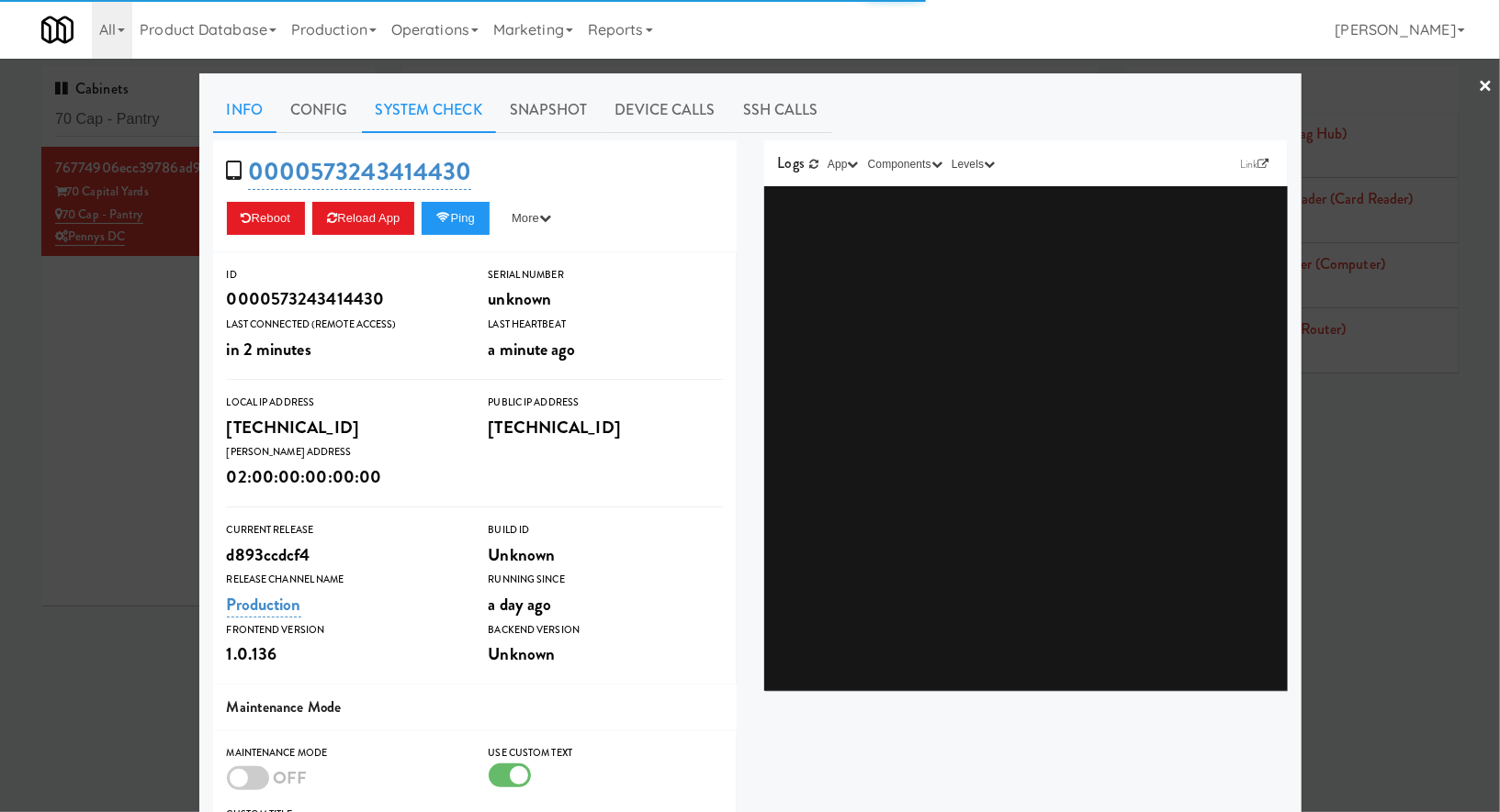
click at [465, 114] on link "System Check" at bounding box center [429, 110] width 134 height 46
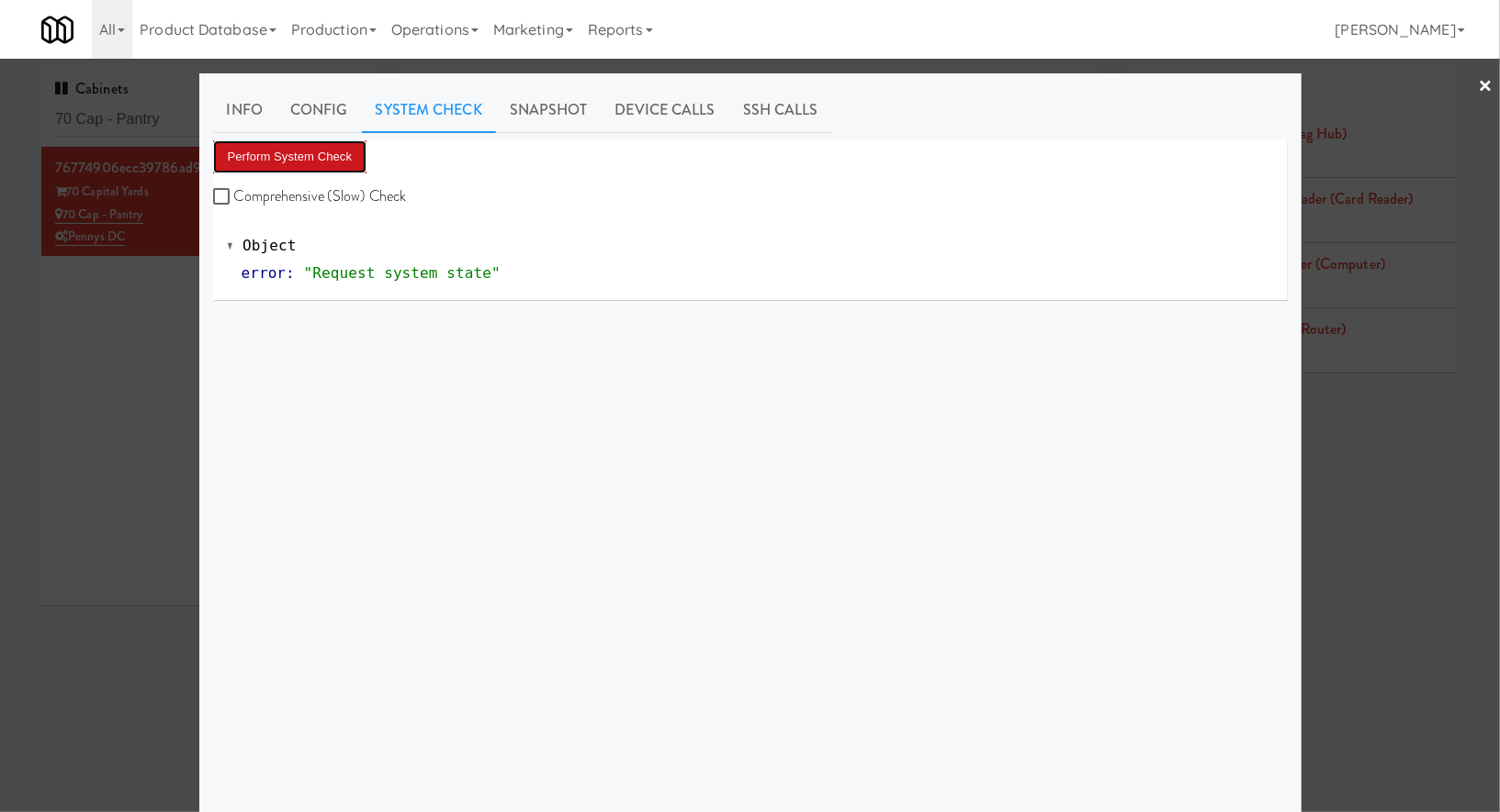
click at [351, 150] on button "Perform System Check" at bounding box center [290, 156] width 155 height 33
click at [145, 119] on div at bounding box center [750, 406] width 1500 height 812
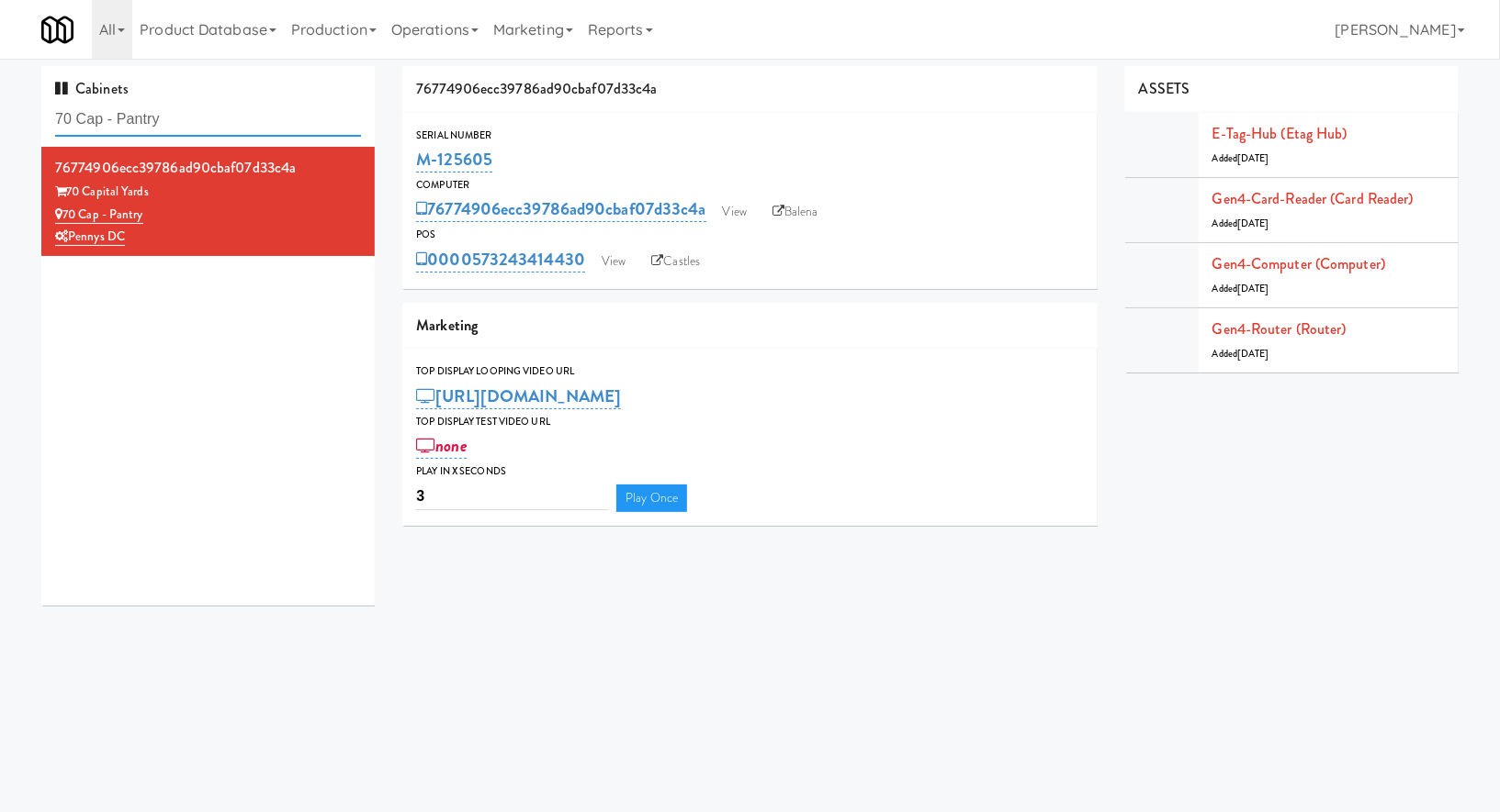
click at [145, 119] on input "70 Cap - Pantry" at bounding box center [207, 119] width 305 height 34
drag, startPoint x: 535, startPoint y: 152, endPoint x: 412, endPoint y: 154, distance: 123.0
click at [411, 154] on div "Serial Number M-125605" at bounding box center [750, 152] width 695 height 50
copy link "M-125605"
drag, startPoint x: 157, startPoint y: 219, endPoint x: 68, endPoint y: 215, distance: 89.1
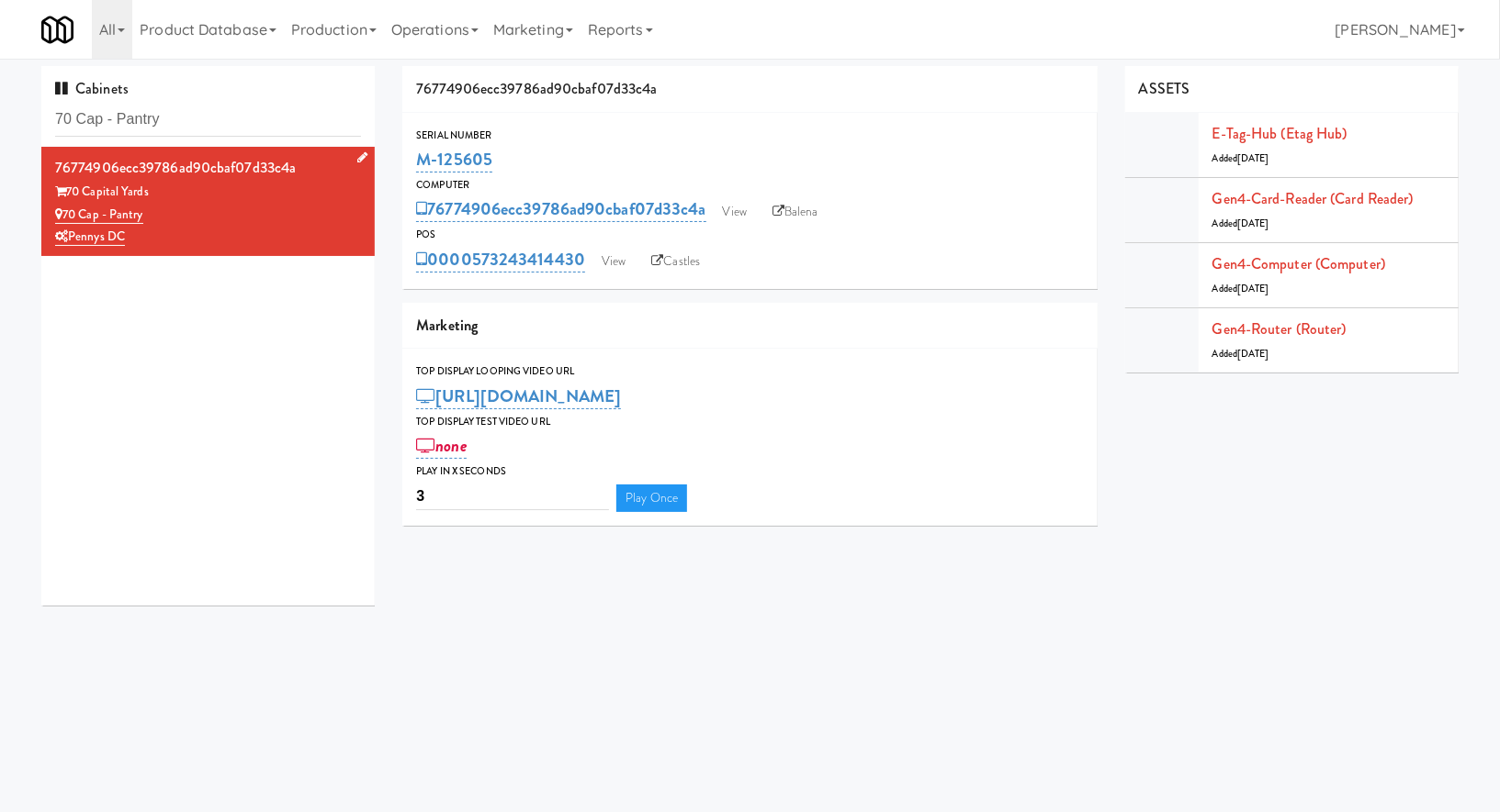
click at [68, 215] on div "70 Cap - Pantry" at bounding box center [207, 215] width 305 height 23
click at [189, 113] on input "70 Cap - Pantry" at bounding box center [207, 119] width 305 height 34
click at [193, 109] on input "70 Cap - Pantry" at bounding box center [207, 119] width 305 height 34
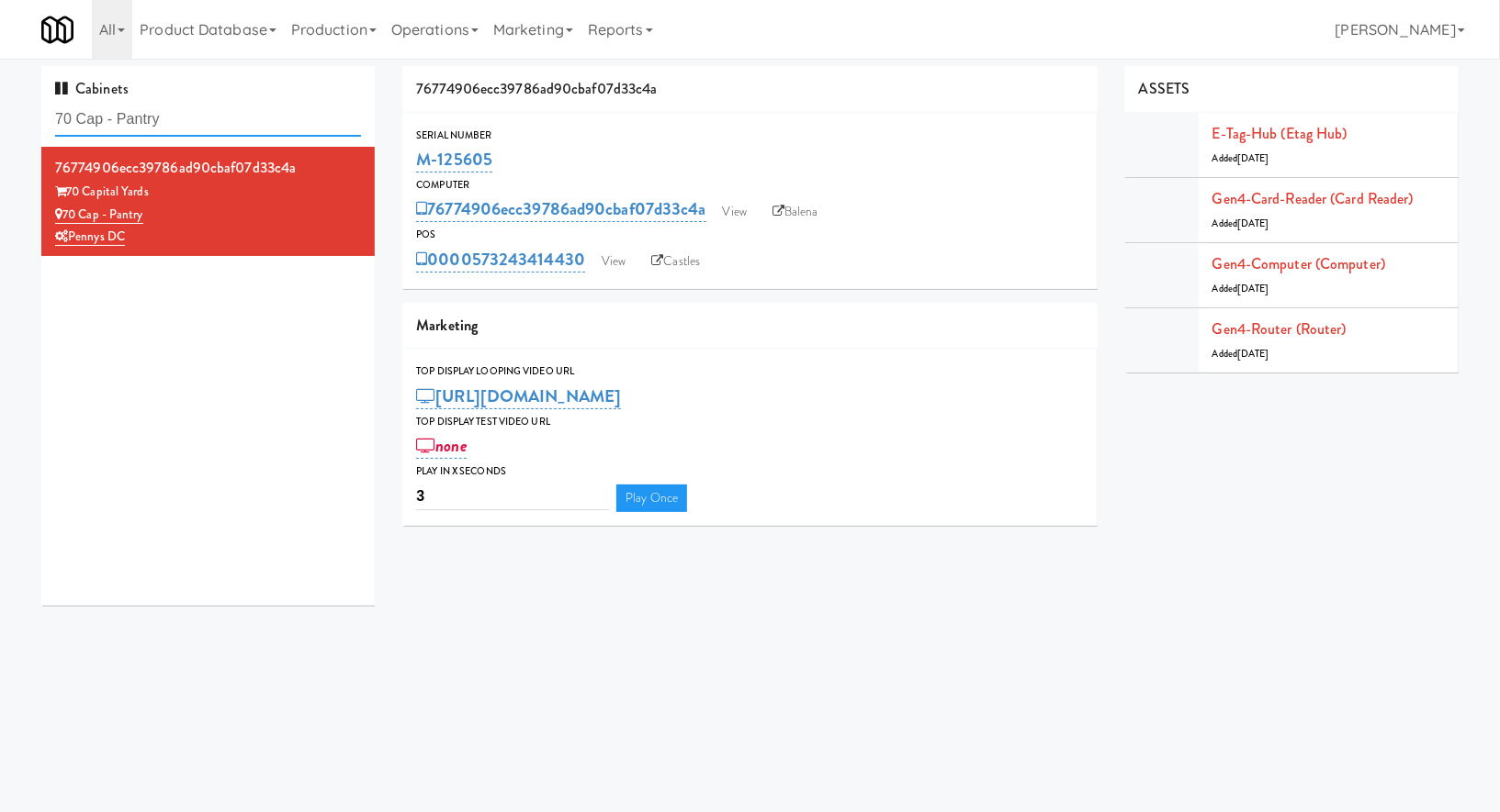
click at [193, 109] on input "70 Cap - Pantry" at bounding box center [207, 119] width 305 height 34
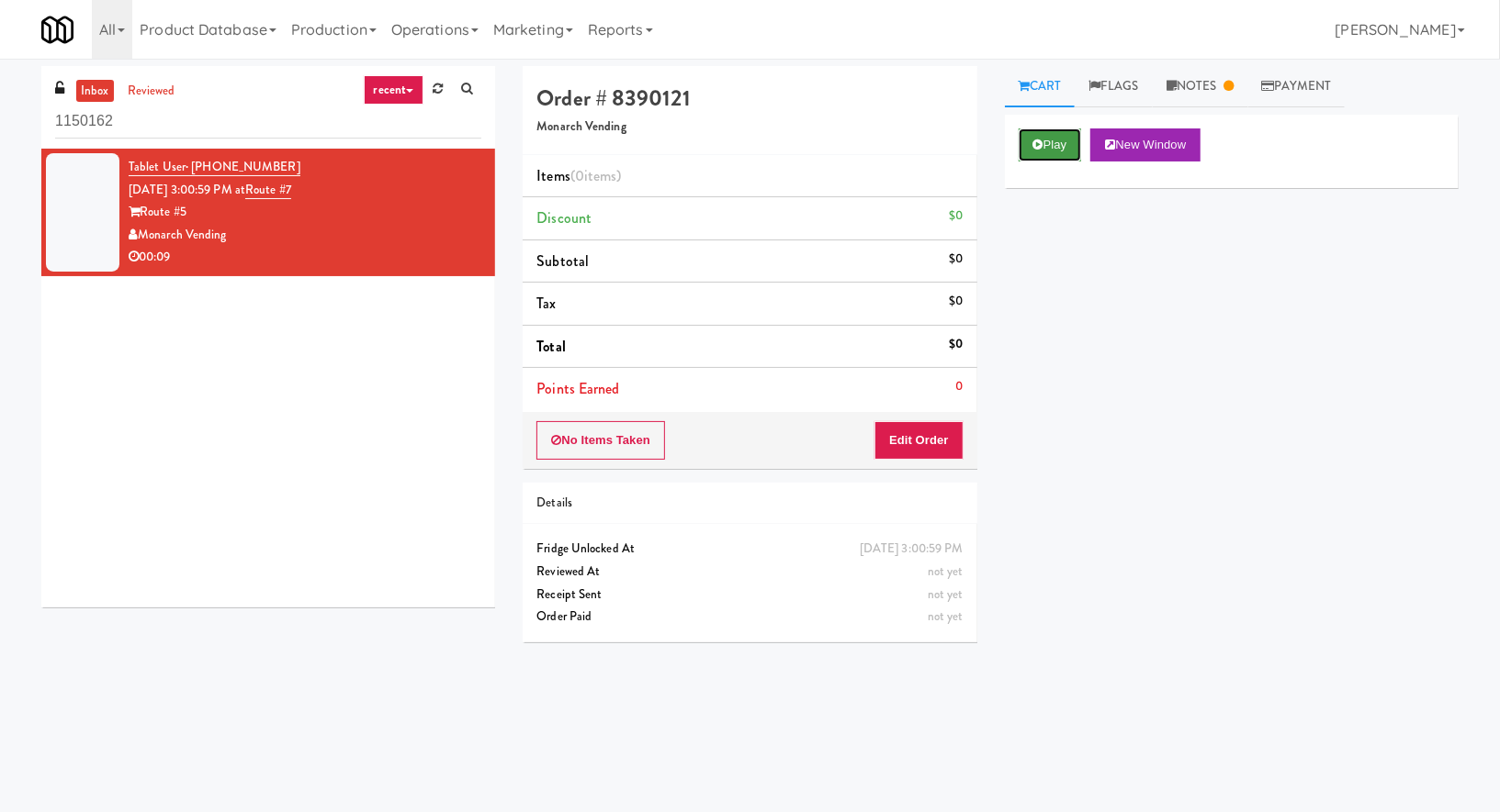
click at [1055, 137] on button "Play" at bounding box center [1050, 145] width 63 height 33
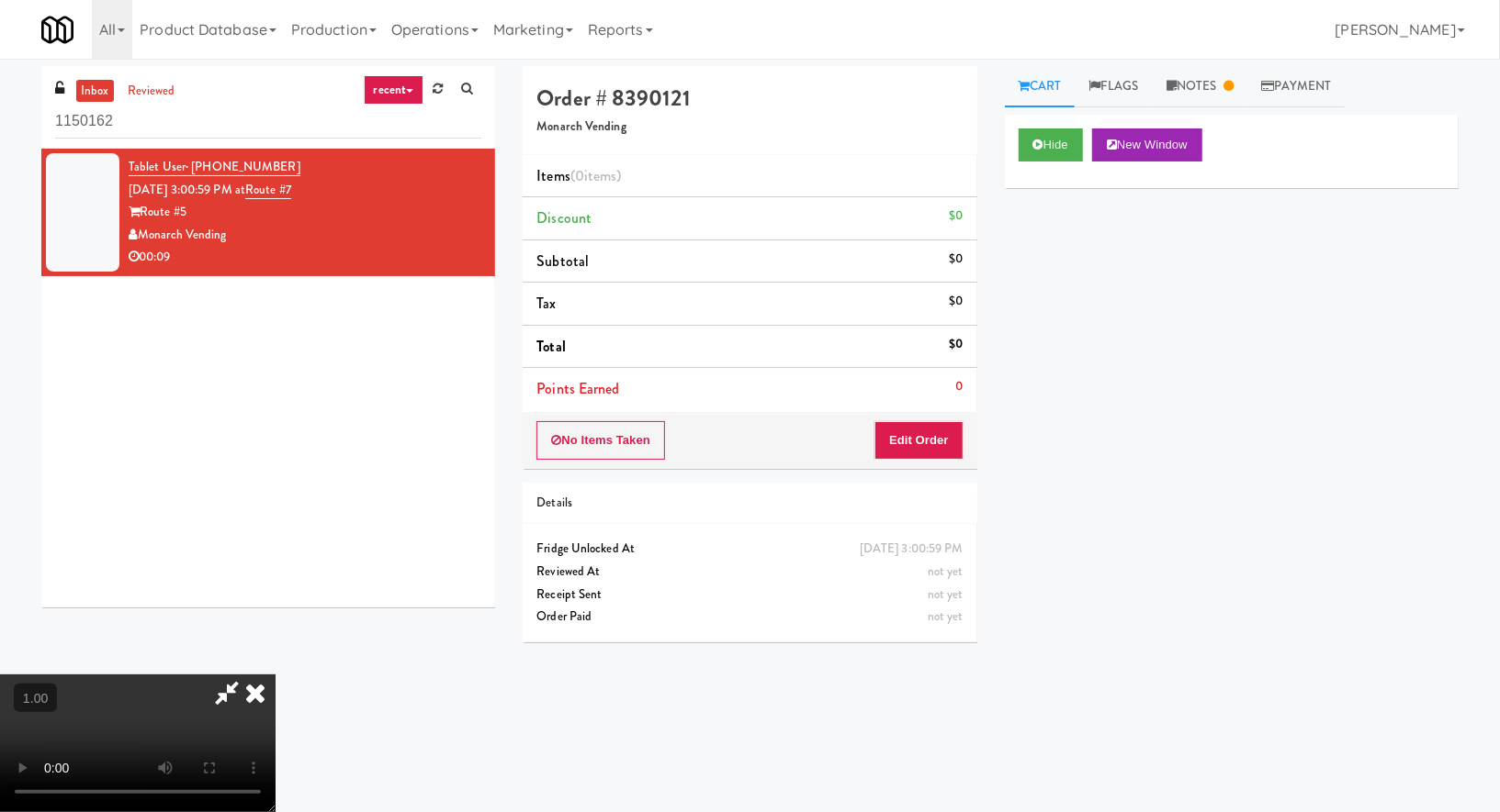
click at [276, 675] on video at bounding box center [137, 743] width 276 height 137
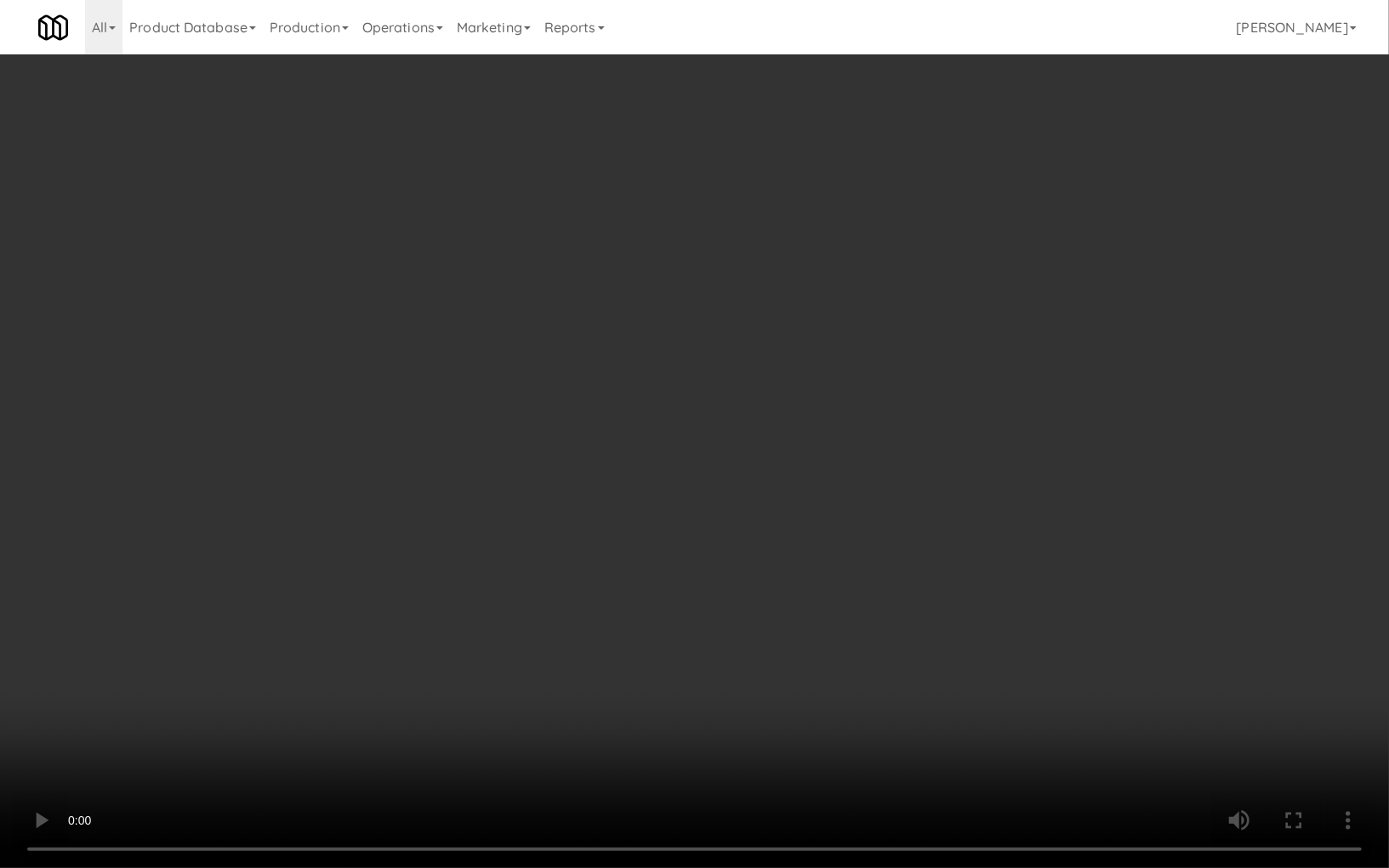
click at [613, 366] on video at bounding box center [694, 434] width 1389 height 868
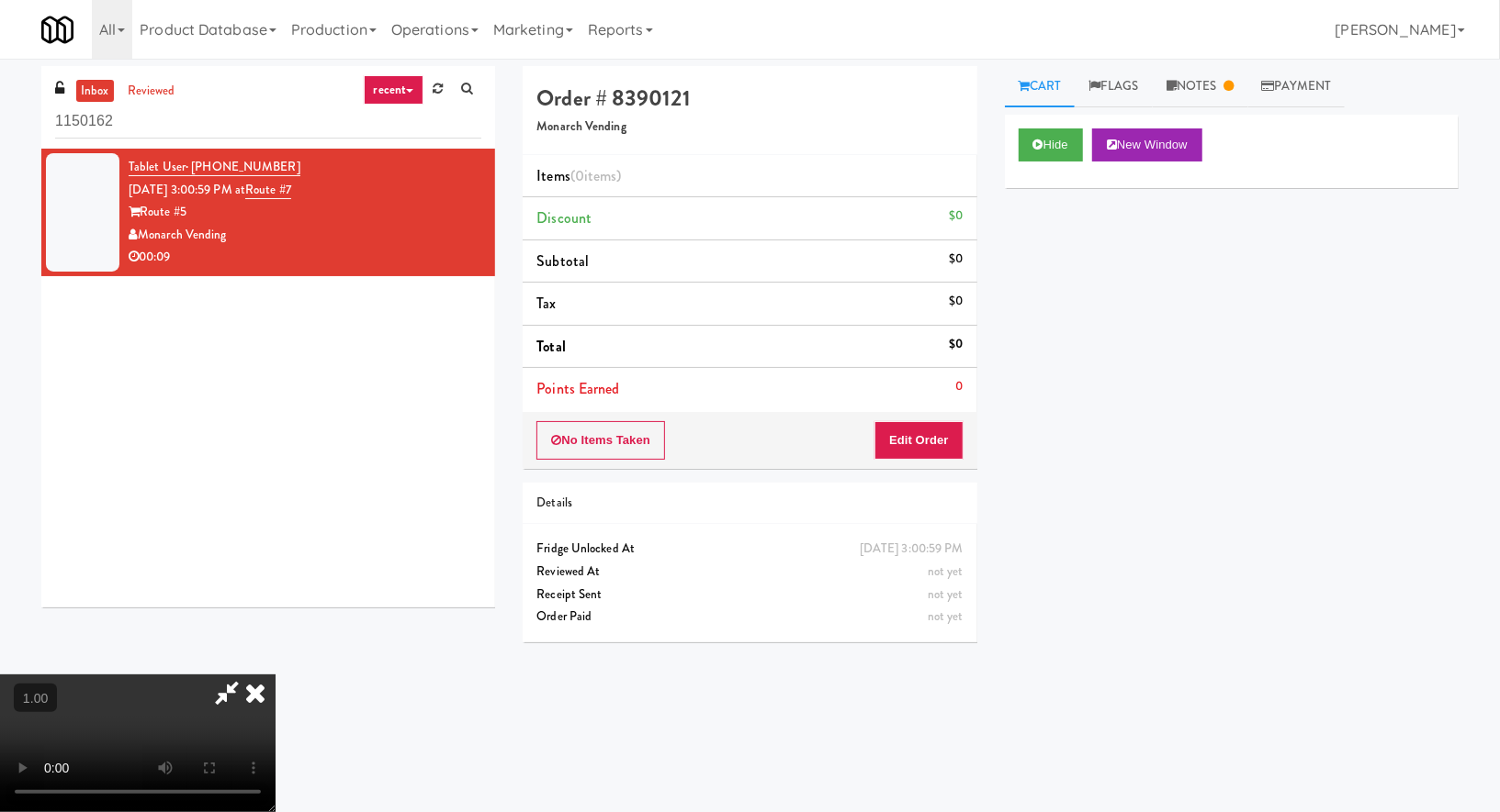
click at [276, 675] on icon at bounding box center [255, 693] width 40 height 36
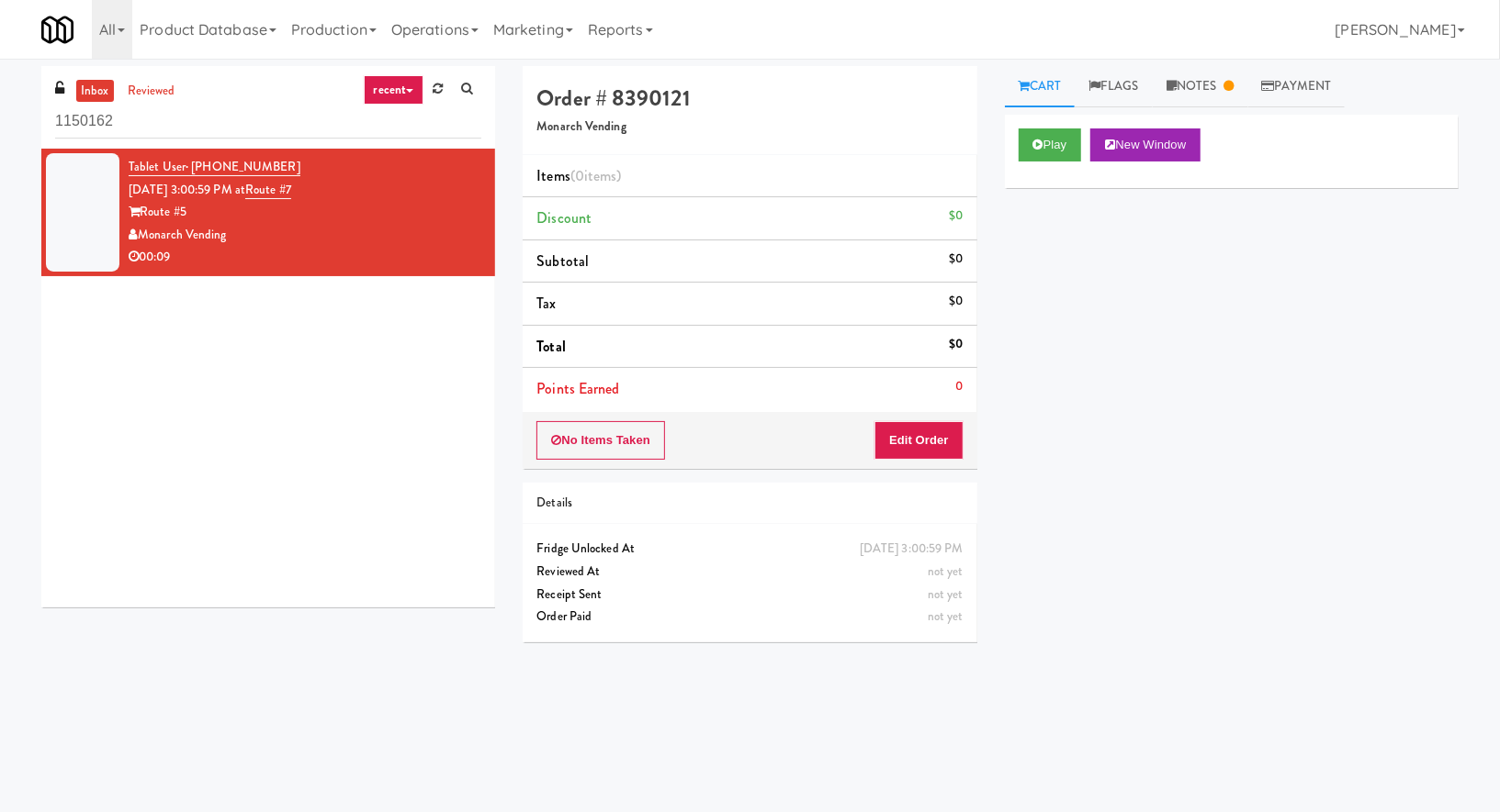
click at [1049, 163] on div "Play New Window" at bounding box center [1231, 152] width 453 height 74
click at [1042, 151] on button "Play" at bounding box center [1050, 145] width 63 height 33
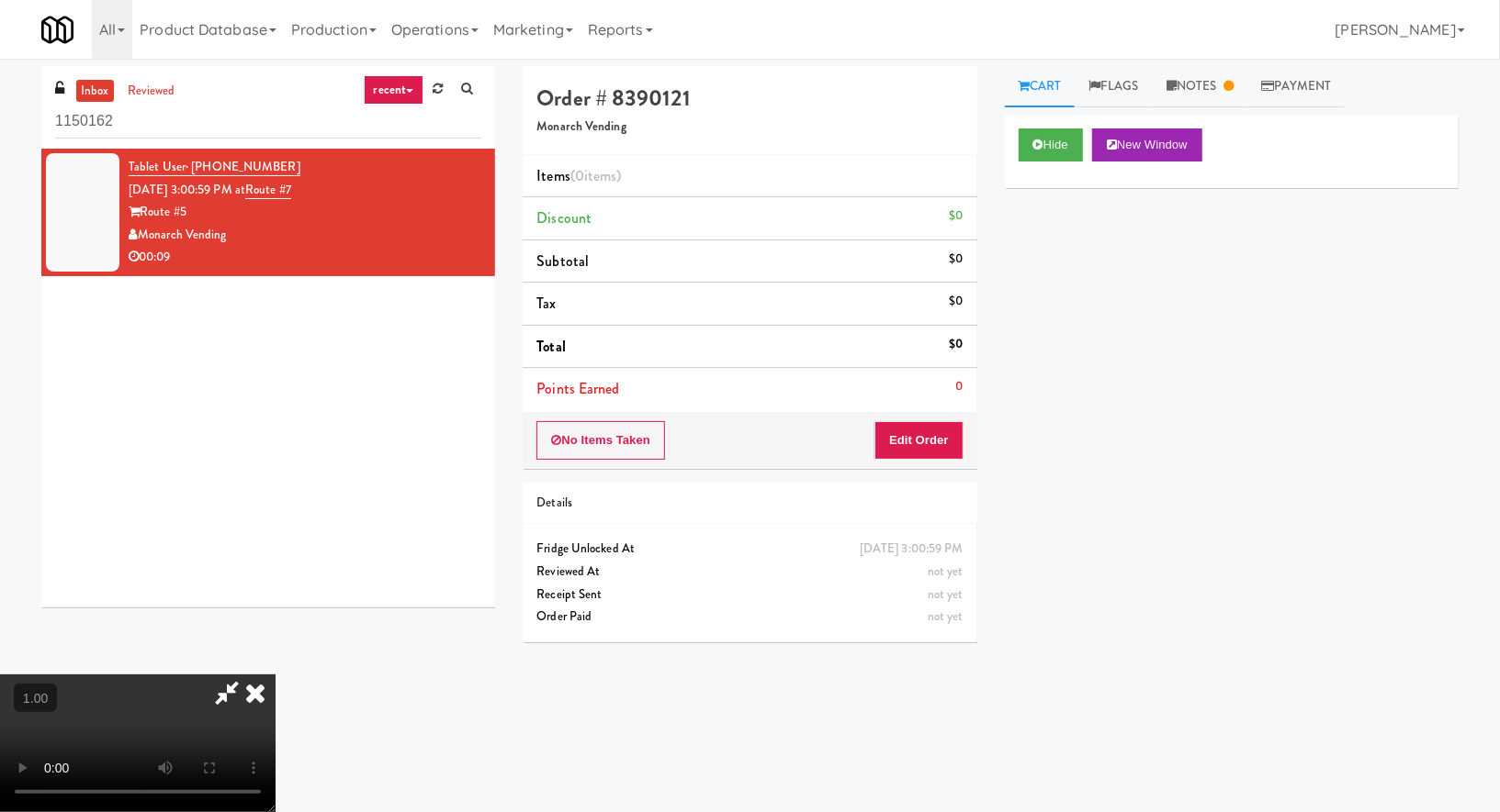
click at [217, 675] on video at bounding box center [137, 743] width 276 height 137
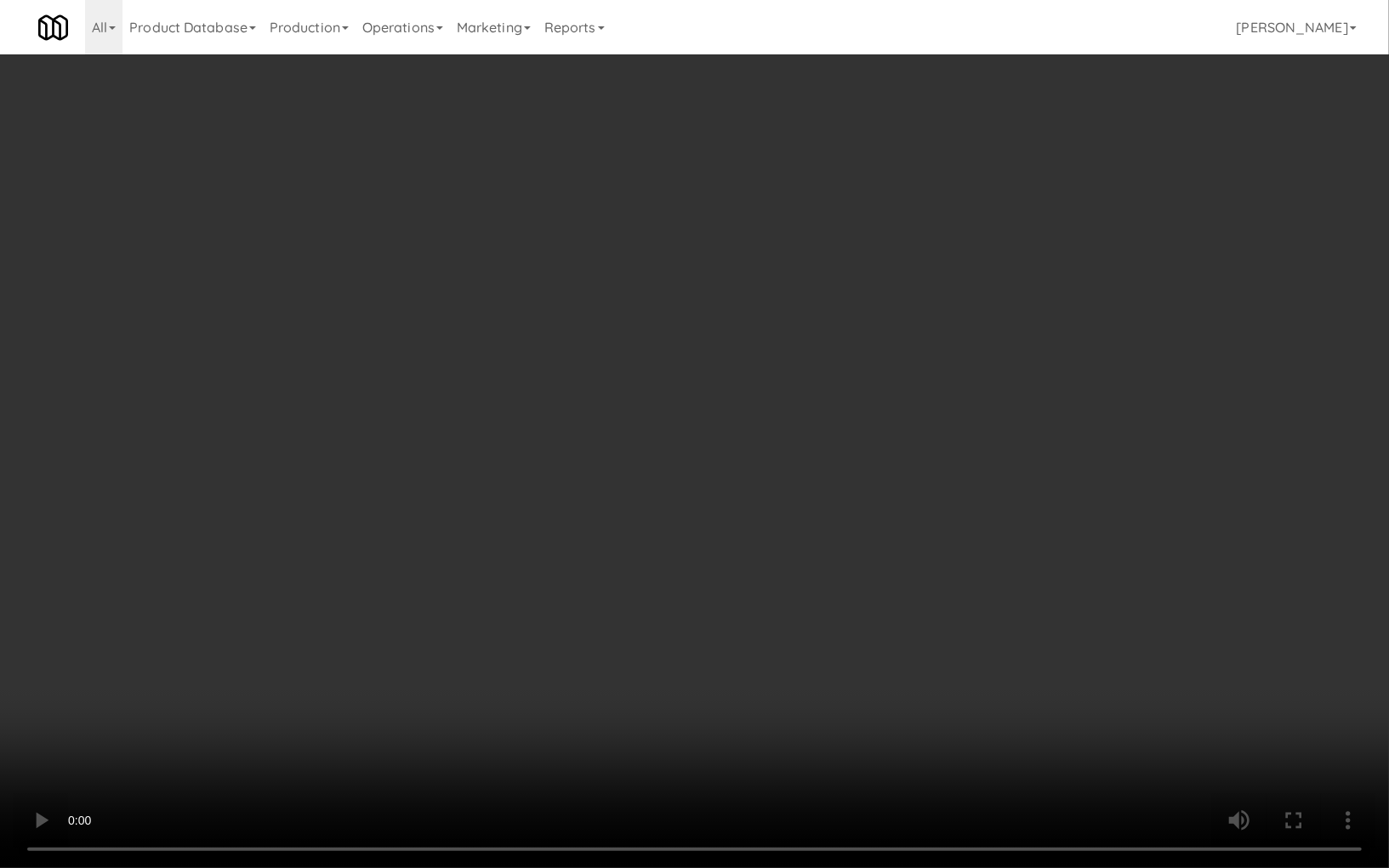
click at [520, 551] on video at bounding box center [694, 434] width 1389 height 868
click at [518, 549] on video at bounding box center [694, 434] width 1389 height 868
click at [564, 528] on video at bounding box center [694, 434] width 1389 height 868
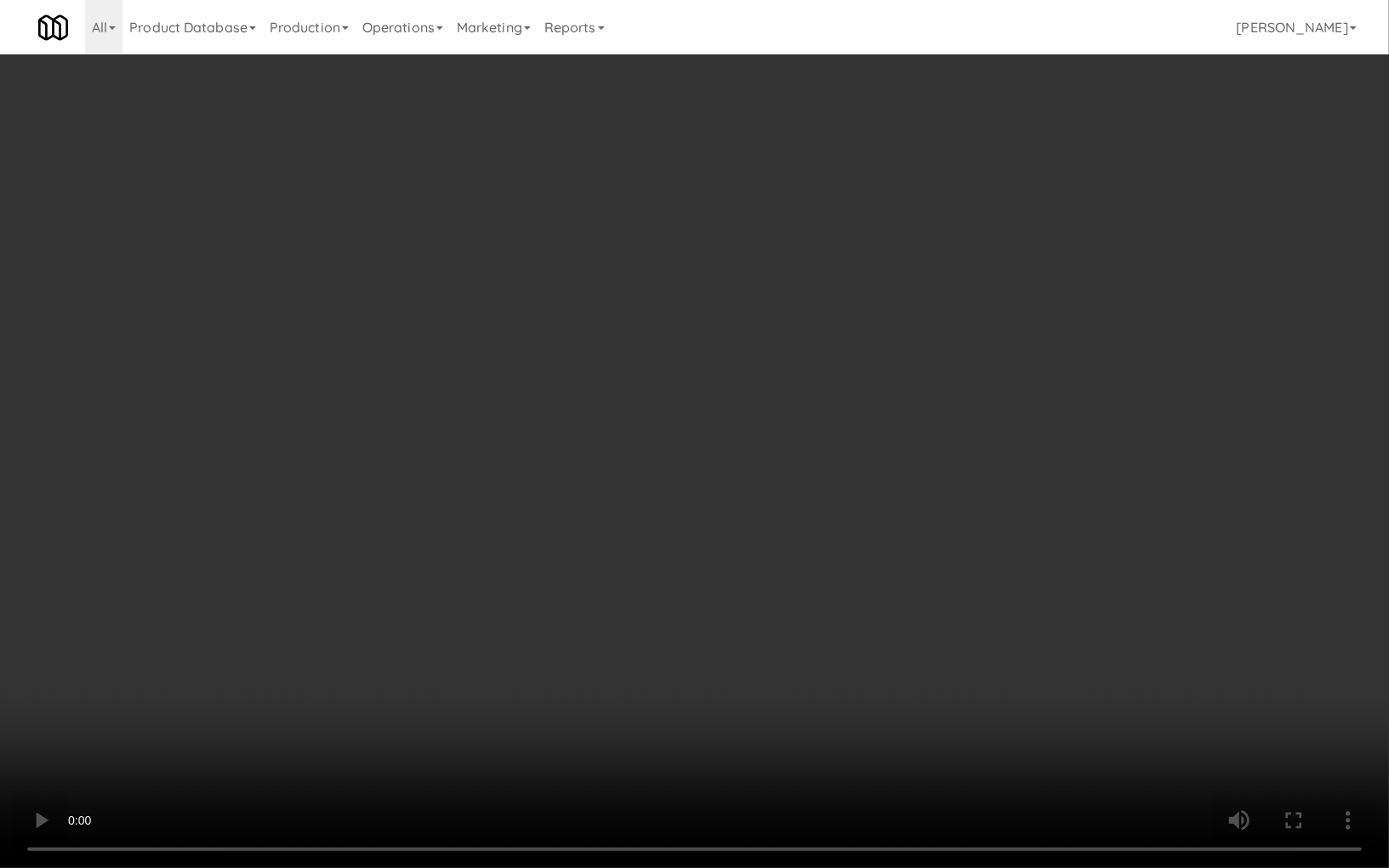
click at [651, 664] on video at bounding box center [694, 434] width 1389 height 868
click at [547, 152] on video at bounding box center [694, 434] width 1389 height 868
